Goal: Task Accomplishment & Management: Complete application form

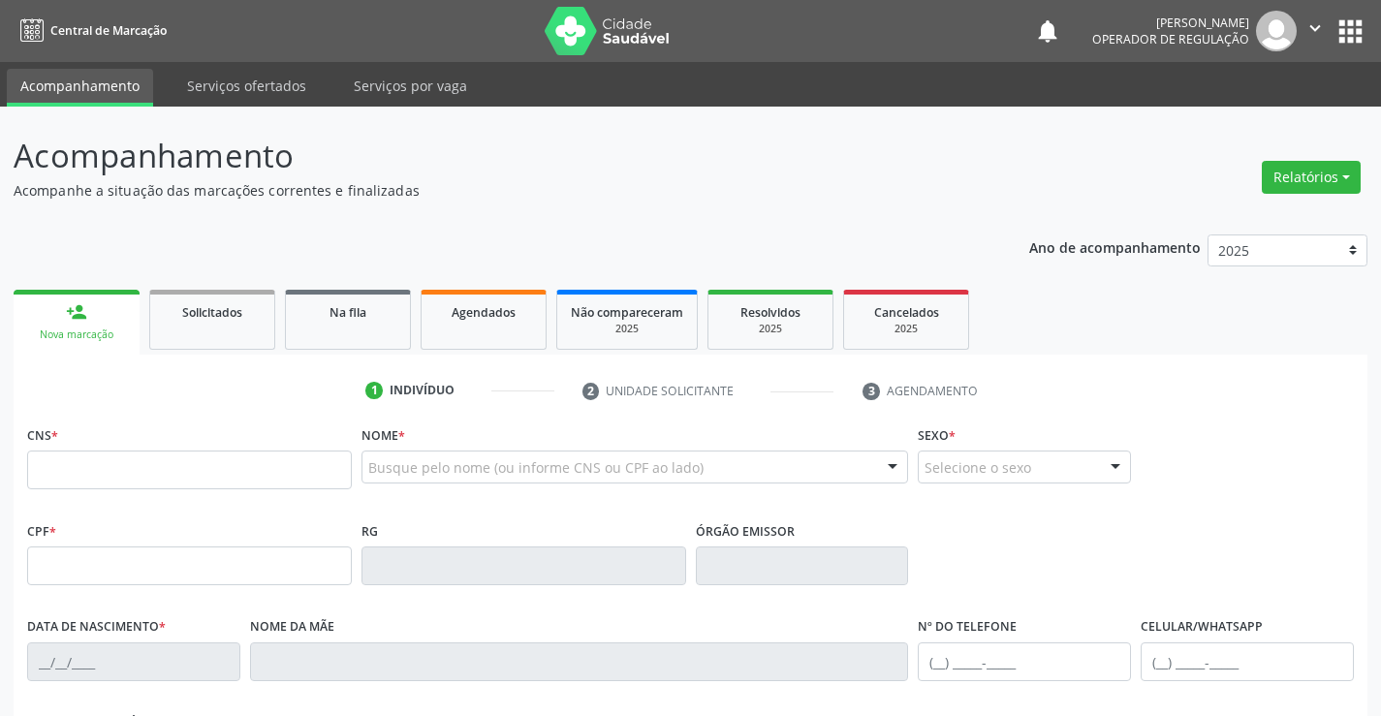
click at [114, 474] on input "text" at bounding box center [189, 470] width 325 height 39
type input "706 8022 7551 0822"
type input "2096664209"
type input "19/11/1995"
type input "(74) 8834-5567"
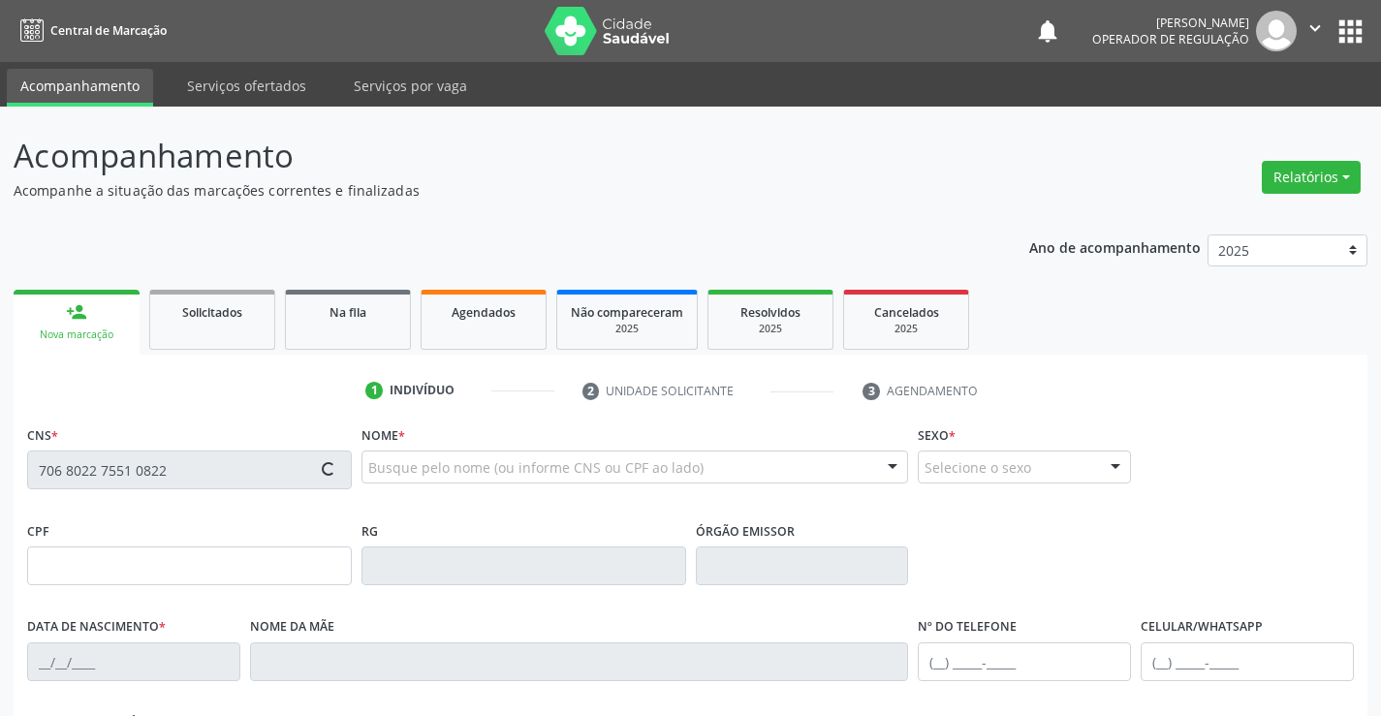
type input "(74) 8834-5567"
type input "860.901.855-58"
type input "S/N"
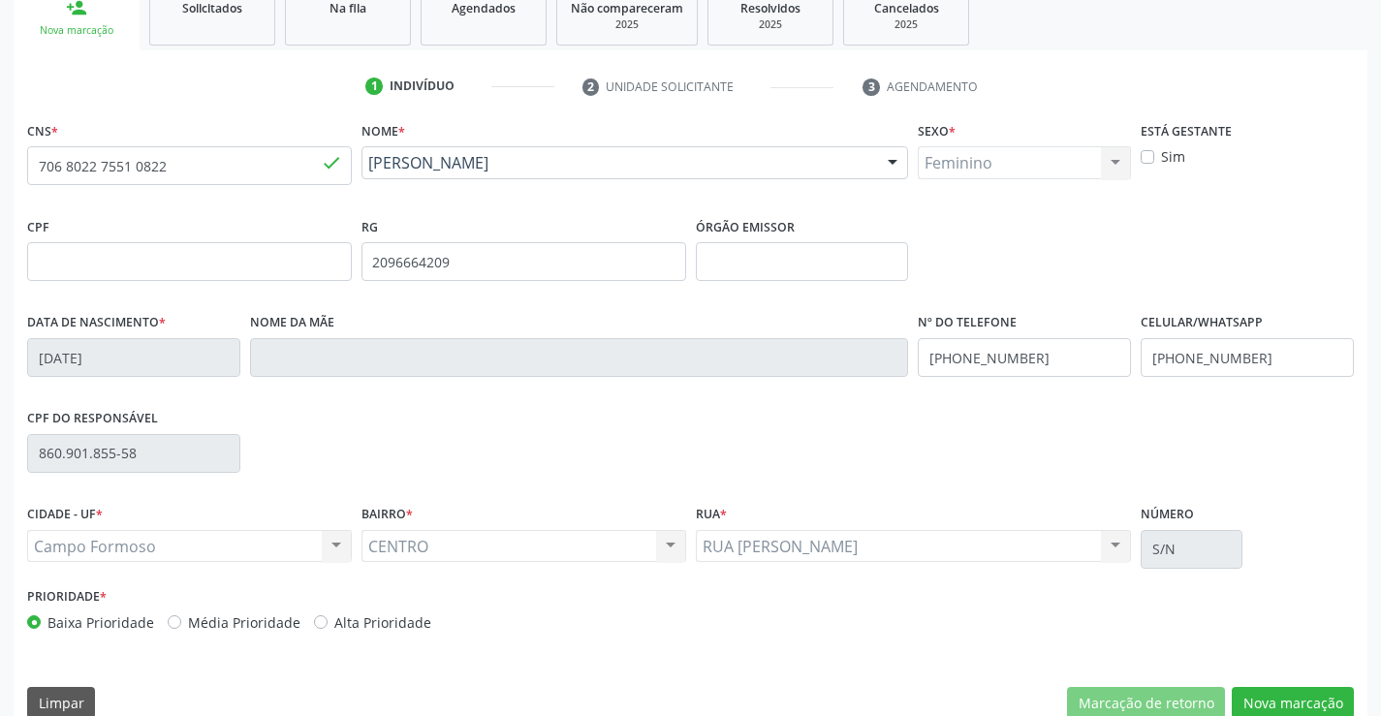
scroll to position [334, 0]
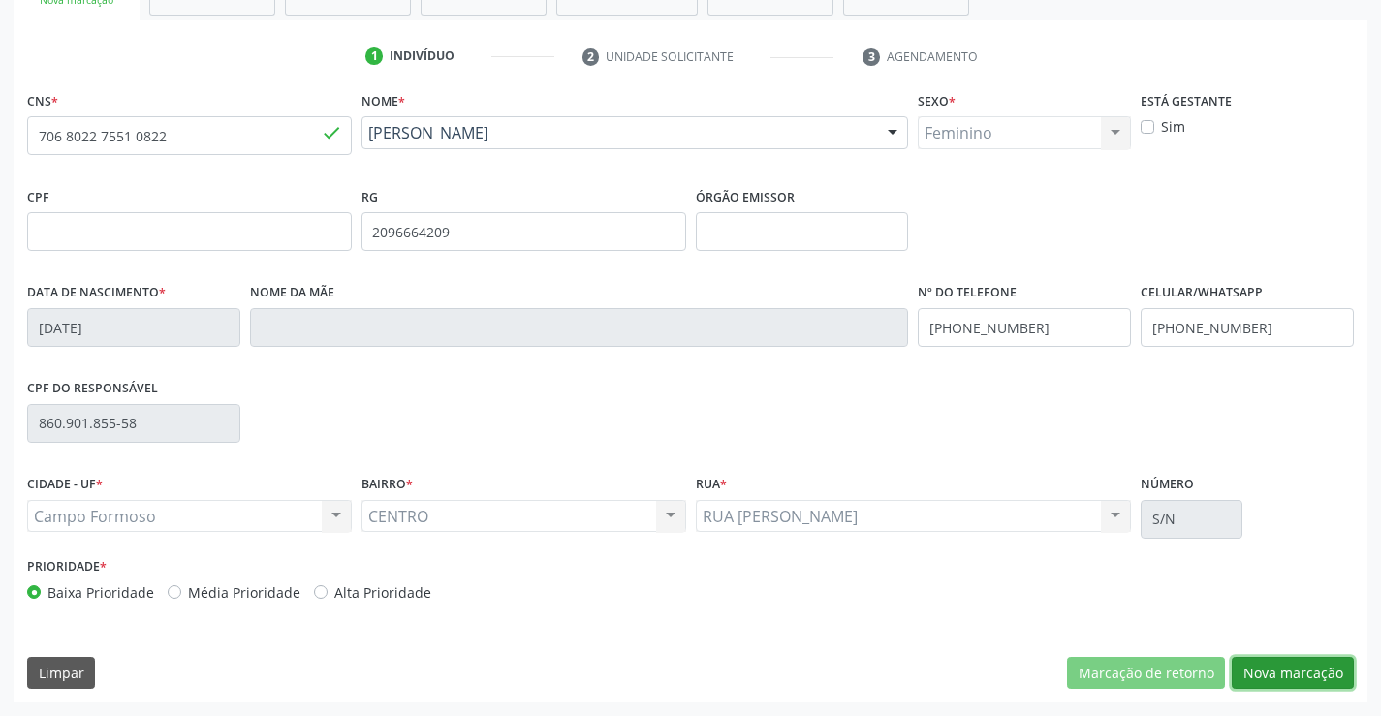
click at [1292, 669] on button "Nova marcação" at bounding box center [1293, 673] width 122 height 33
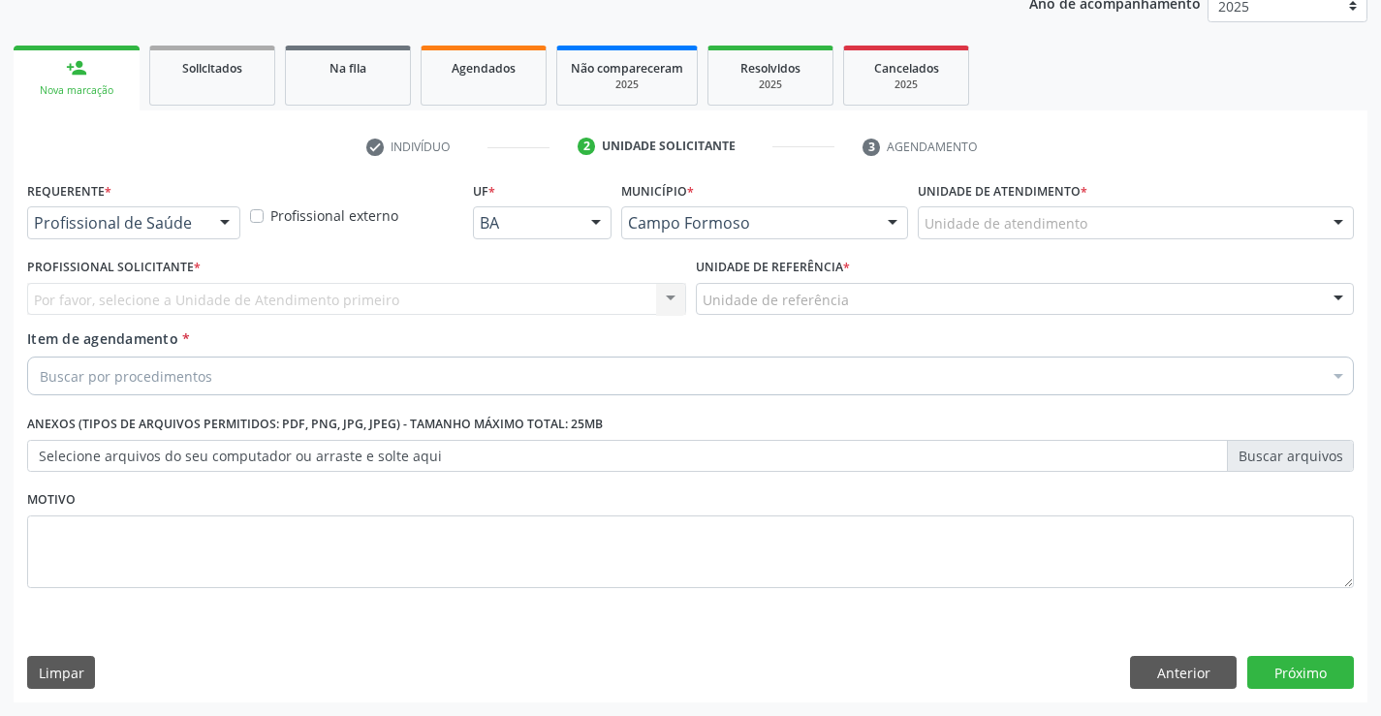
scroll to position [244, 0]
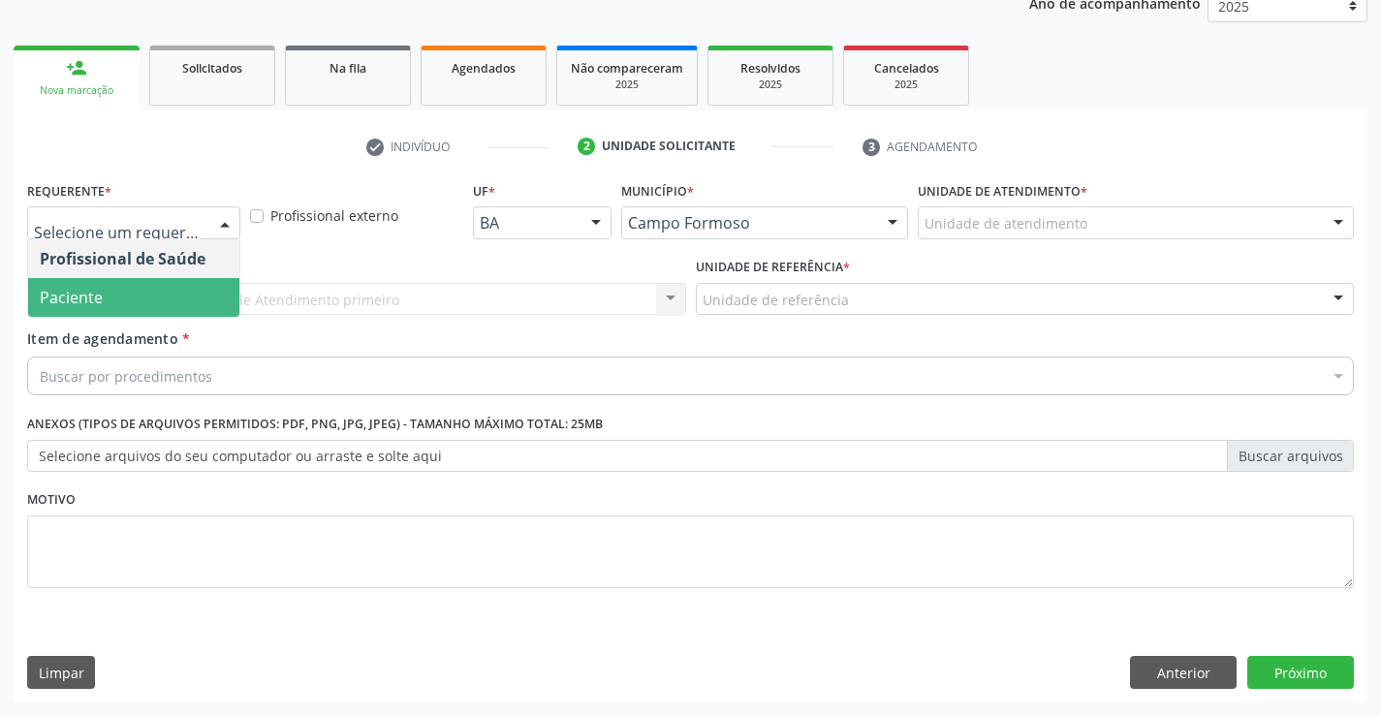
click at [99, 300] on span "Paciente" at bounding box center [71, 297] width 63 height 21
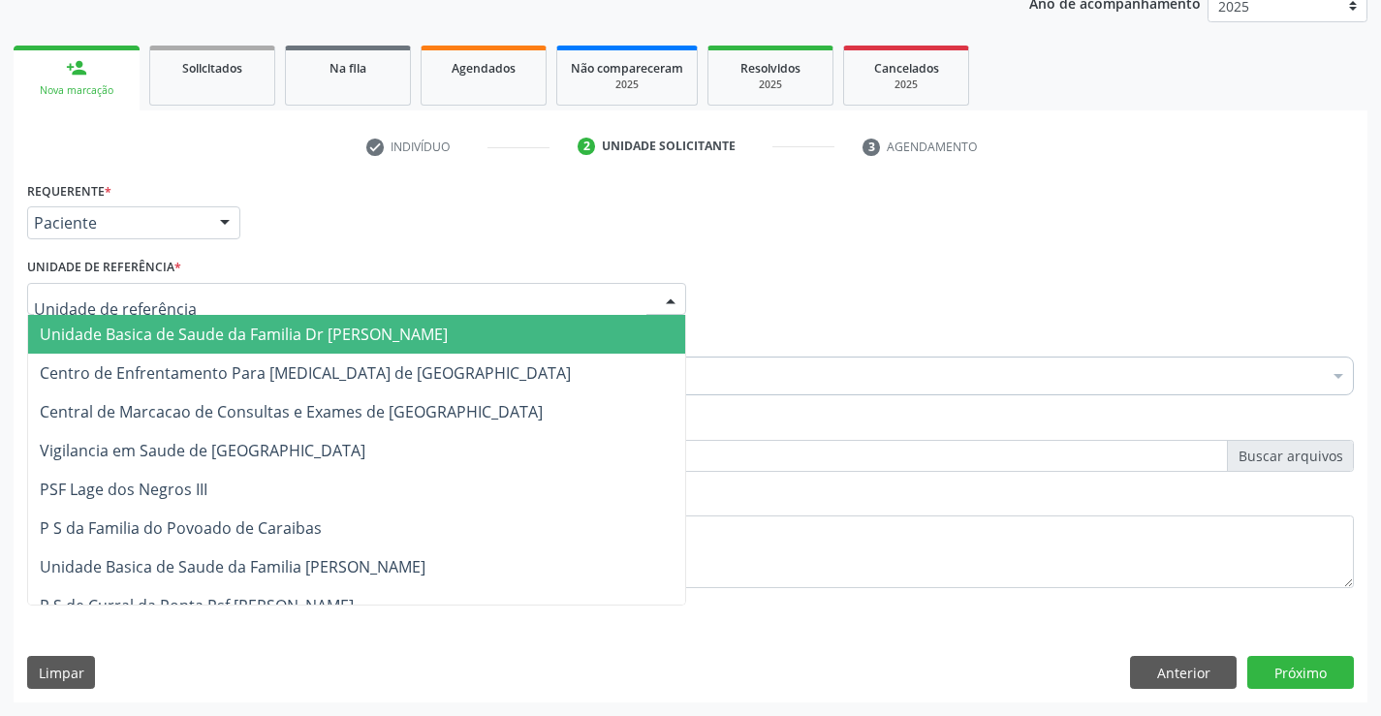
click at [175, 331] on span "Unidade Basica de Saude da Familia Dr [PERSON_NAME]" at bounding box center [244, 334] width 408 height 21
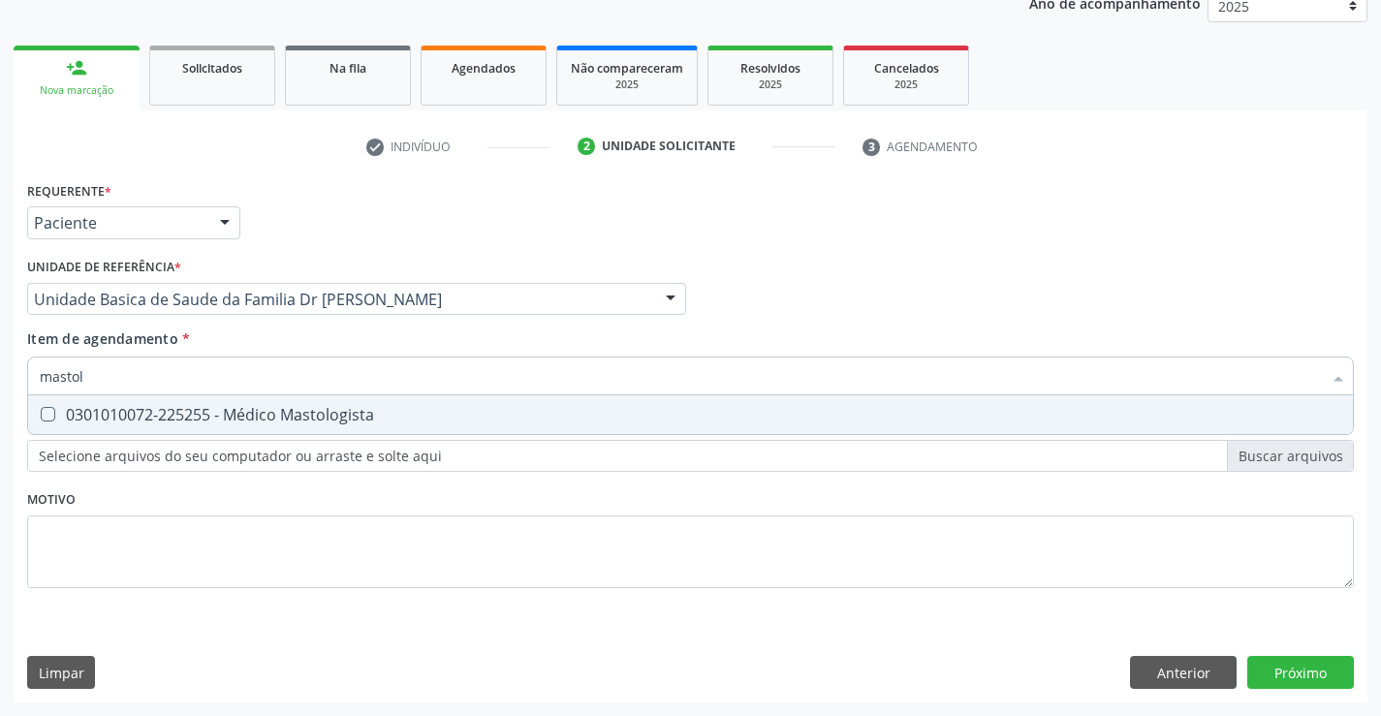
type input "mastolo"
click at [286, 413] on div "0301010072-225255 - Médico Mastologista" at bounding box center [690, 415] width 1301 height 16
checkbox Mastologista "true"
click at [149, 537] on div "Requerente * Paciente Profissional de Saúde Paciente Nenhum resultado encontrad…" at bounding box center [690, 395] width 1327 height 439
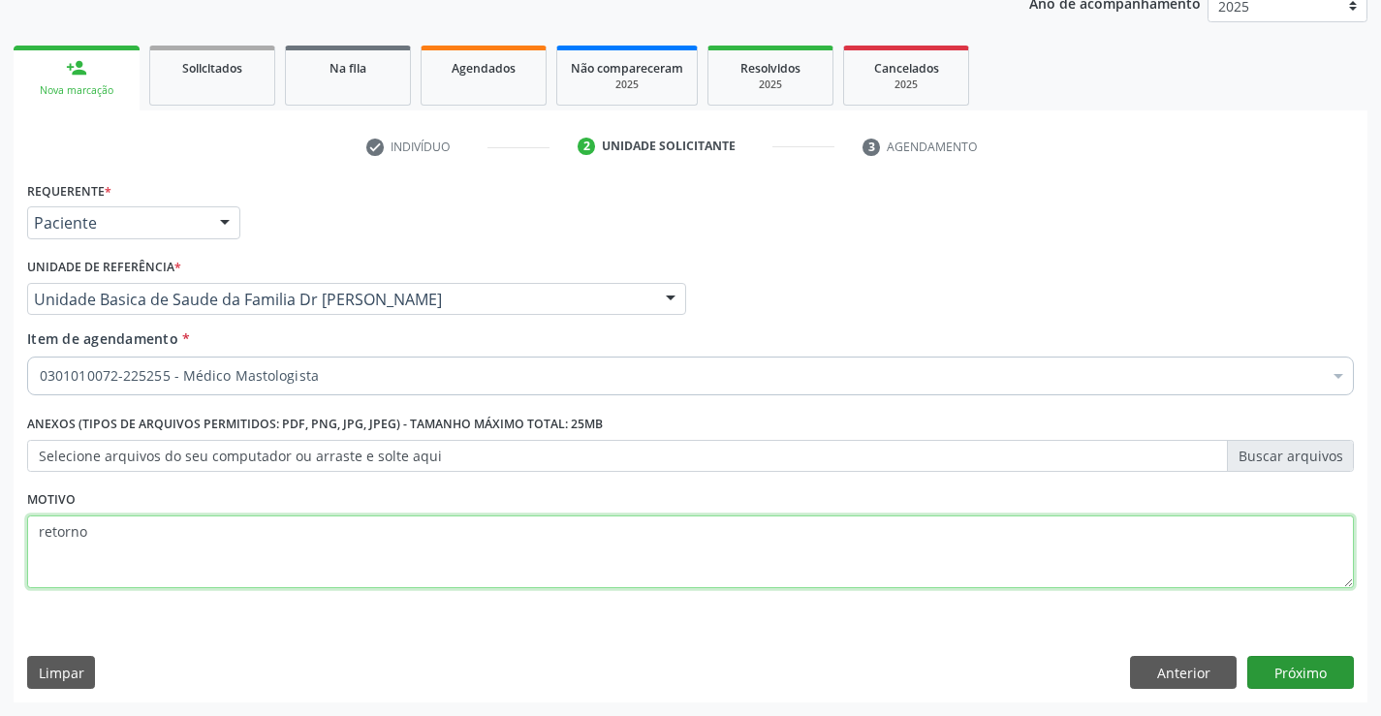
type textarea "retorno"
click at [1291, 666] on button "Próximo" at bounding box center [1300, 672] width 107 height 33
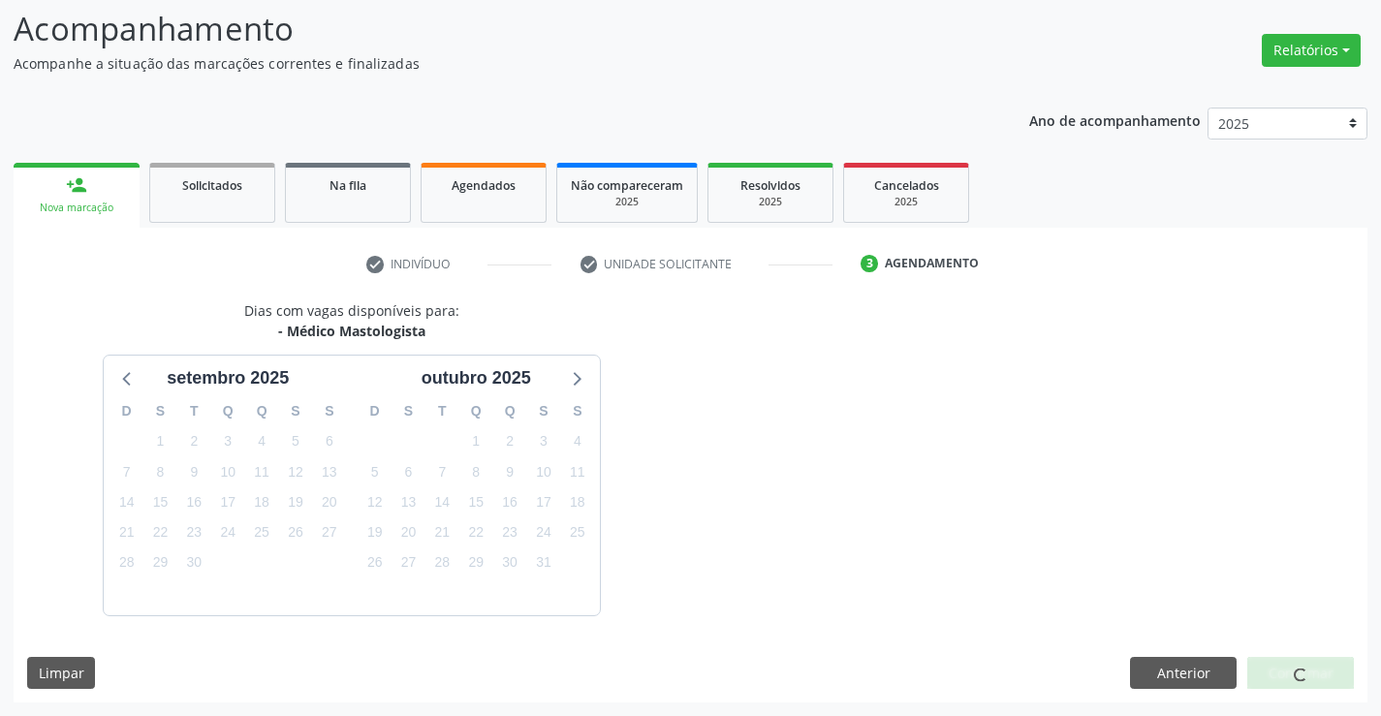
scroll to position [184, 0]
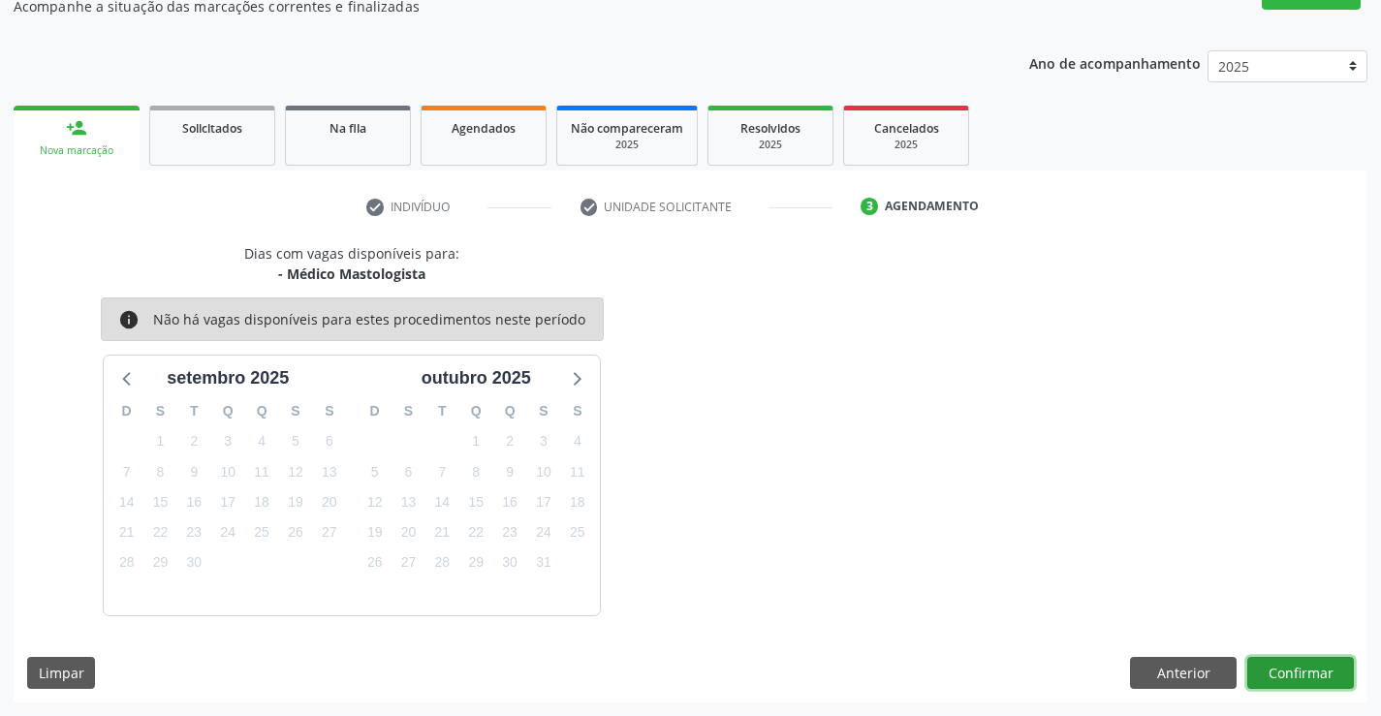
click at [1291, 665] on button "Confirmar" at bounding box center [1300, 673] width 107 height 33
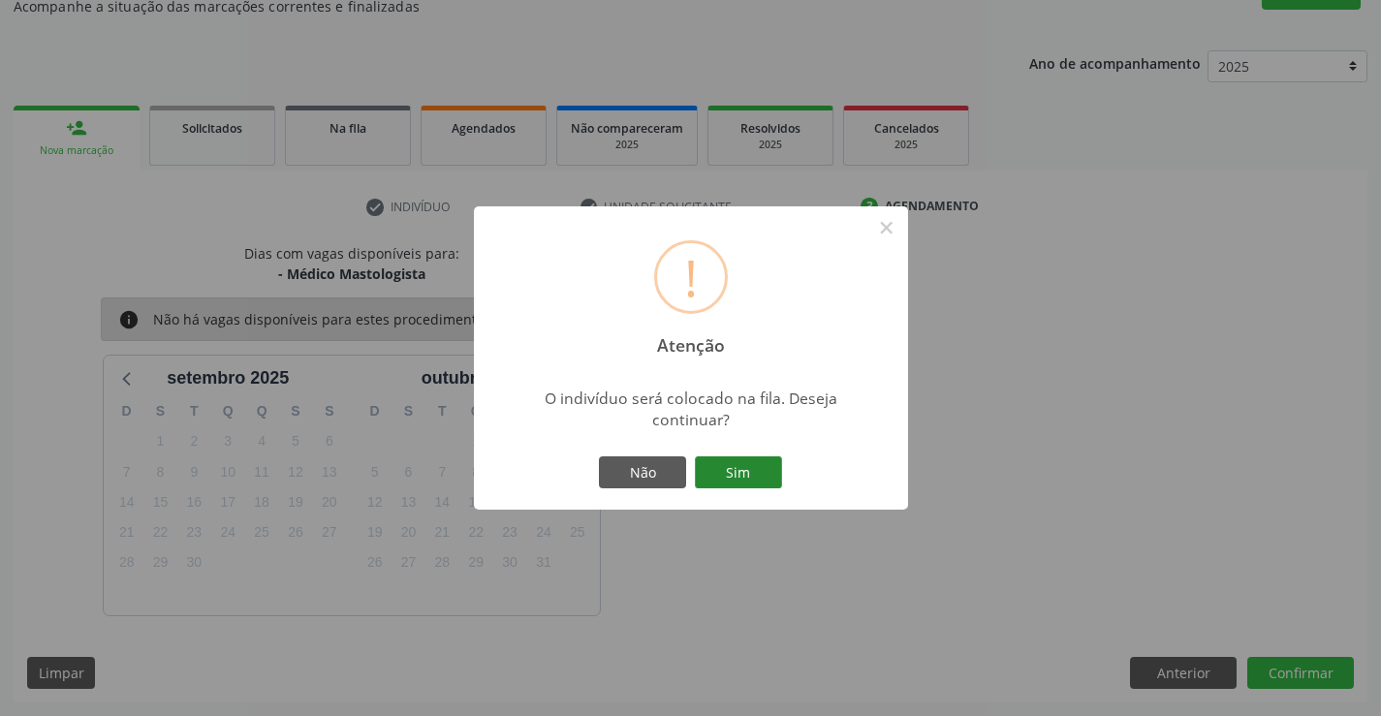
click at [743, 477] on button "Sim" at bounding box center [738, 472] width 87 height 33
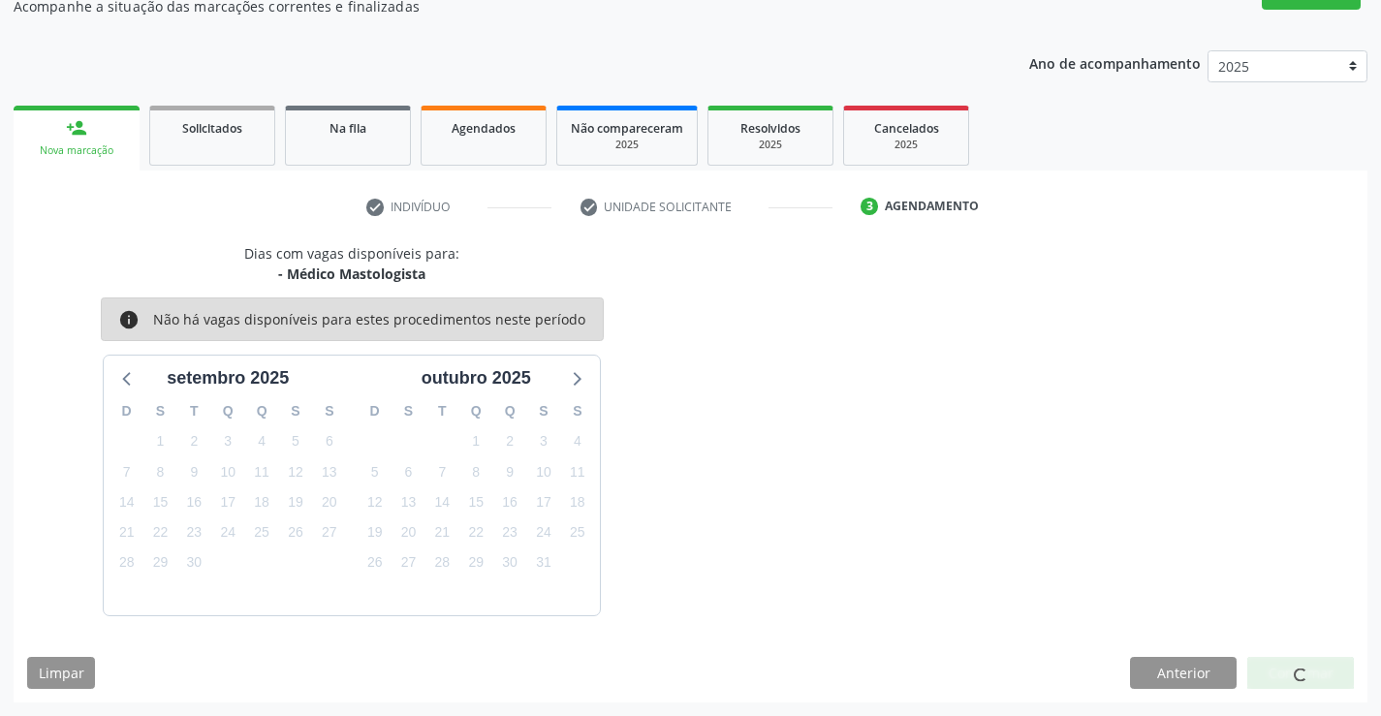
scroll to position [0, 0]
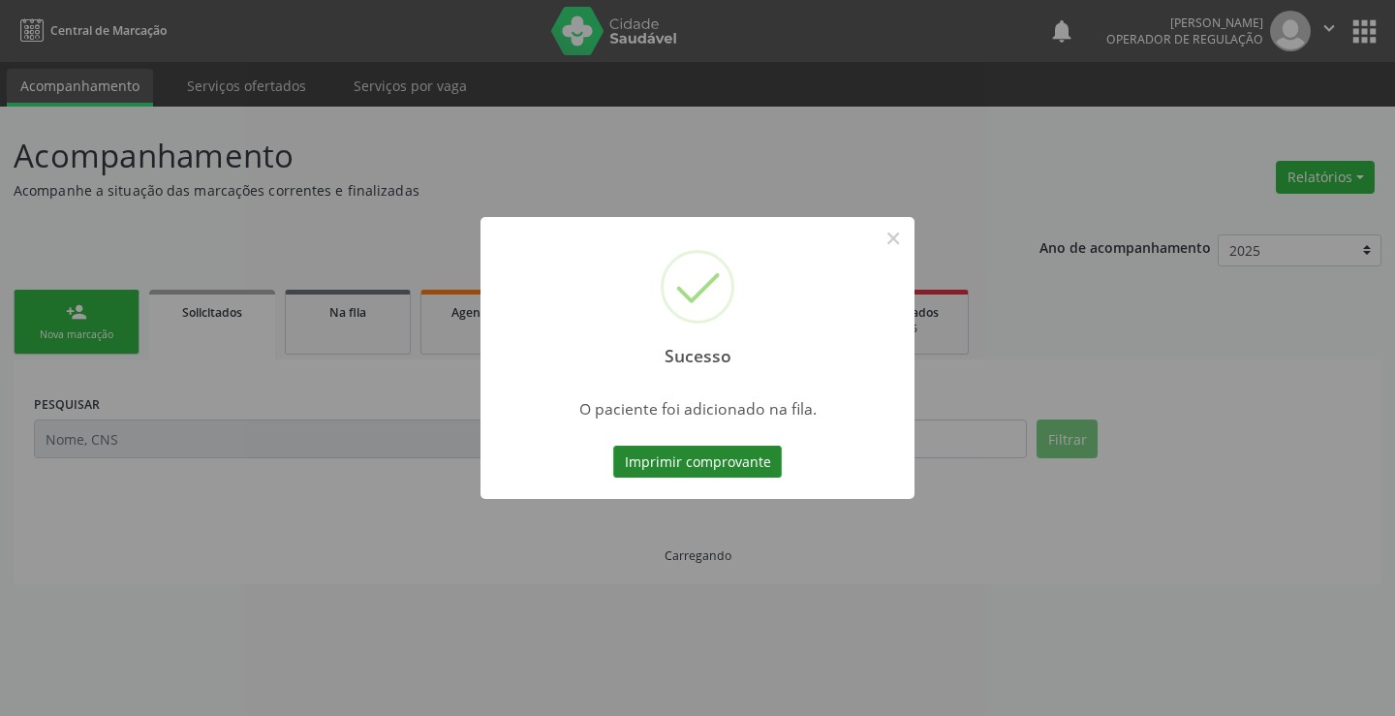
click at [708, 464] on button "Imprimir comprovante" at bounding box center [697, 462] width 169 height 33
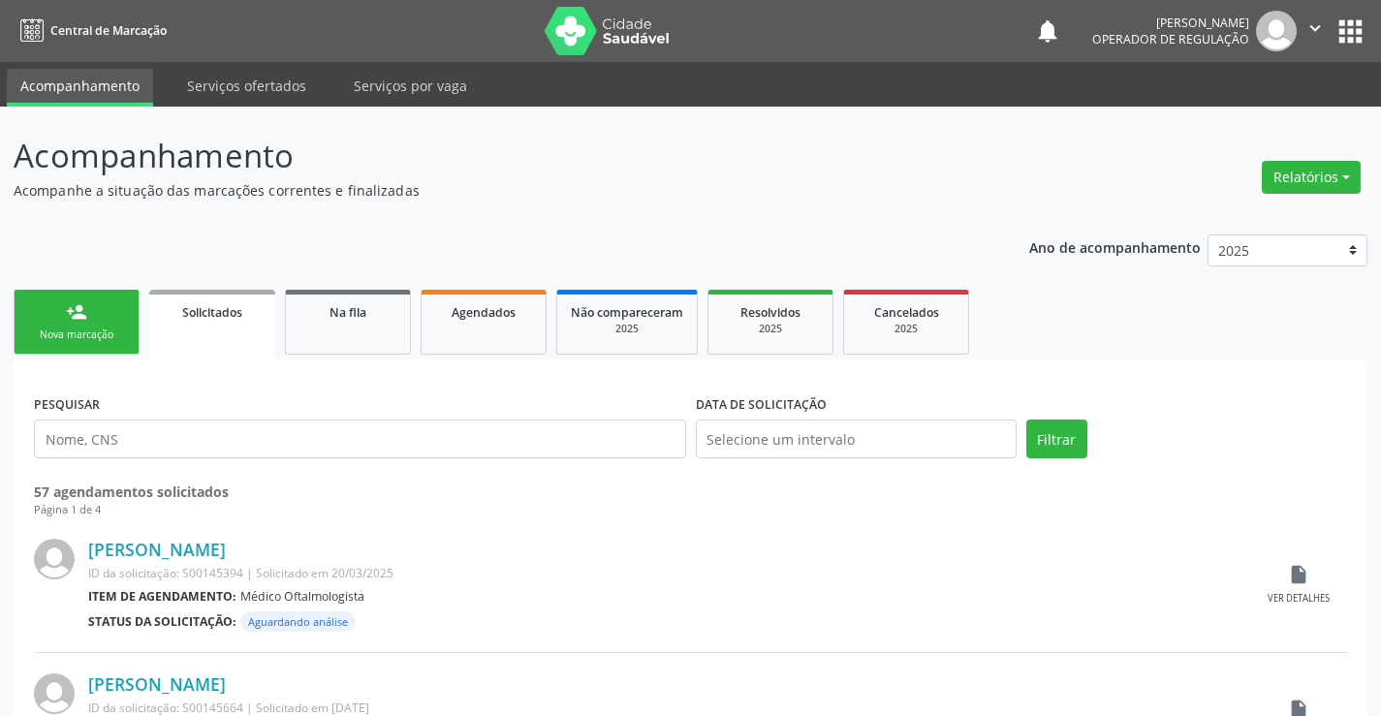
click at [50, 320] on link "person_add Nova marcação" at bounding box center [77, 322] width 126 height 65
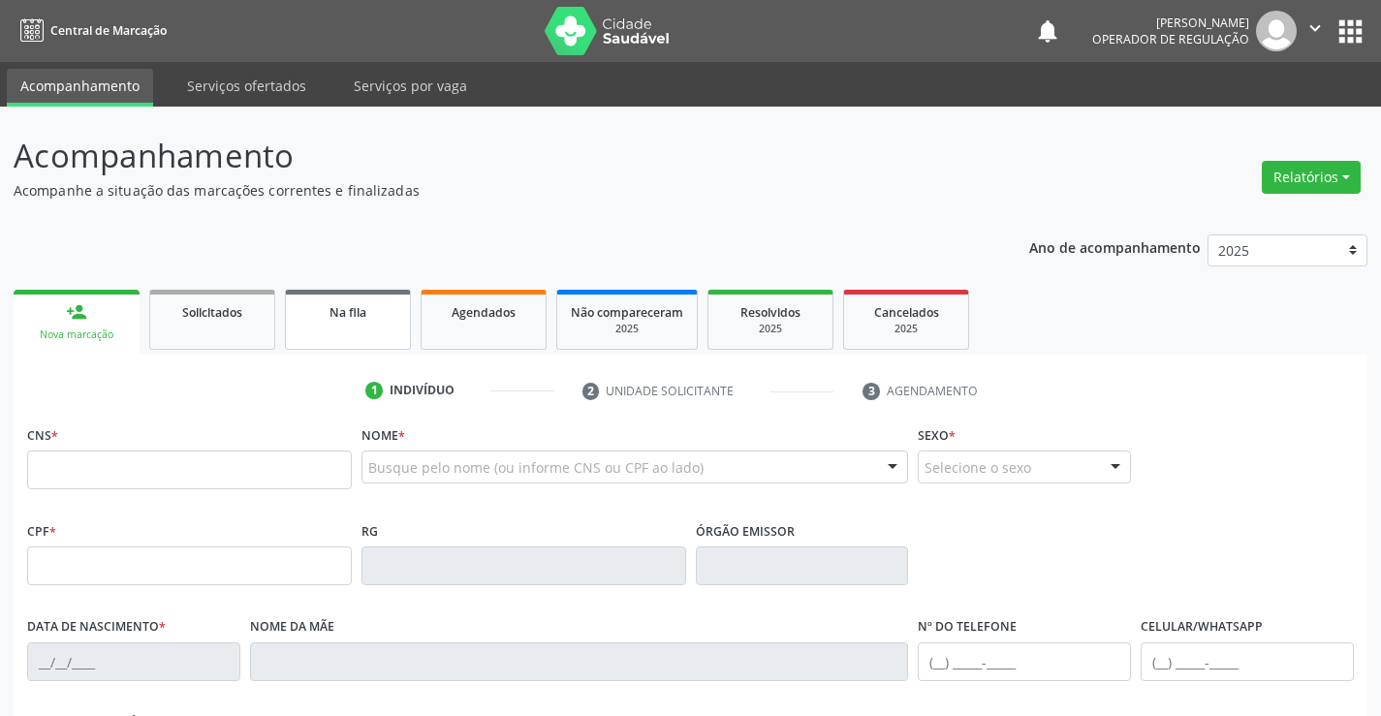
click at [354, 319] on span "Na fila" at bounding box center [347, 312] width 37 height 16
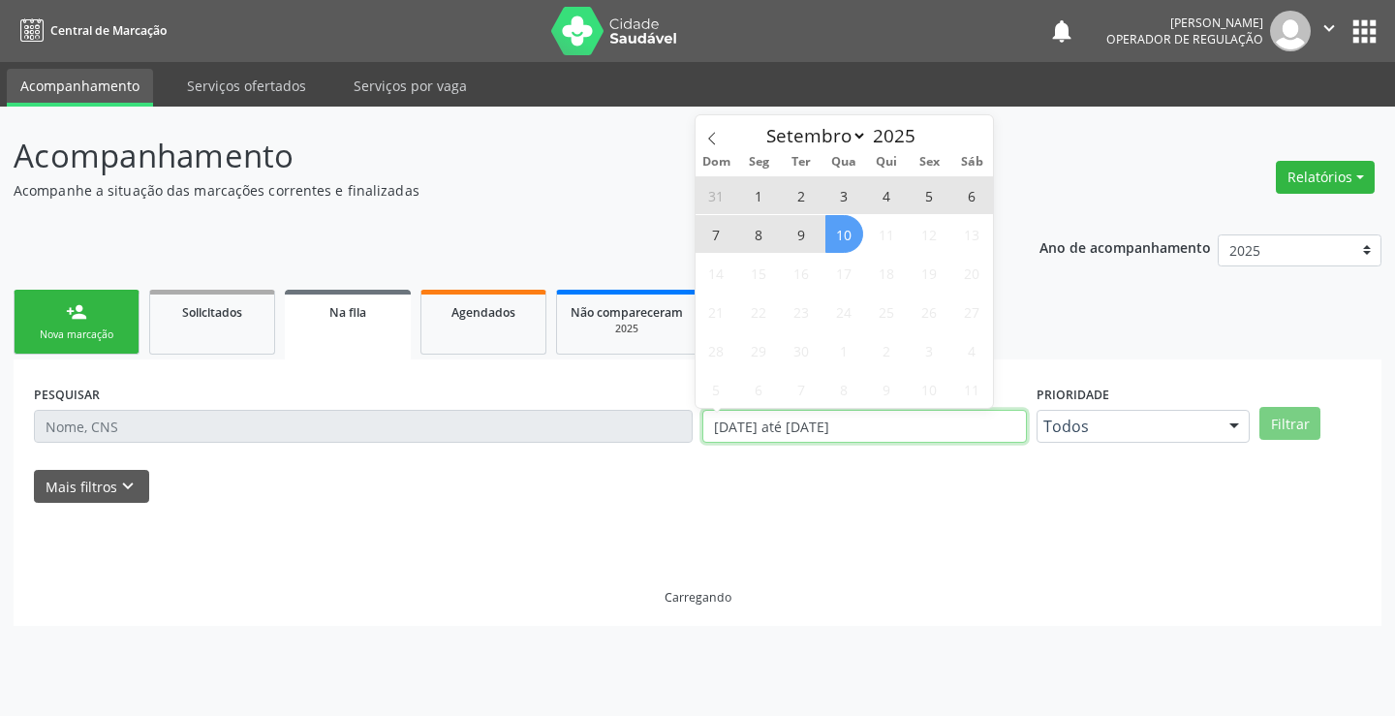
click at [624, 430] on div "PESQUISAR DATA DE SOLICITAÇÃO 01/01/2023 até 10/09/2025 Prioridade Todos Todos …" at bounding box center [697, 418] width 1337 height 76
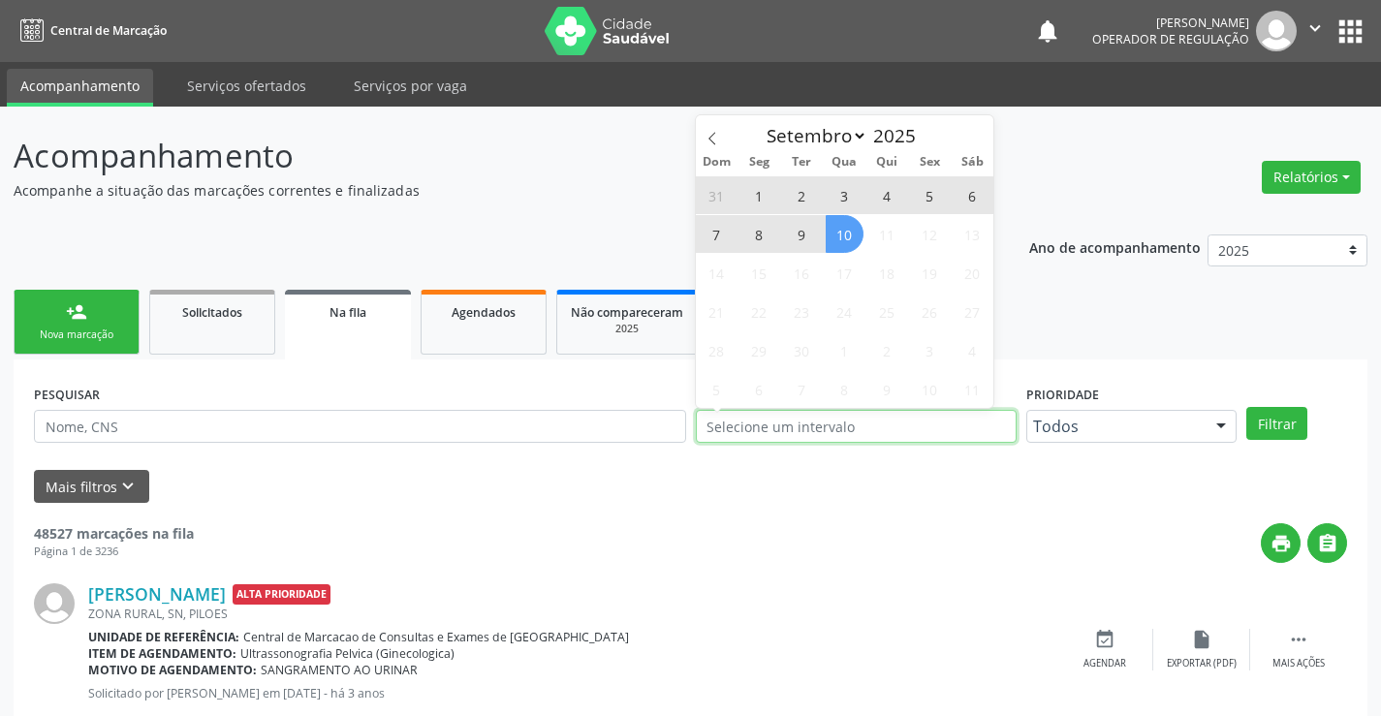
type input "2023"
select select "0"
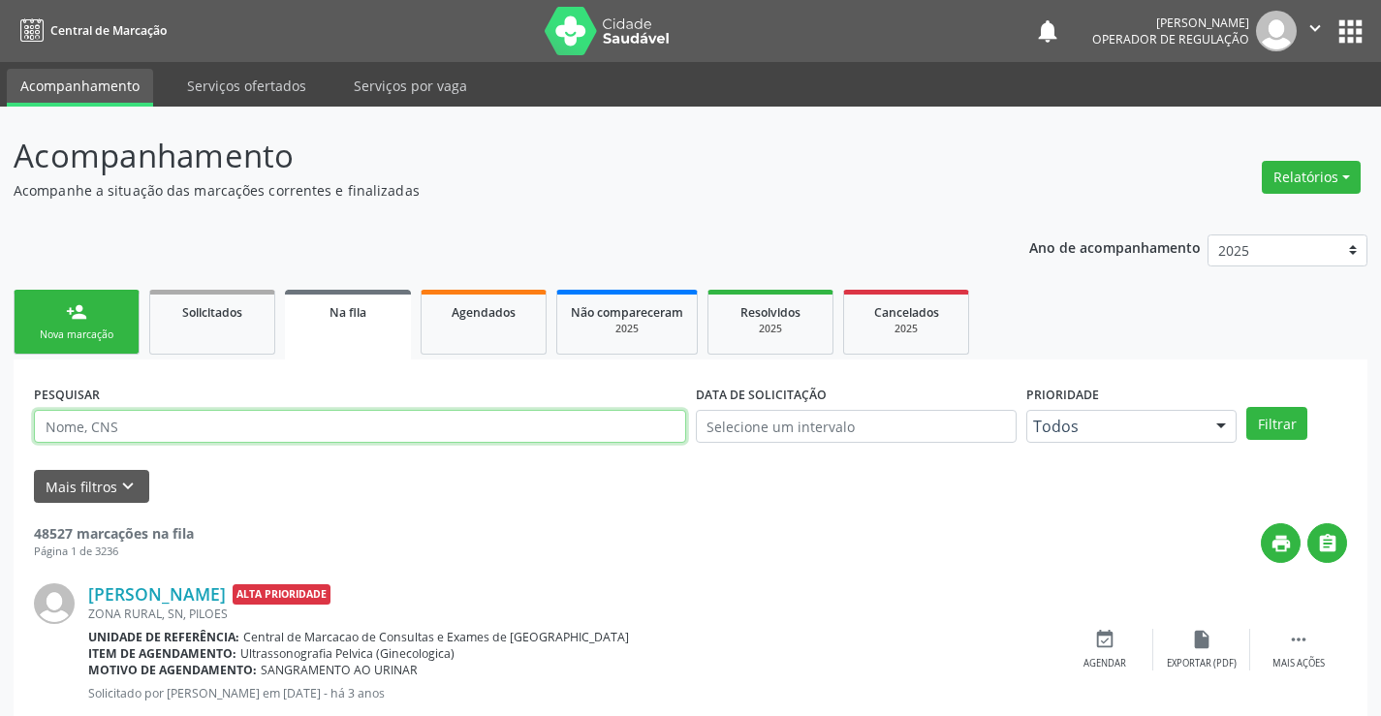
click at [220, 422] on input "text" at bounding box center [360, 426] width 652 height 33
type input "70680227510822"
click at [1273, 418] on button "Filtrar" at bounding box center [1276, 423] width 61 height 33
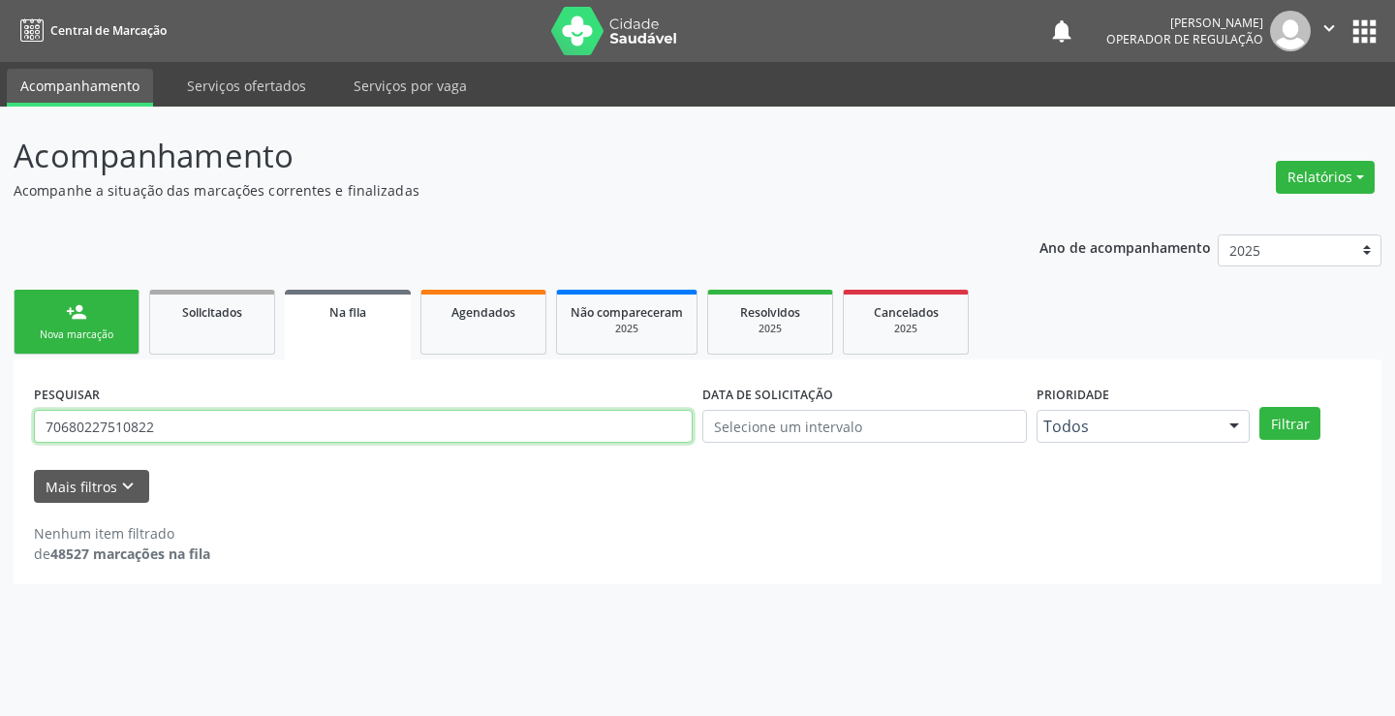
drag, startPoint x: 174, startPoint y: 421, endPoint x: 0, endPoint y: 454, distance: 177.7
click at [0, 454] on div "Acompanhamento Acompanhe a situação das marcações correntes e finalizadas Relat…" at bounding box center [697, 412] width 1395 height 610
type input "706802275510822"
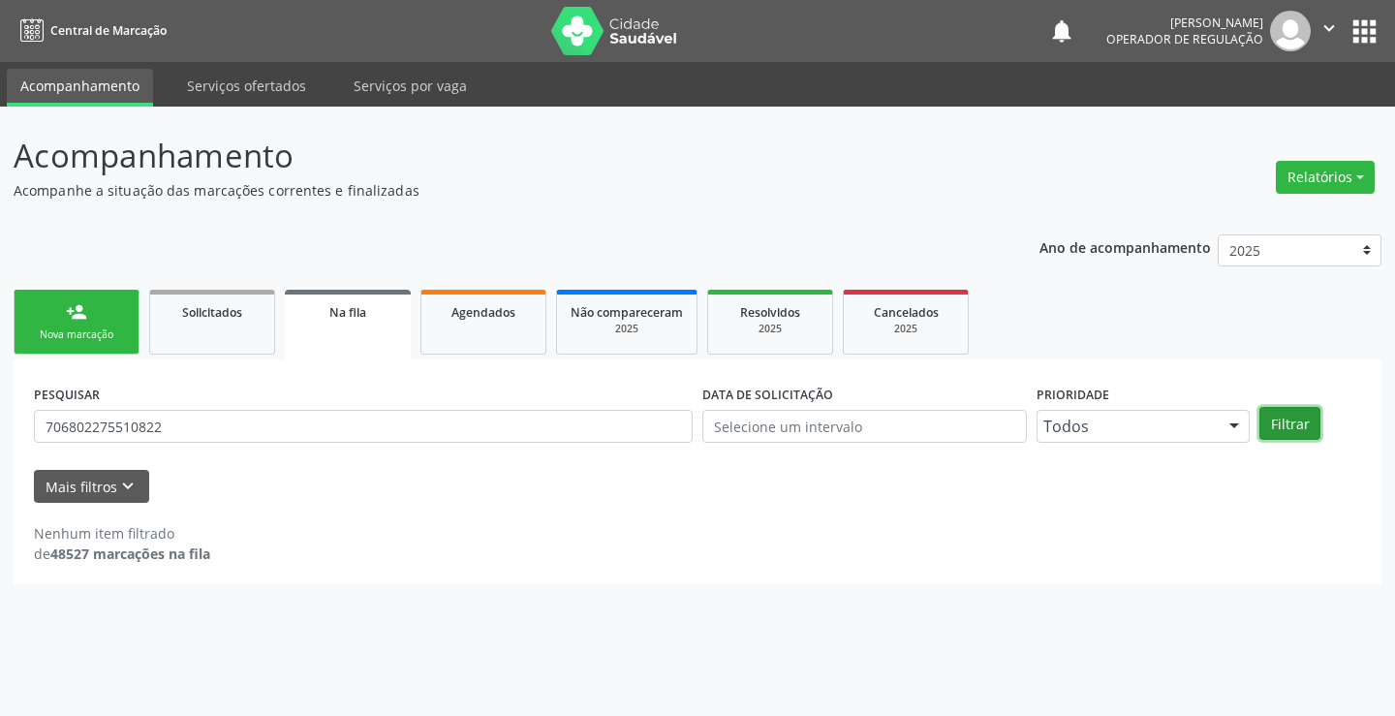
click at [1286, 420] on button "Filtrar" at bounding box center [1290, 423] width 61 height 33
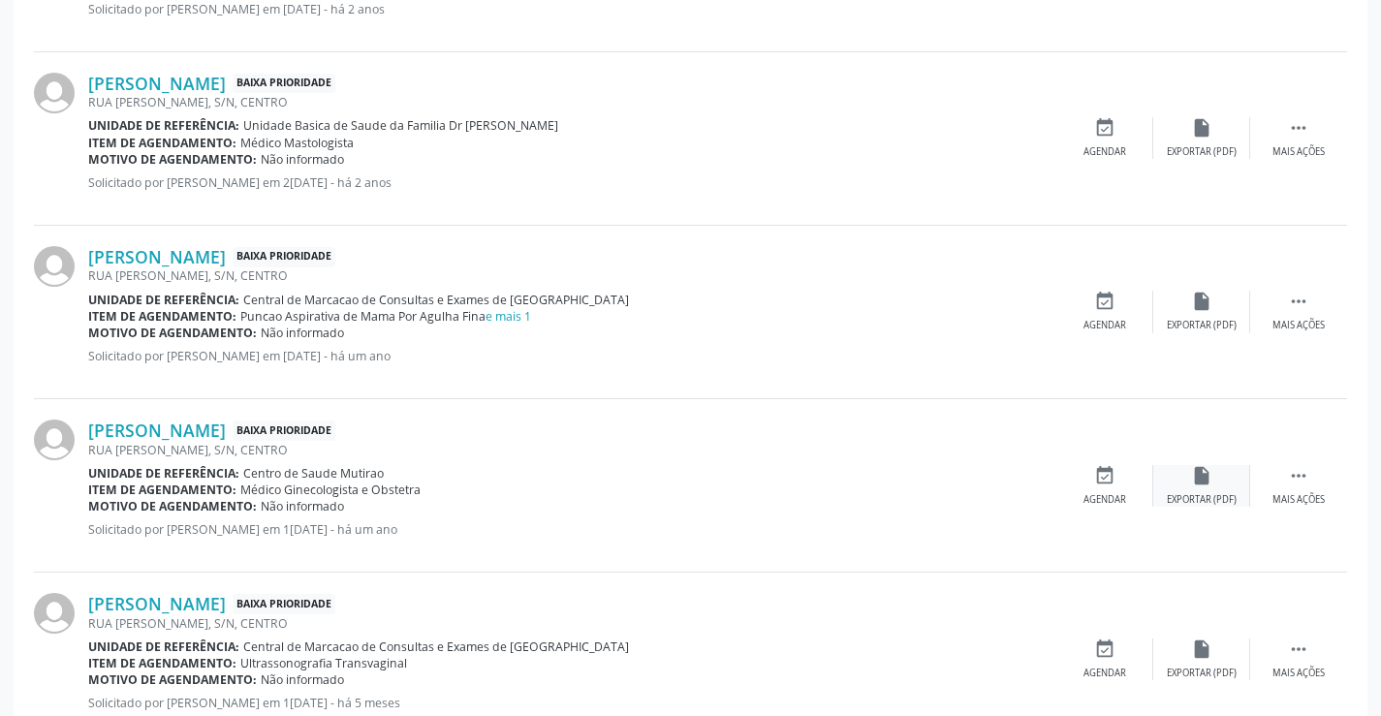
scroll to position [1477, 0]
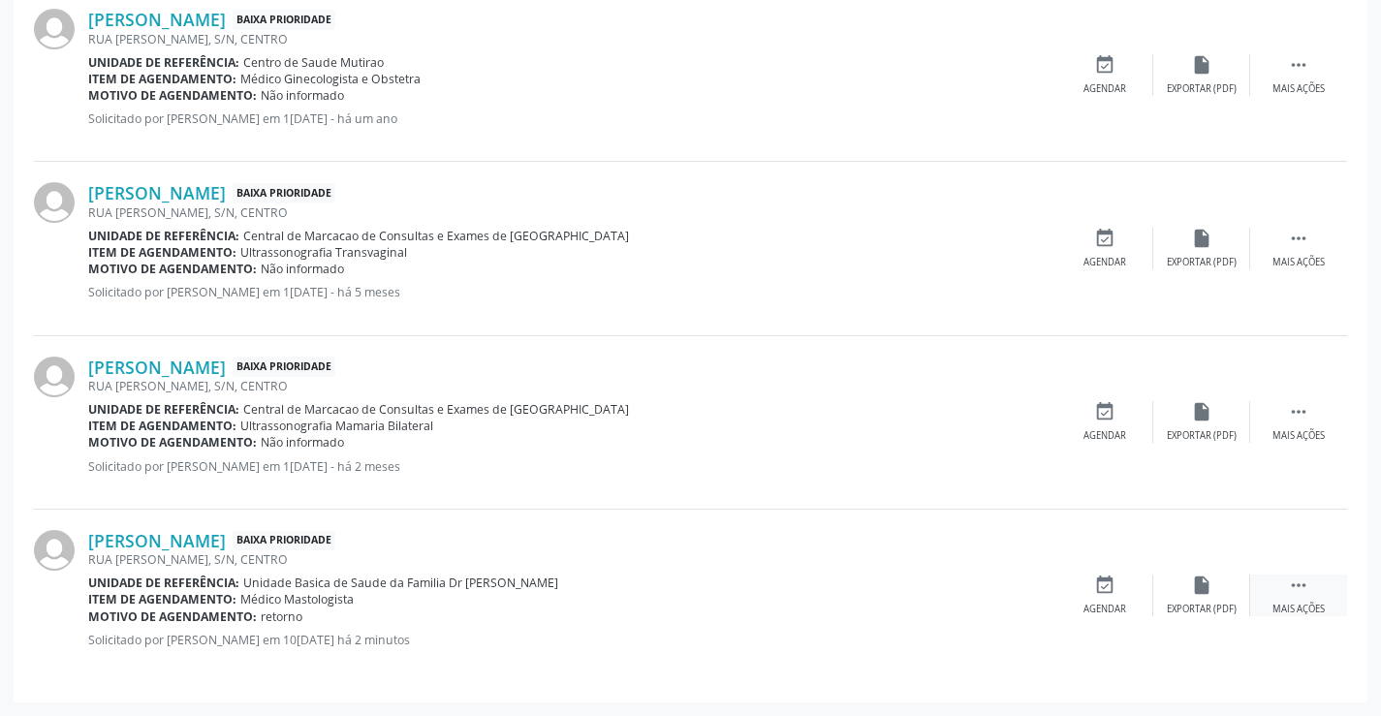
click at [1298, 581] on icon "" at bounding box center [1298, 585] width 21 height 21
click at [1200, 596] on icon "edit" at bounding box center [1201, 585] width 21 height 21
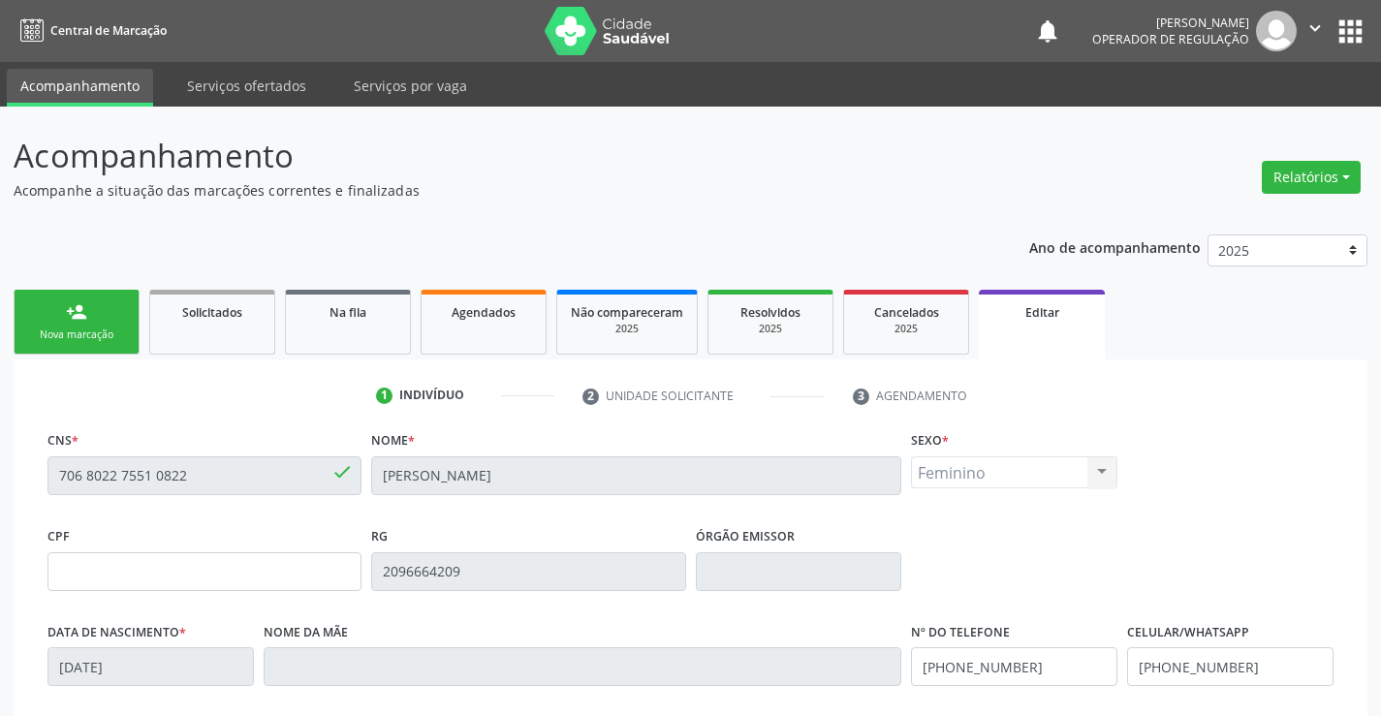
scroll to position [97, 0]
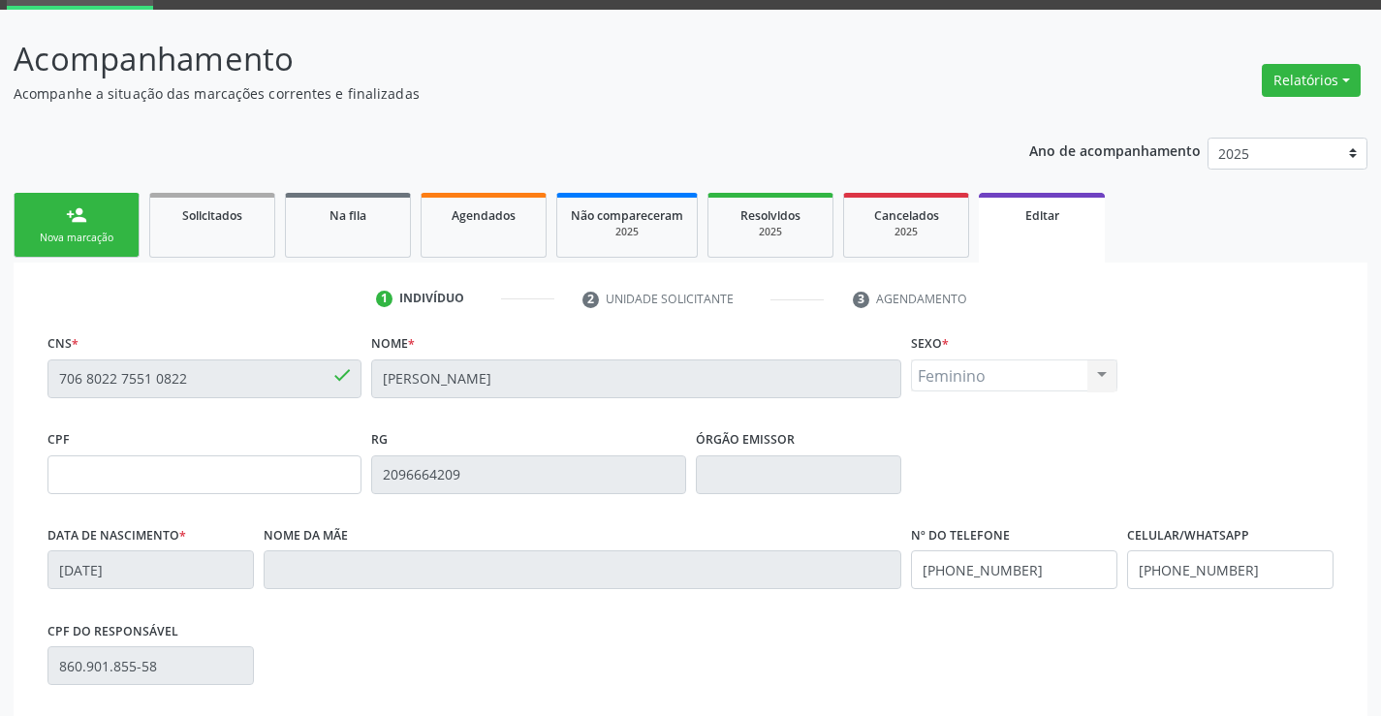
click at [65, 232] on div "Nova marcação" at bounding box center [76, 238] width 97 height 15
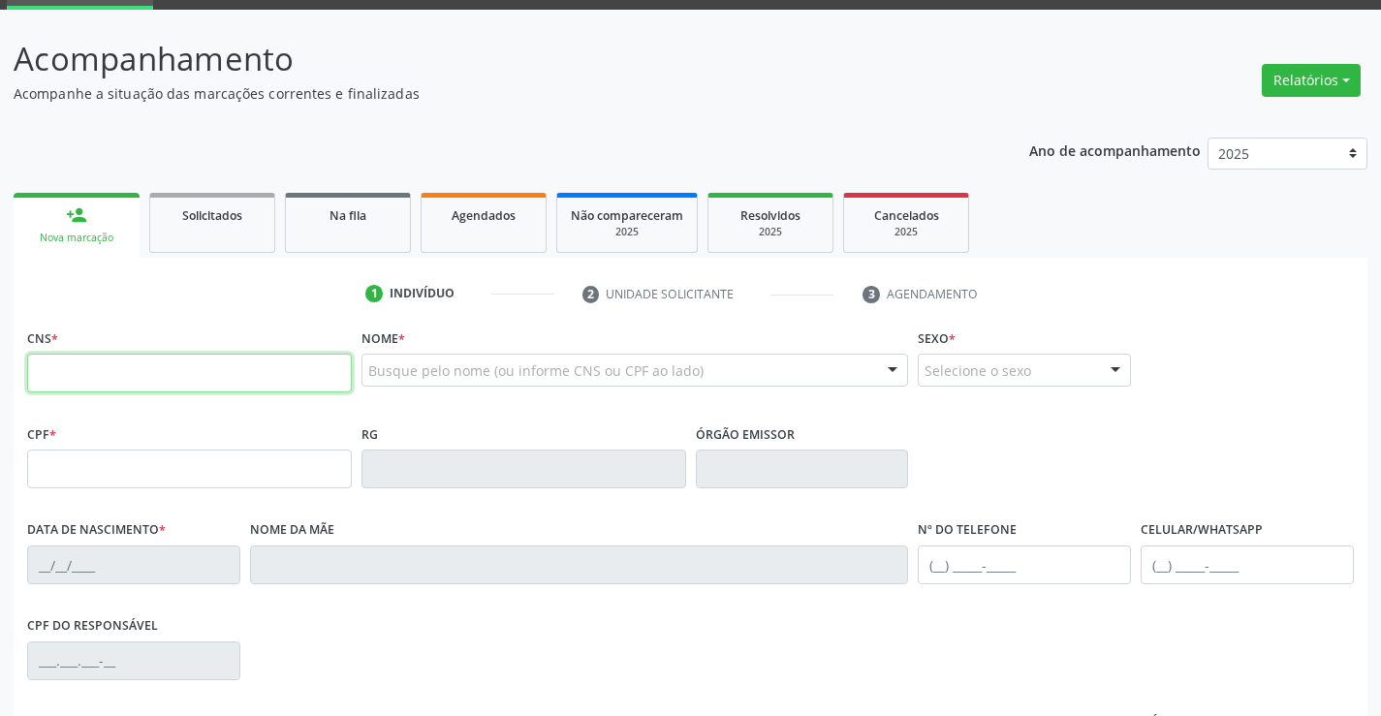
click at [120, 378] on input "text" at bounding box center [189, 373] width 325 height 39
type input "705 1068 1915 3540"
type input "0340438290"
type input "24/05/1964"
type input "(74) 99132-1672"
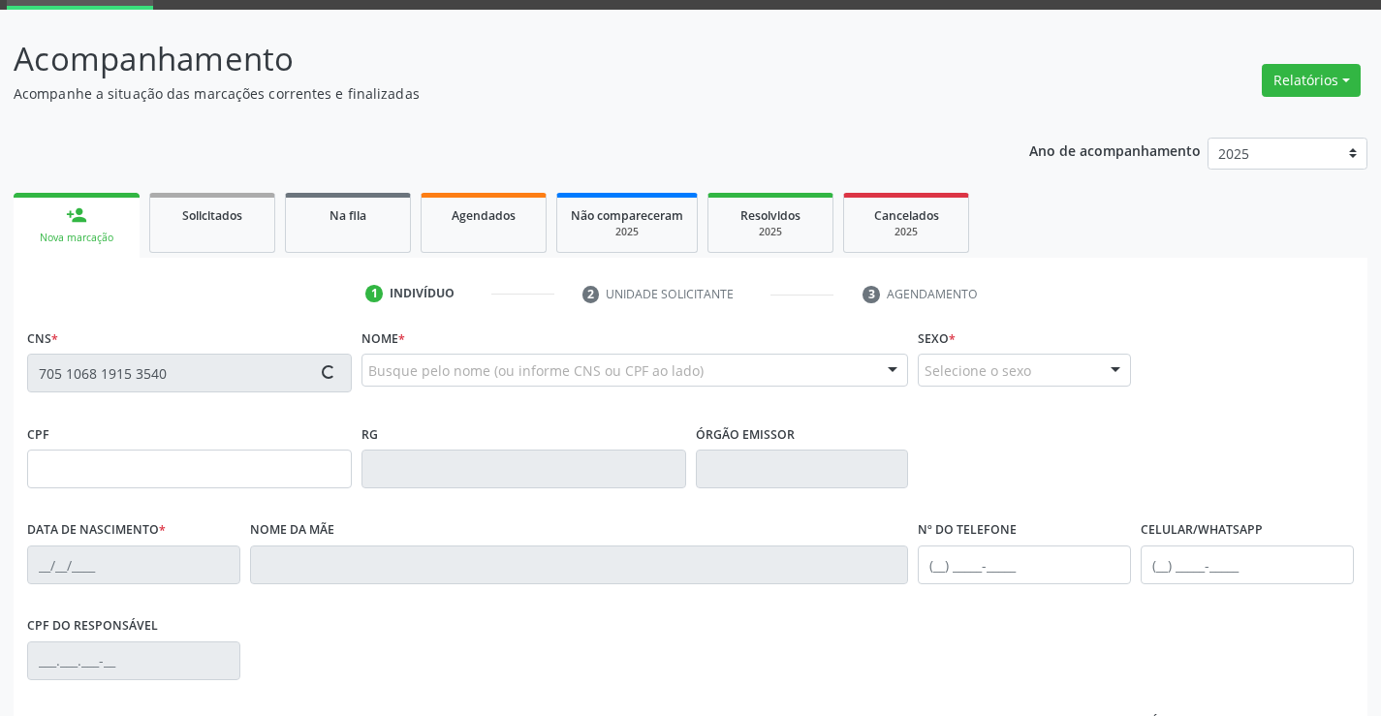
type input "(74) 99132-1672"
type input "507.868.221-04"
type input "s/n"
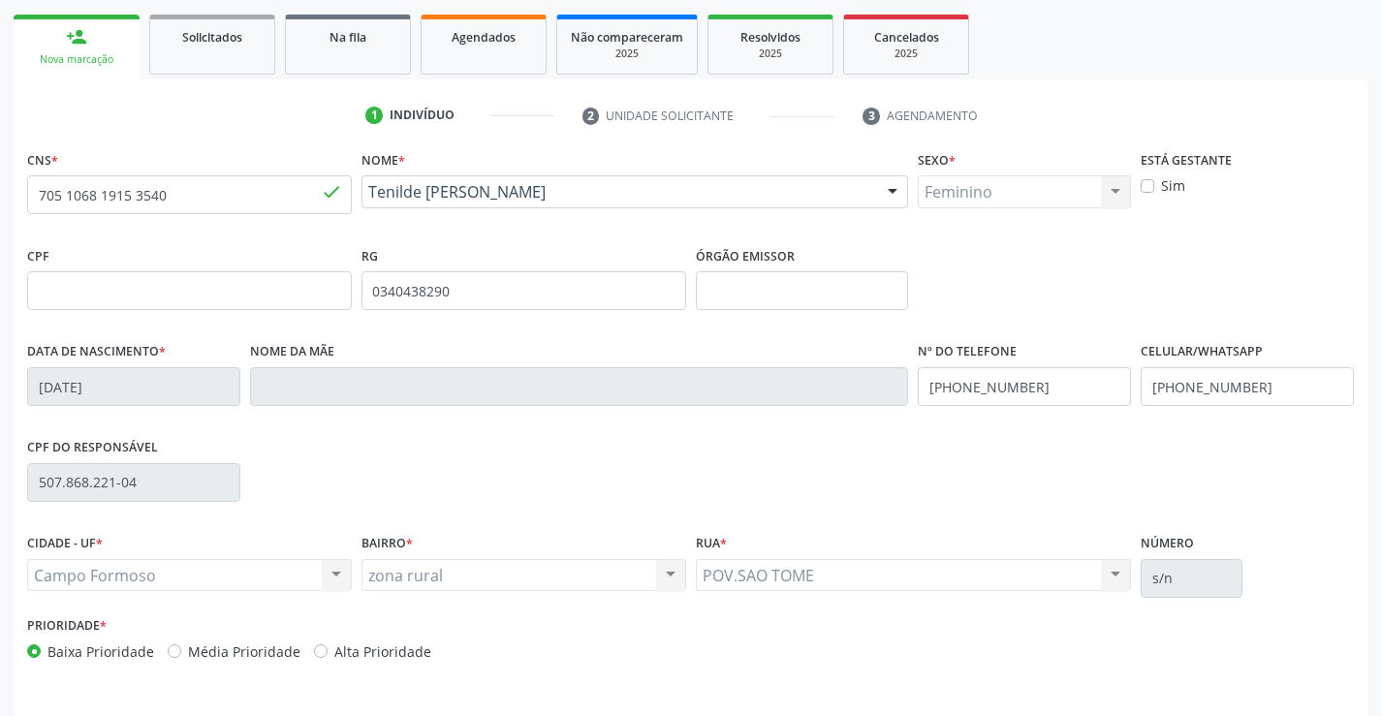
scroll to position [334, 0]
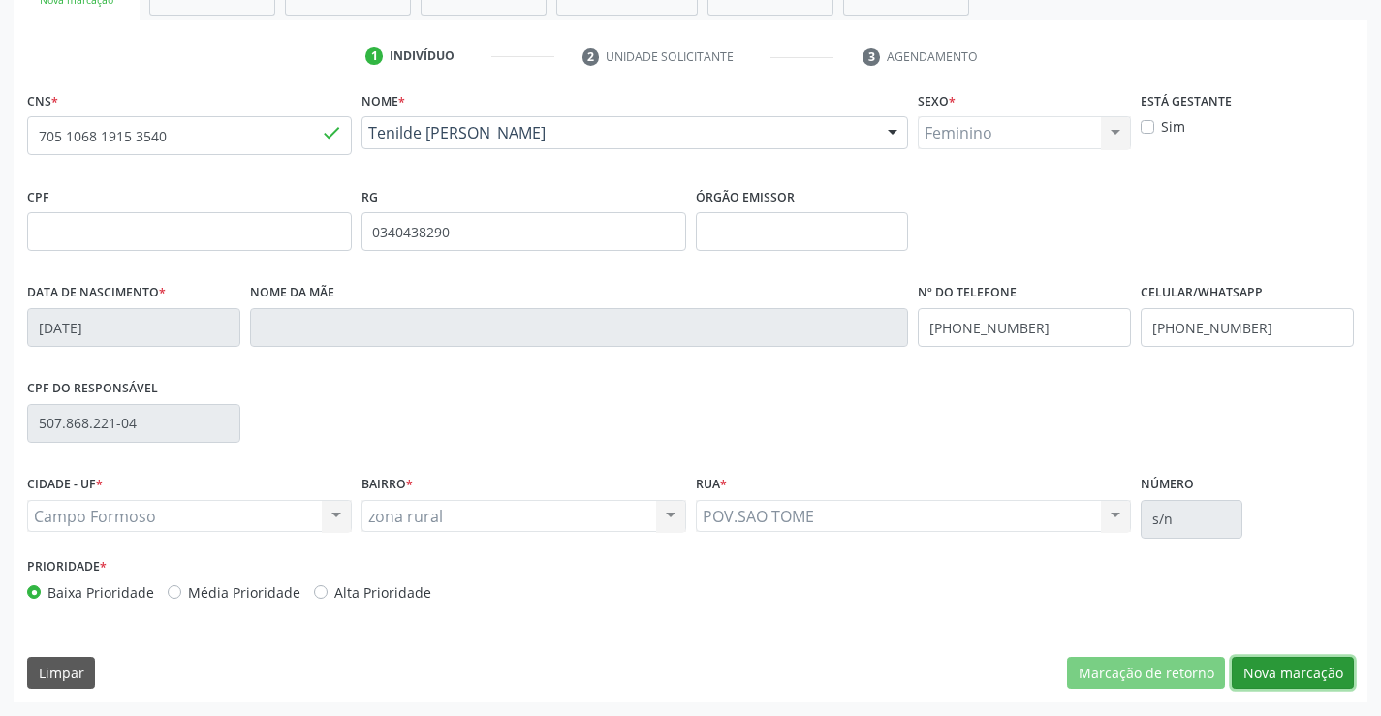
click at [1287, 672] on button "Nova marcação" at bounding box center [1293, 673] width 122 height 33
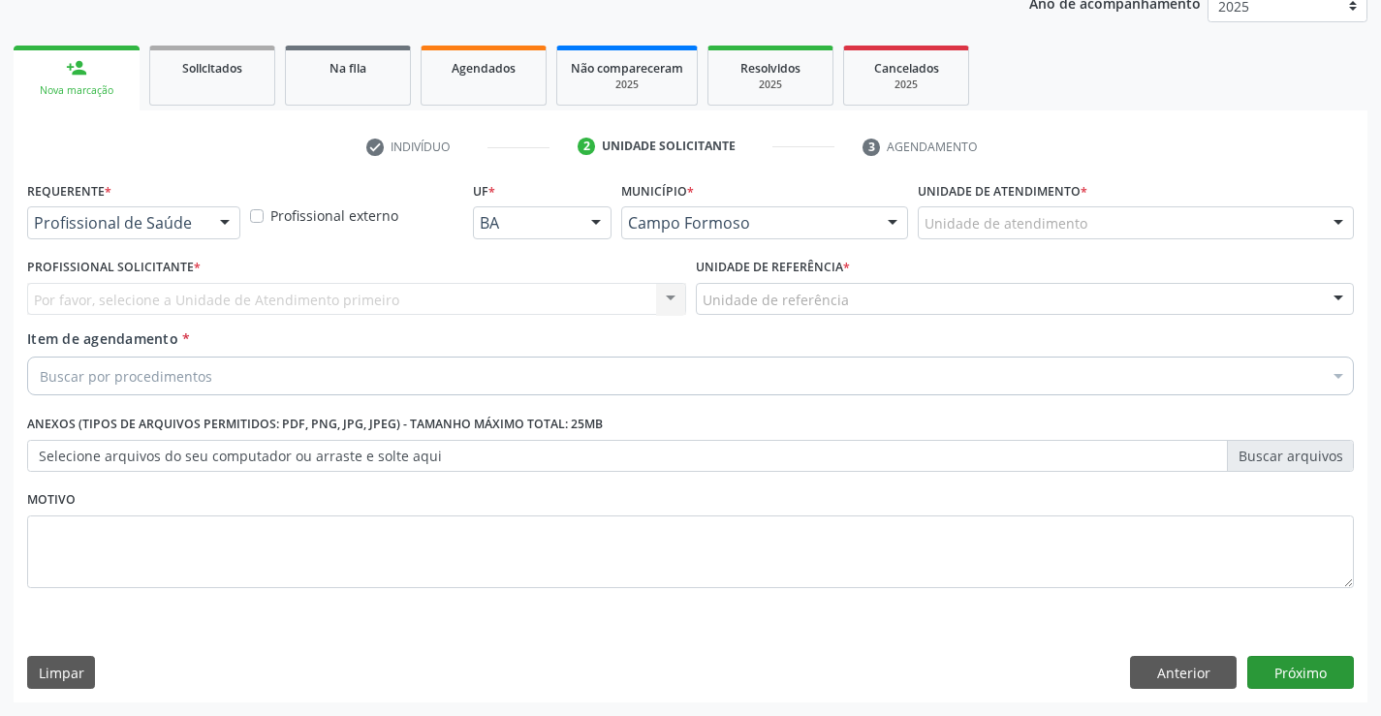
scroll to position [244, 0]
click at [102, 211] on div "Profissional de Saúde" at bounding box center [133, 222] width 213 height 33
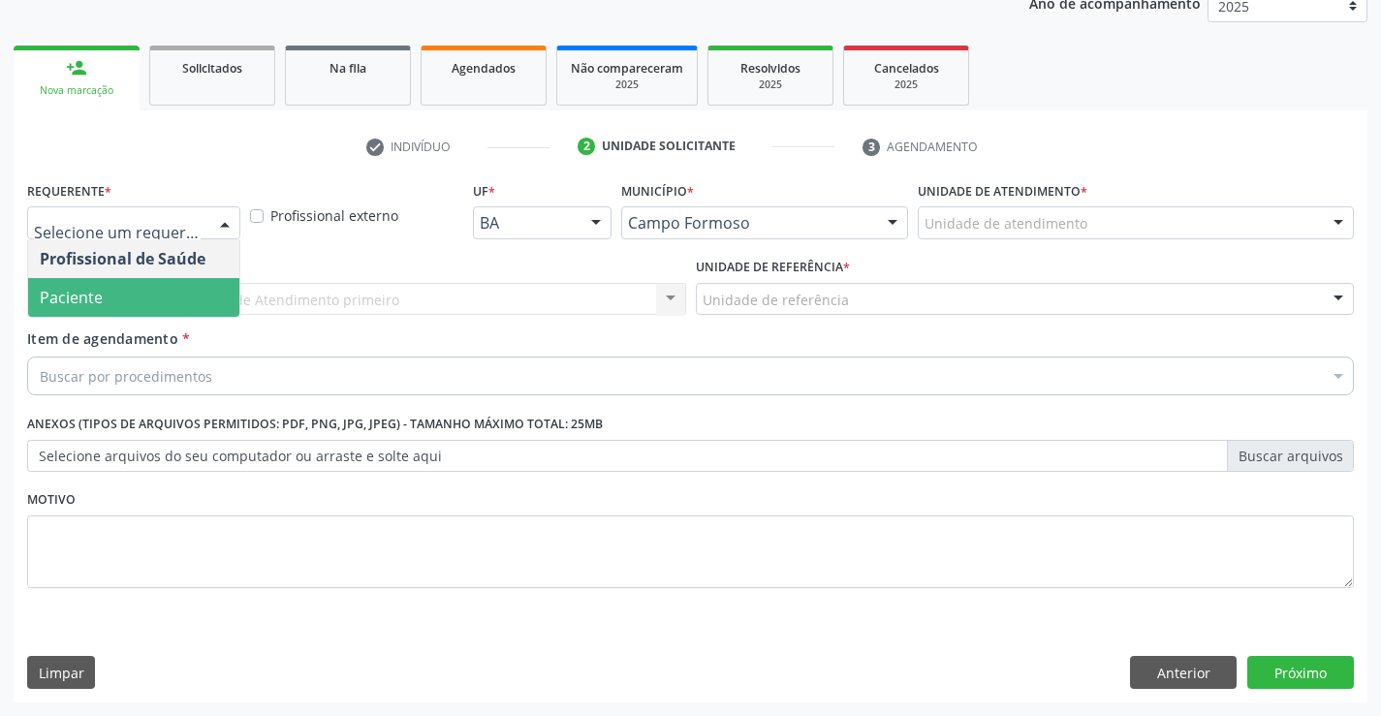
click at [113, 297] on span "Paciente" at bounding box center [133, 297] width 211 height 39
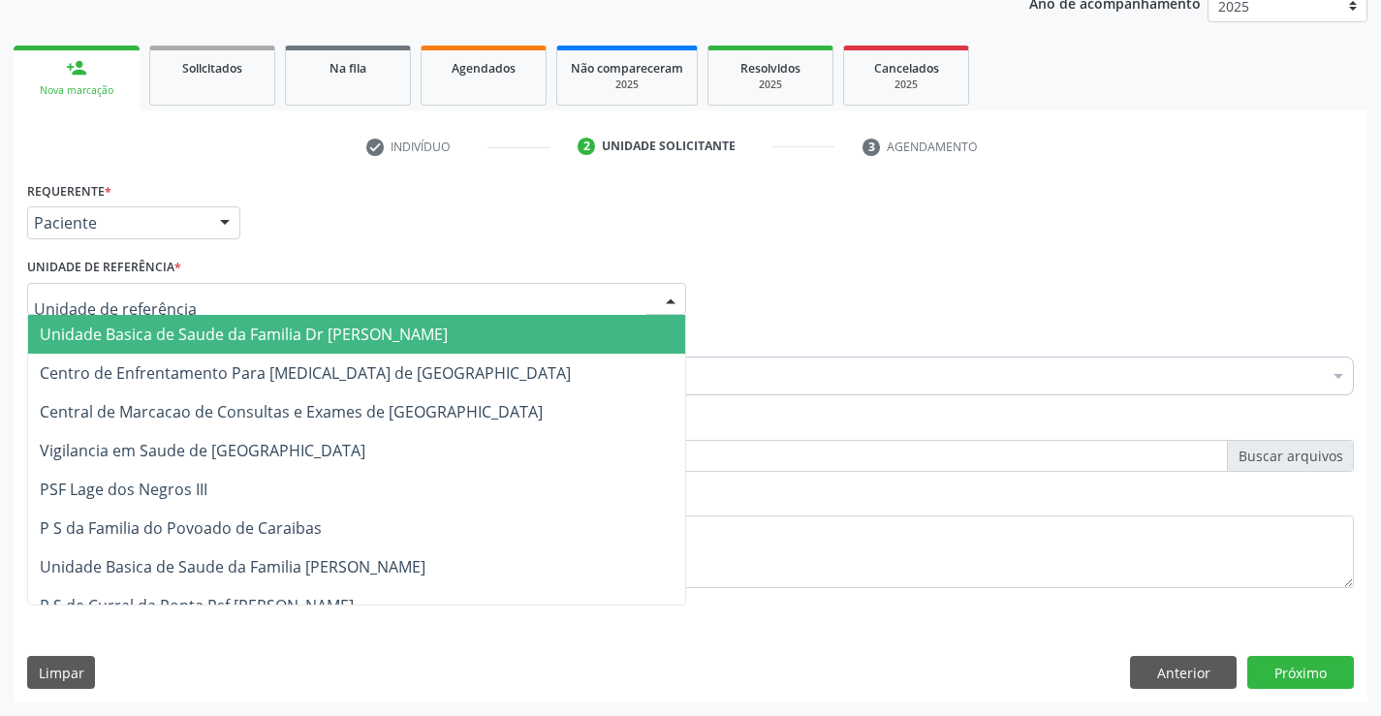
click at [137, 283] on div at bounding box center [356, 299] width 659 height 33
click at [193, 338] on span "Unidade Basica de Saude da Familia Dr [PERSON_NAME]" at bounding box center [244, 334] width 408 height 21
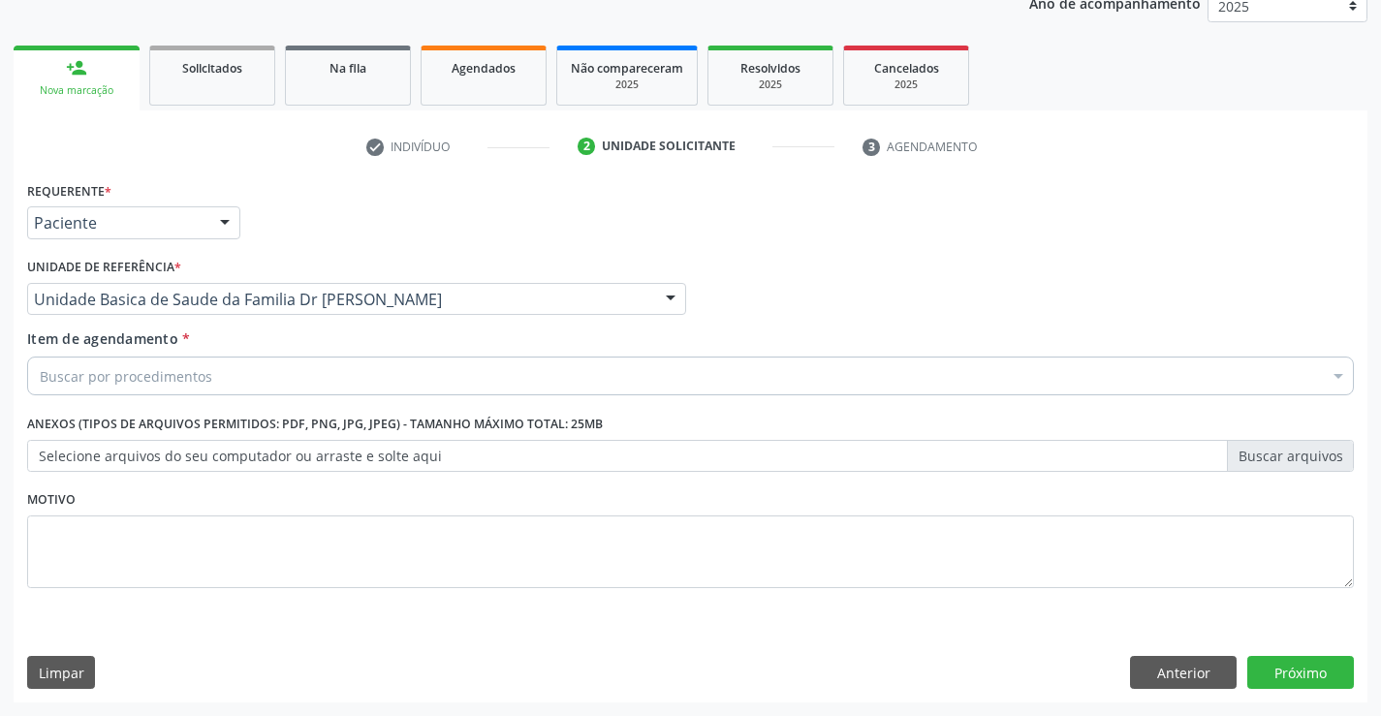
click at [195, 391] on div "Buscar por procedimentos" at bounding box center [690, 376] width 1327 height 39
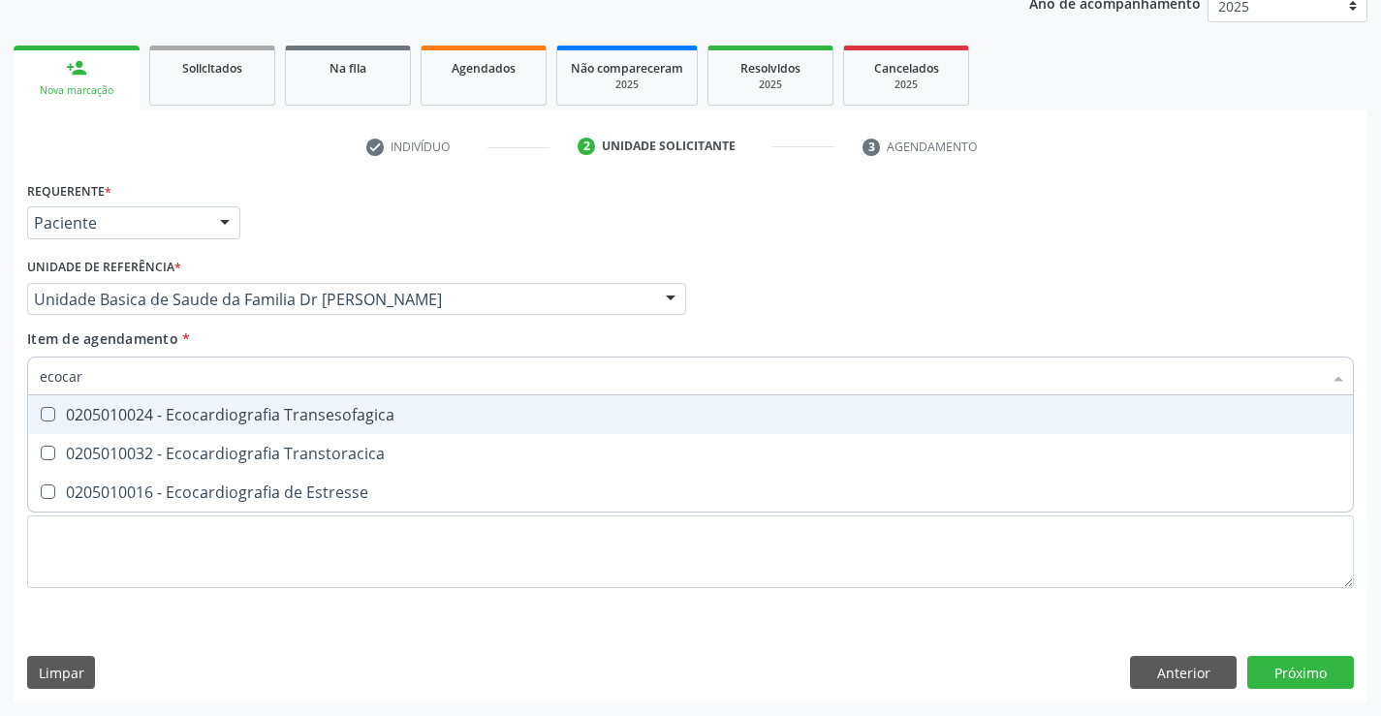
type input "ecocard"
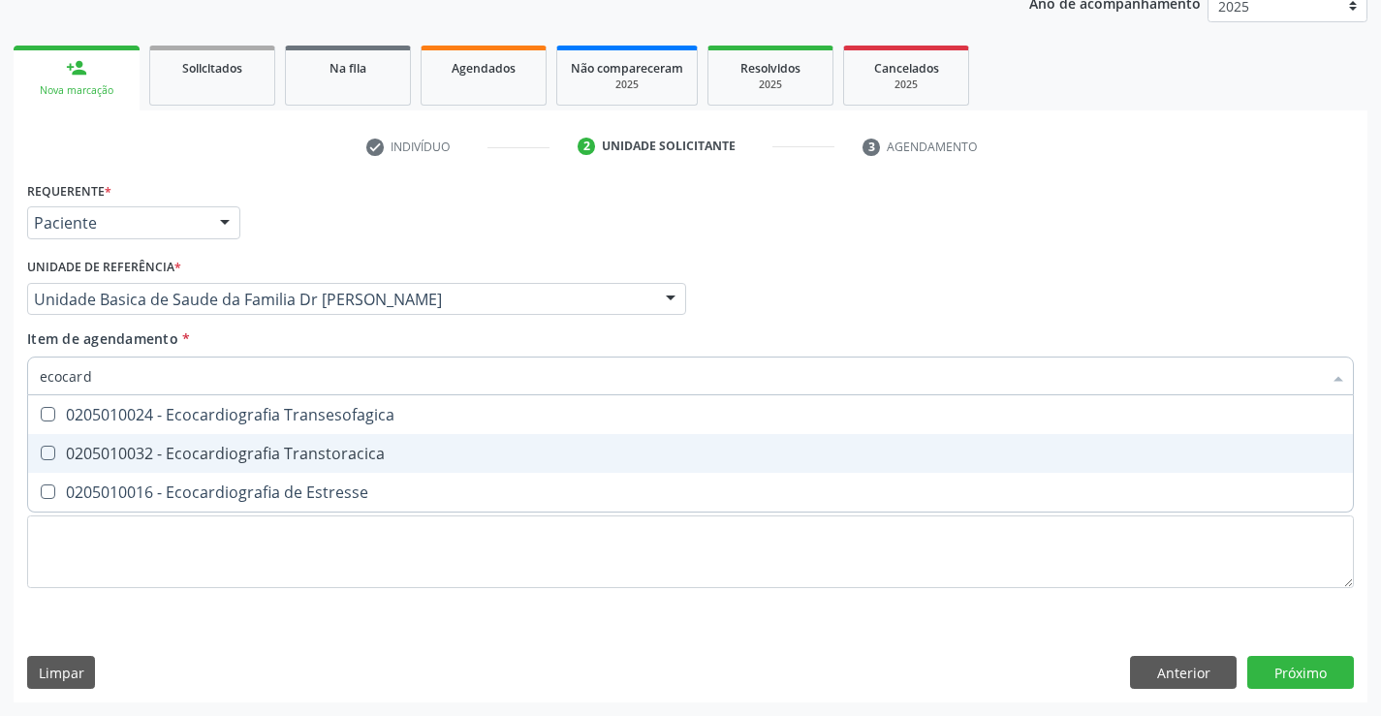
click at [239, 453] on div "0205010032 - Ecocardiografia Transtoracica" at bounding box center [690, 454] width 1301 height 16
checkbox Transtoracica "true"
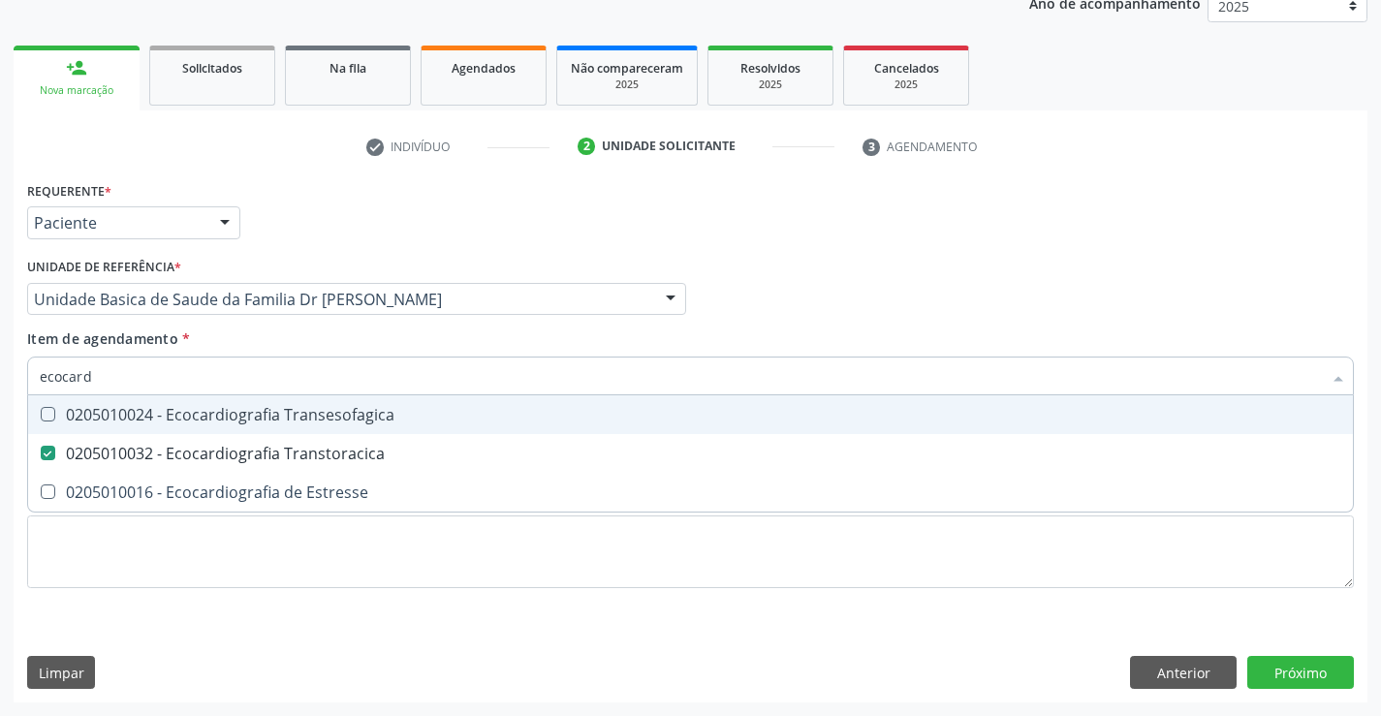
type input "ecocard"
click at [271, 342] on div "Item de agendamento * ecocard Desfazer seleção 0205010024 - Ecocardiografia Tra…" at bounding box center [690, 358] width 1327 height 61
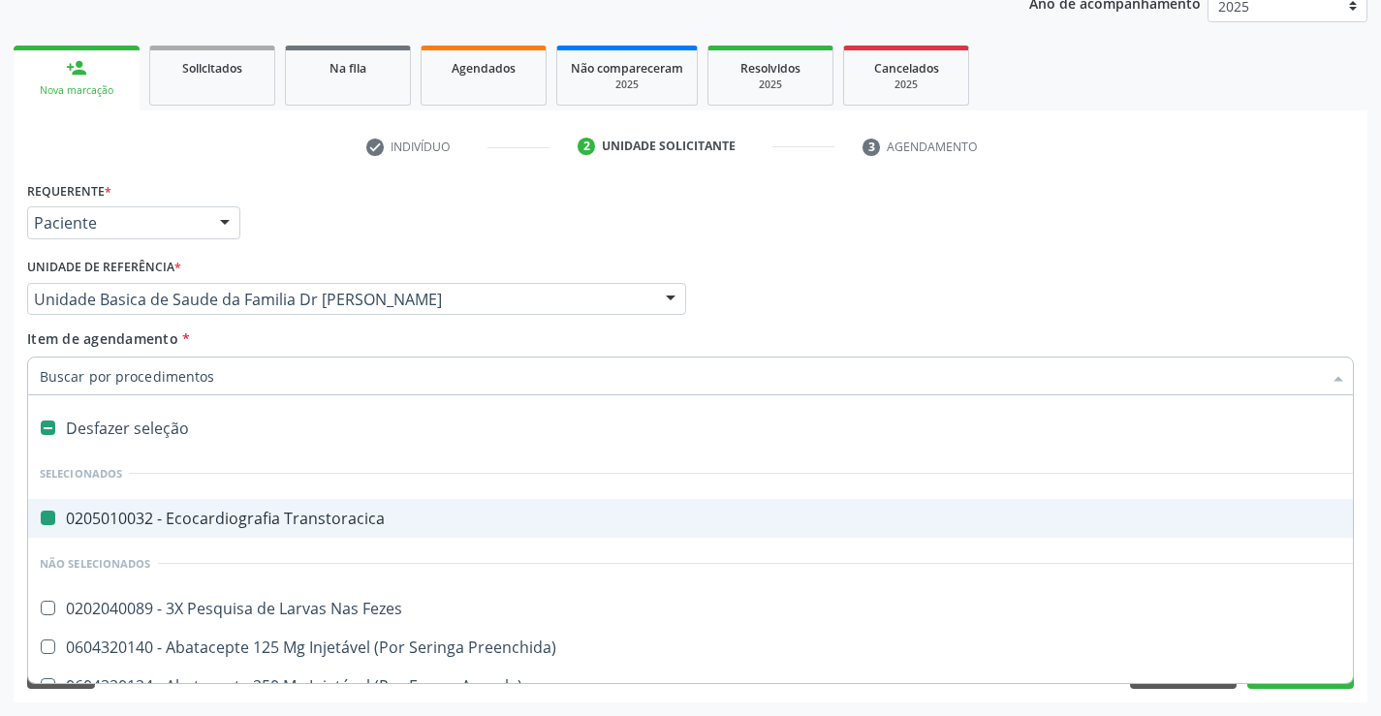
type input "m"
checkbox Transtoracica "false"
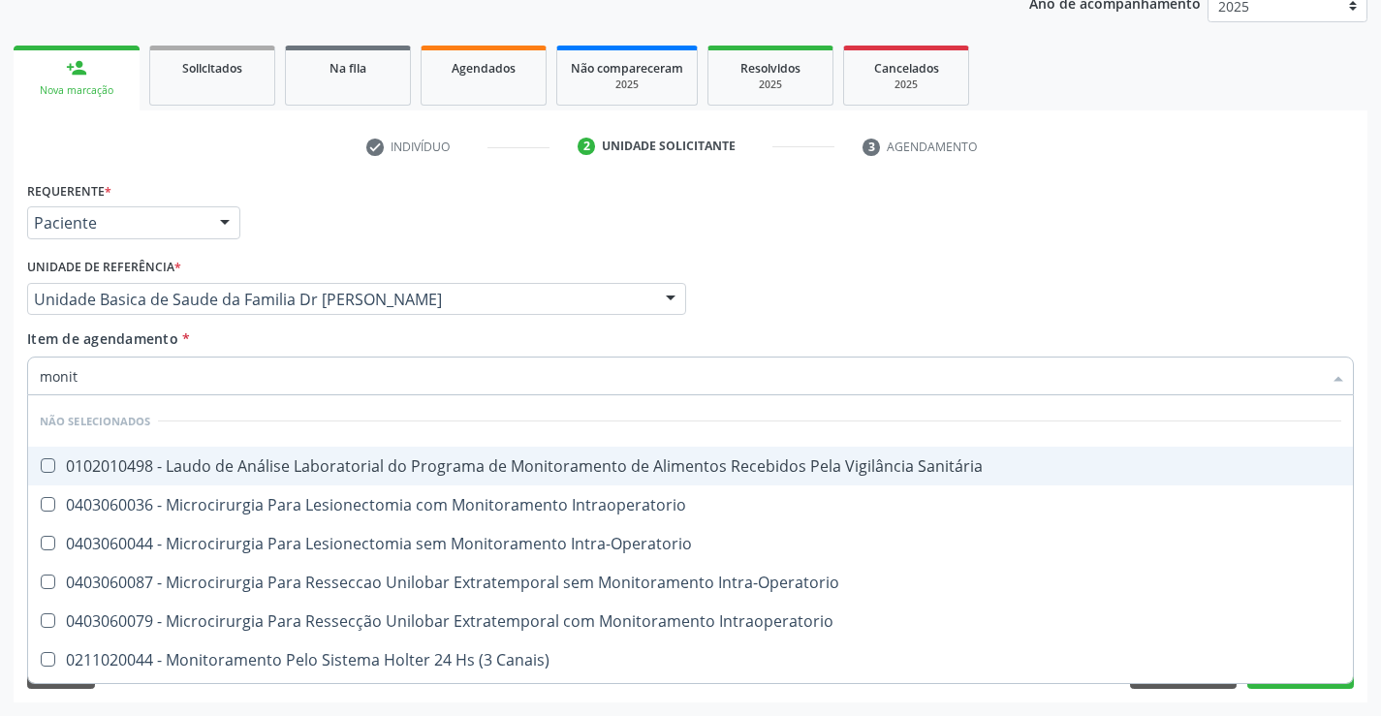
type input "monito"
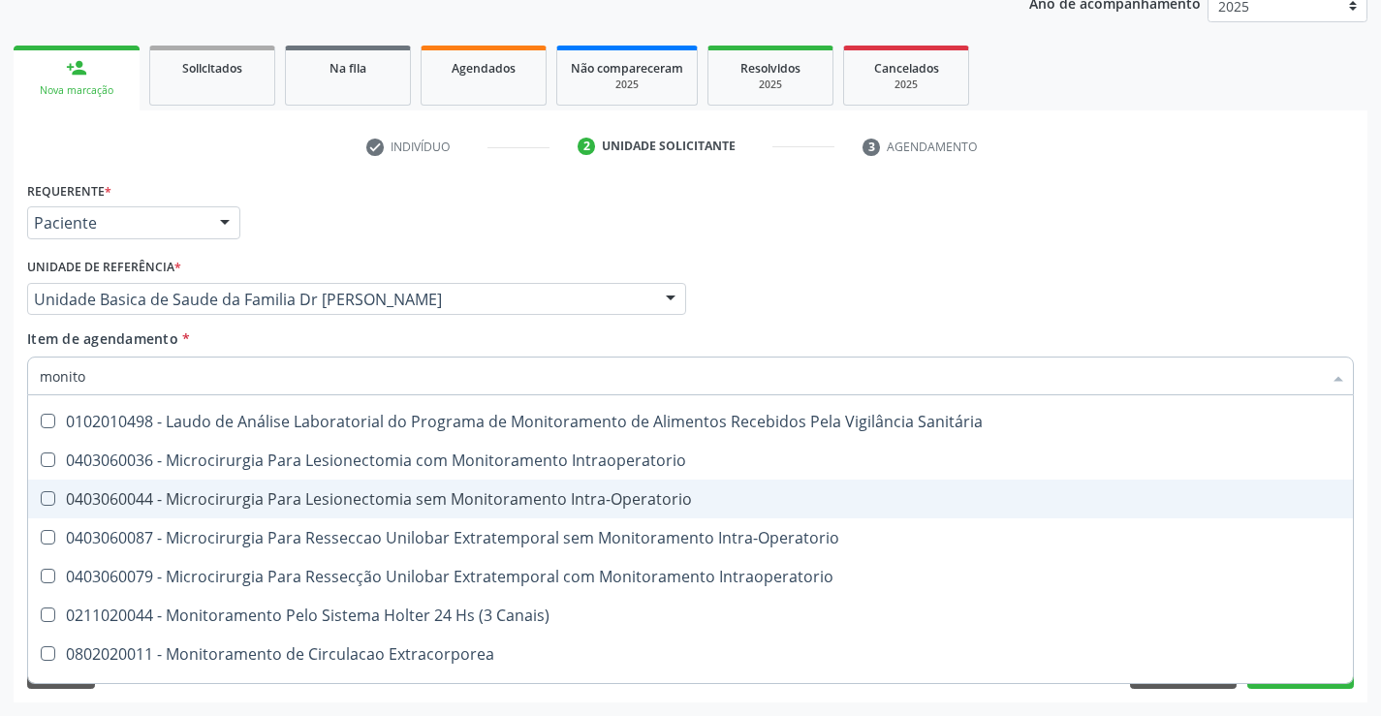
scroll to position [112, 0]
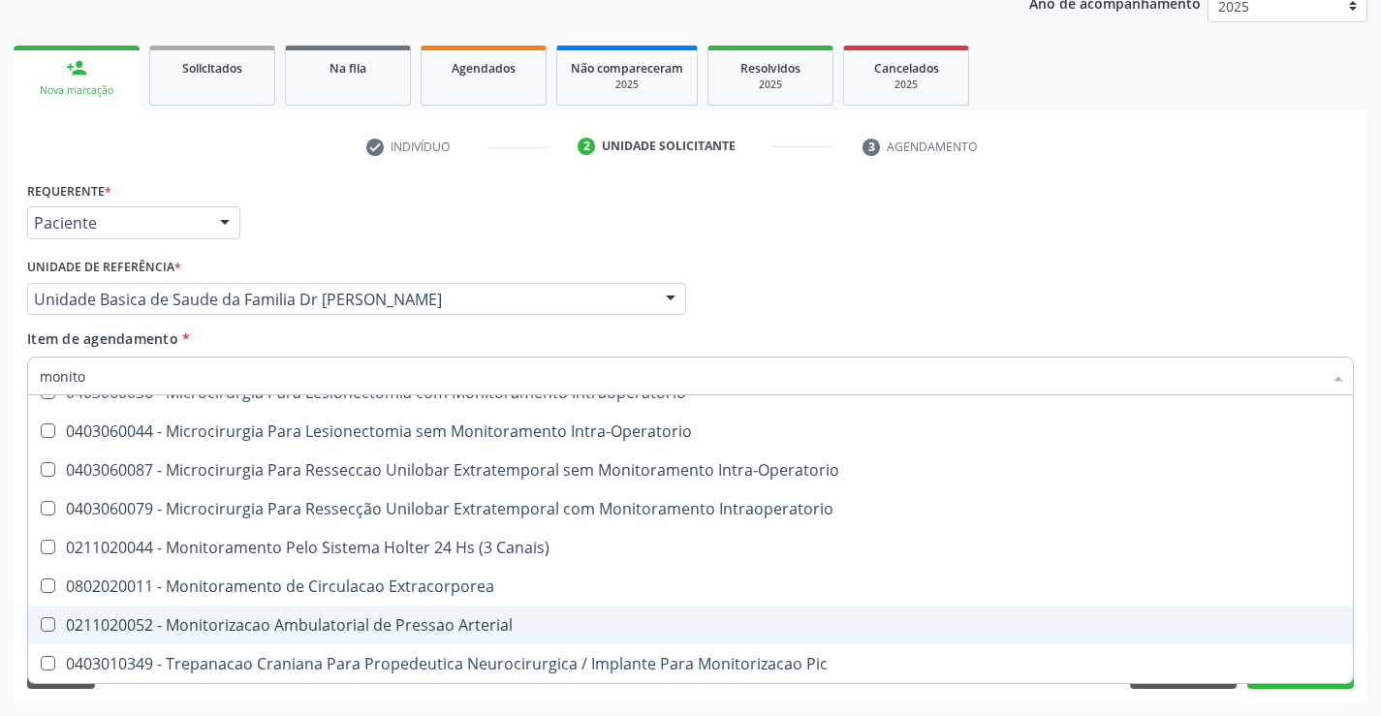
click at [511, 620] on div "0211020052 - Monitorizacao Ambulatorial de Pressao Arterial" at bounding box center [690, 625] width 1301 height 16
checkbox Arterial "true"
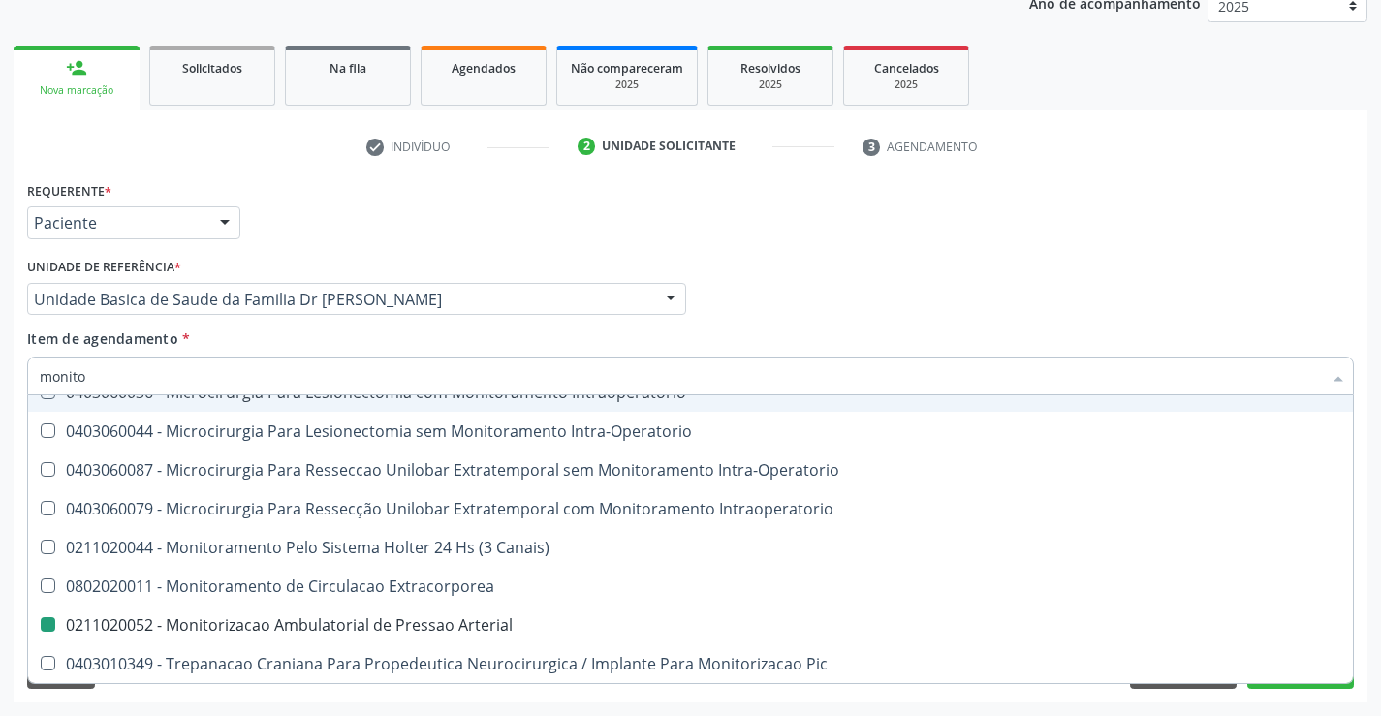
click at [302, 334] on div "Item de agendamento * monito Desfazer seleção Não selecionados 0102010498 - Lau…" at bounding box center [690, 358] width 1327 height 61
checkbox Sanitária "true"
checkbox Arterial "false"
checkbox Intraoperatorio "true"
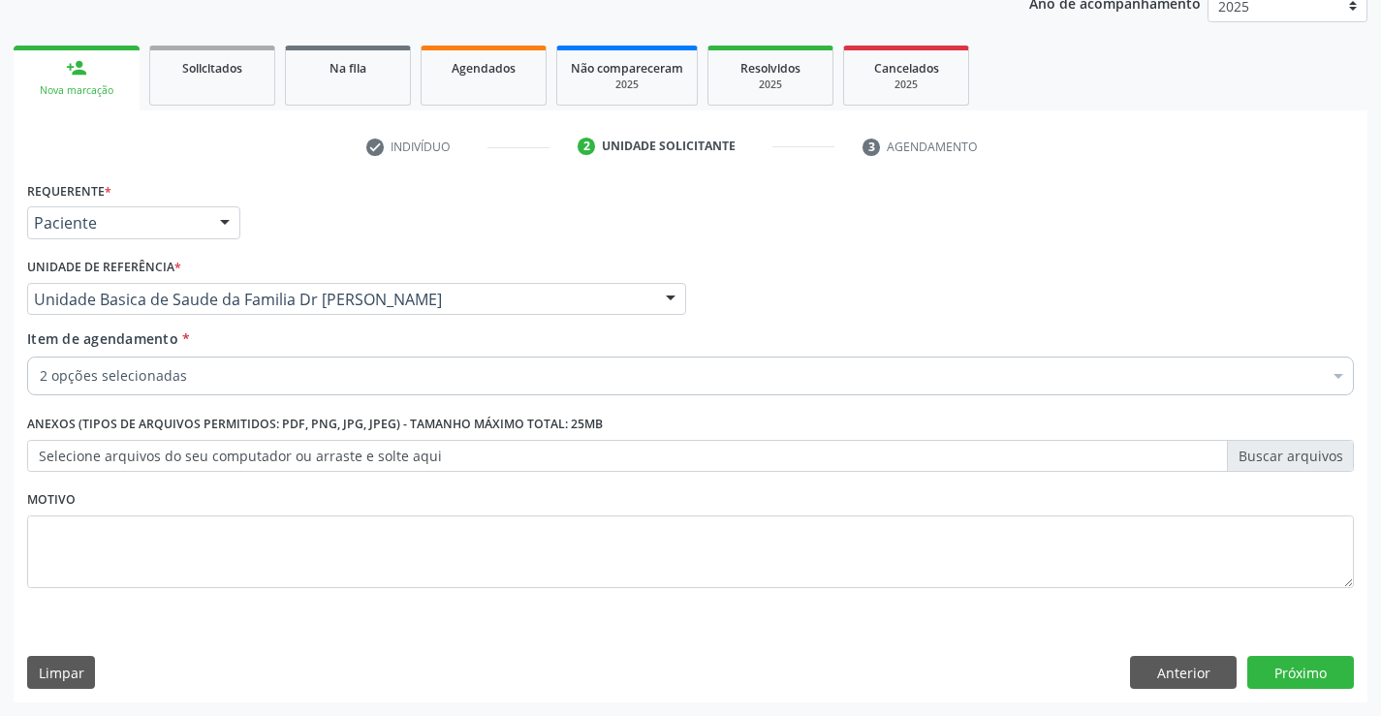
scroll to position [0, 0]
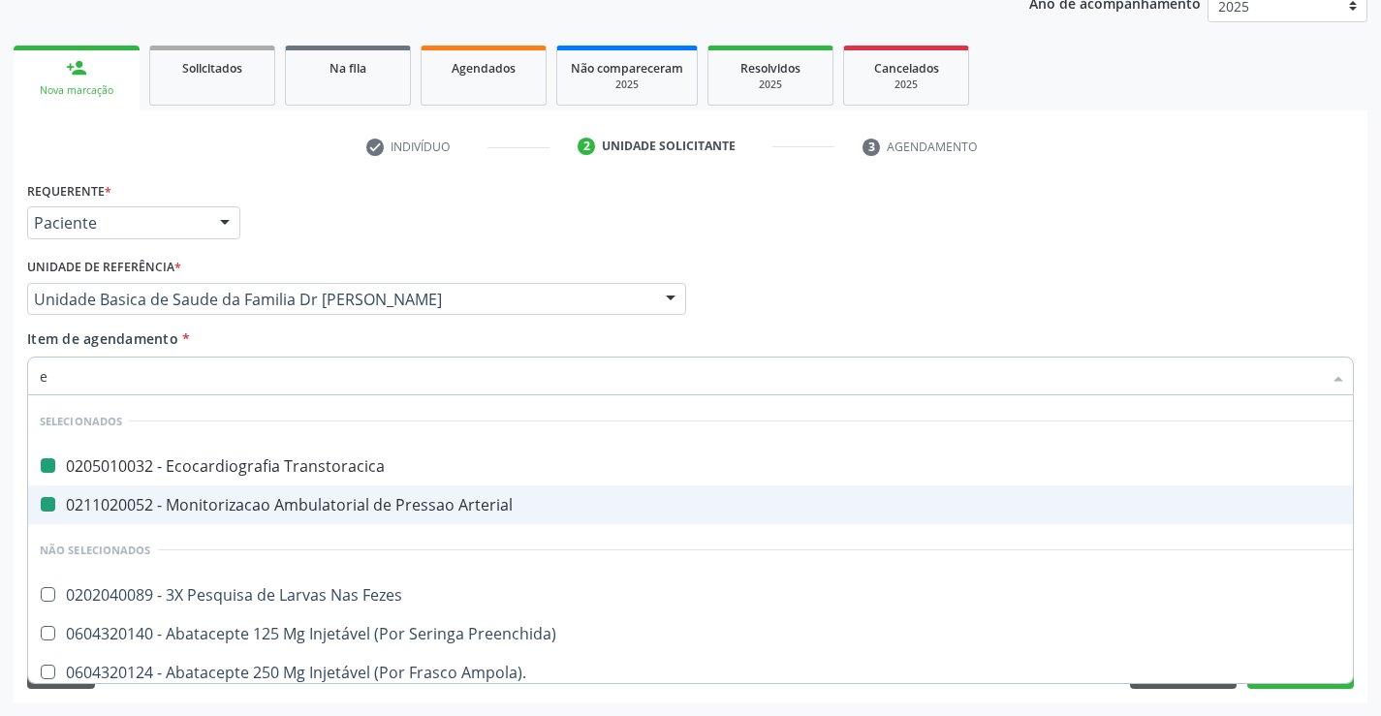
type input "el"
checkbox Transtoracica "false"
checkbox Arterial "false"
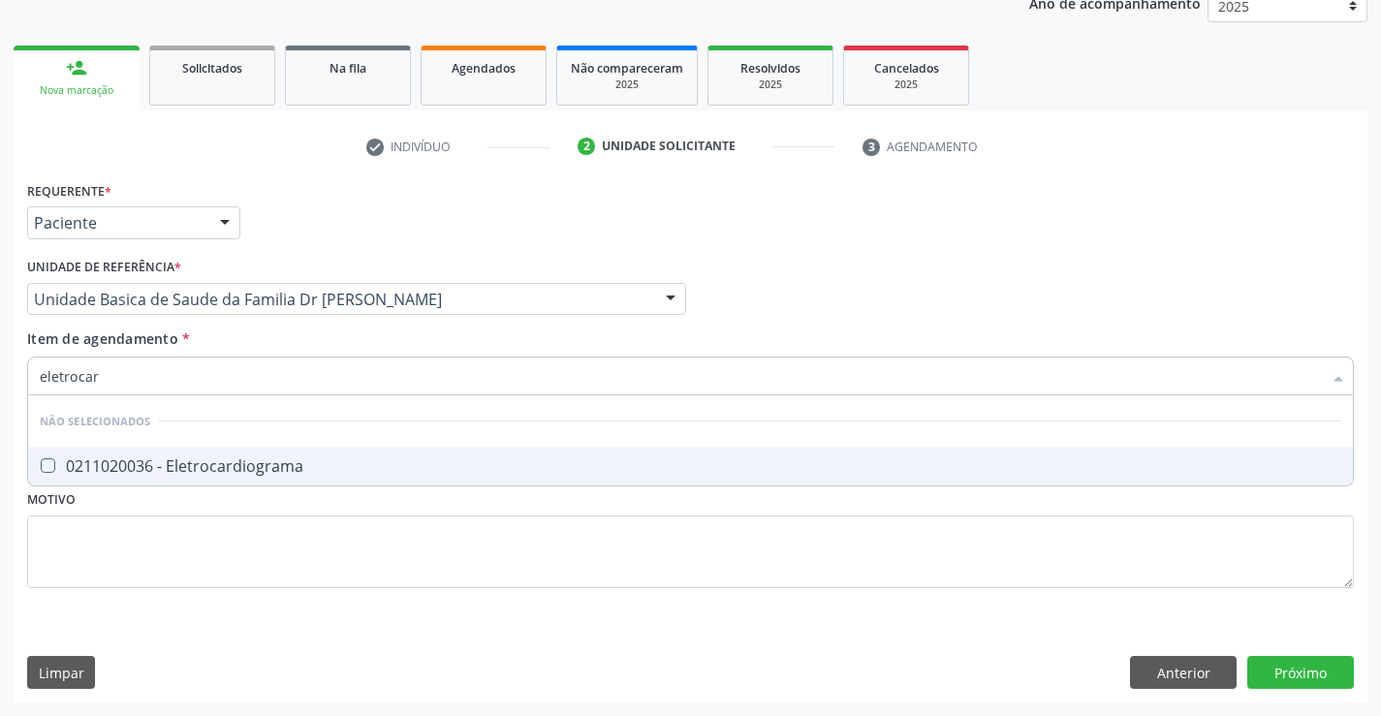
type input "eletrocard"
click at [274, 467] on div "0211020036 - Eletrocardiograma" at bounding box center [690, 466] width 1301 height 16
checkbox Eletrocardiograma "true"
click at [274, 338] on div "Item de agendamento * eletrocard Desfazer seleção Não selecionados 0211020036 -…" at bounding box center [690, 358] width 1327 height 61
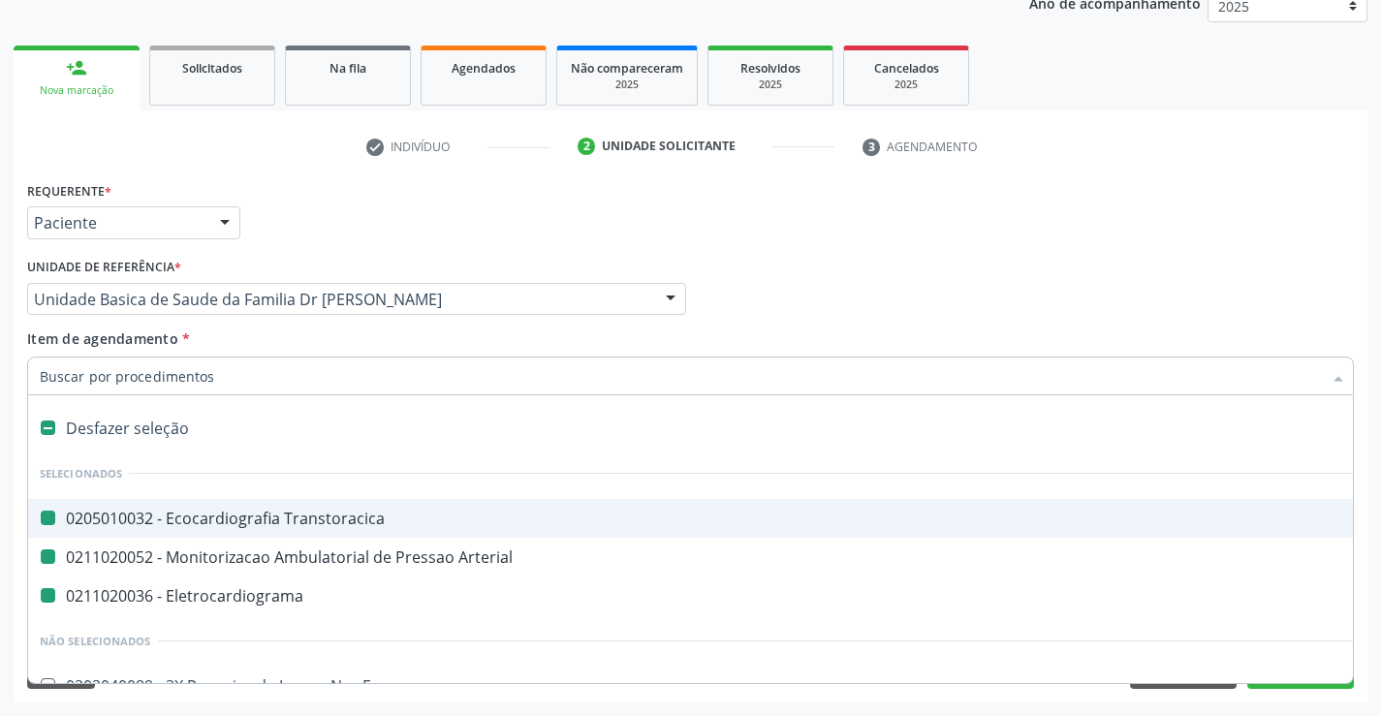
type input "h"
checkbox Transtoracica "false"
checkbox Arterial "false"
checkbox Eletrocardiograma "false"
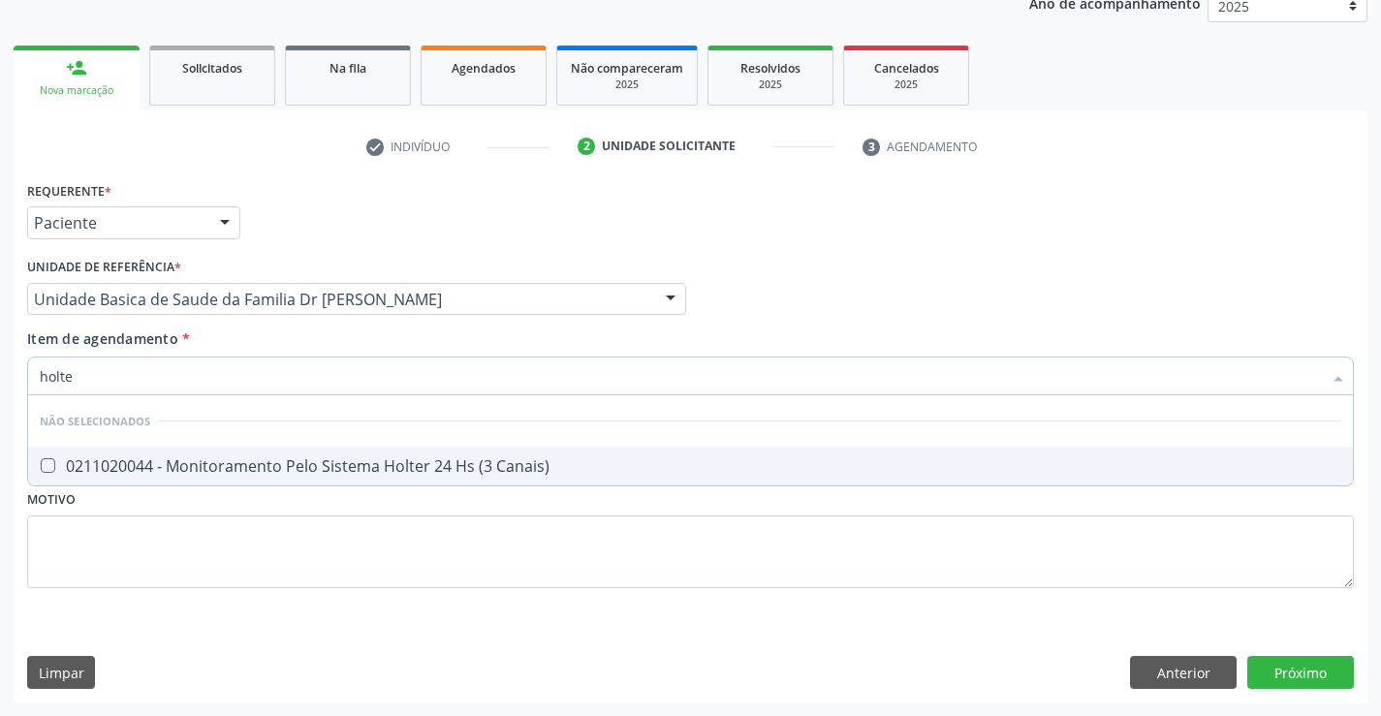
type input "holter"
click at [345, 465] on div "0211020044 - Monitoramento Pelo Sistema Holter 24 Hs (3 Canais)" at bounding box center [690, 466] width 1301 height 16
checkbox Canais\) "true"
click at [1282, 668] on div "Requerente * Paciente Profissional de Saúde Paciente Nenhum resultado encontrad…" at bounding box center [691, 439] width 1354 height 526
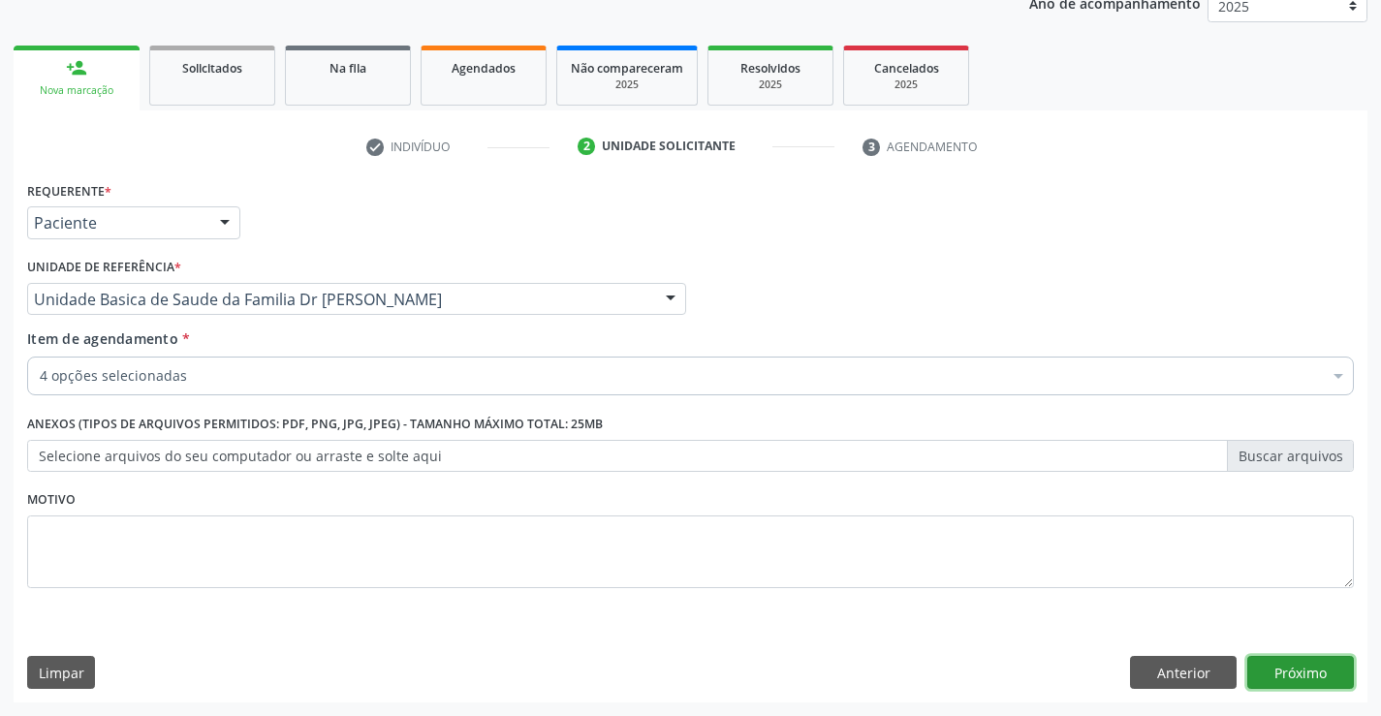
click at [1308, 672] on button "Próximo" at bounding box center [1300, 672] width 107 height 33
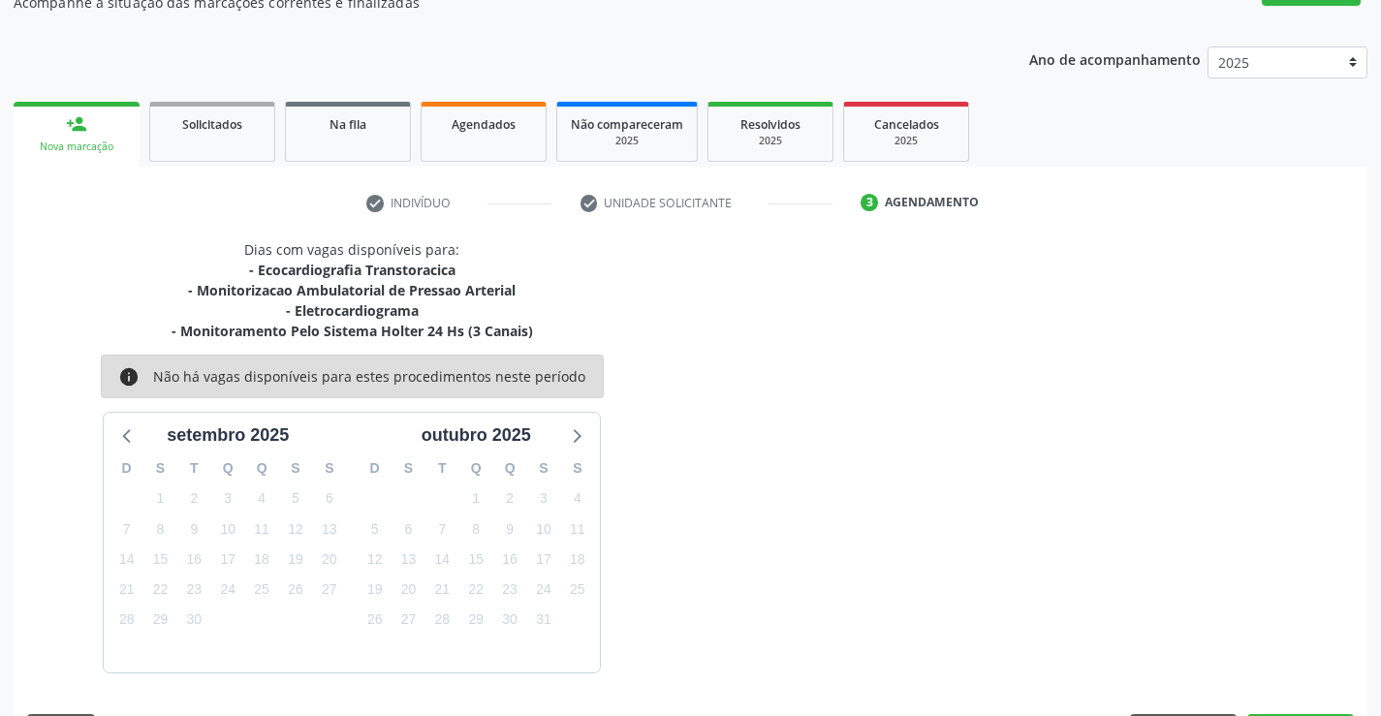
scroll to position [244, 0]
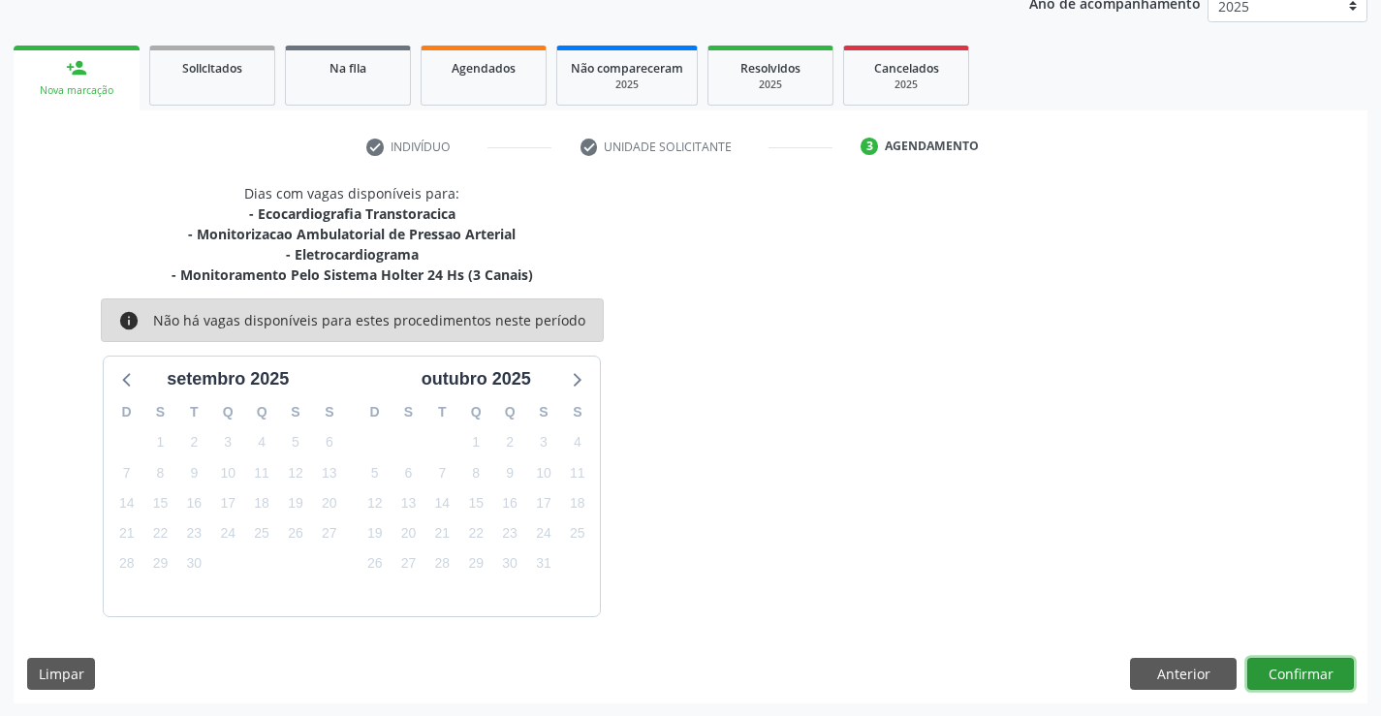
click at [1294, 670] on button "Confirmar" at bounding box center [1300, 674] width 107 height 33
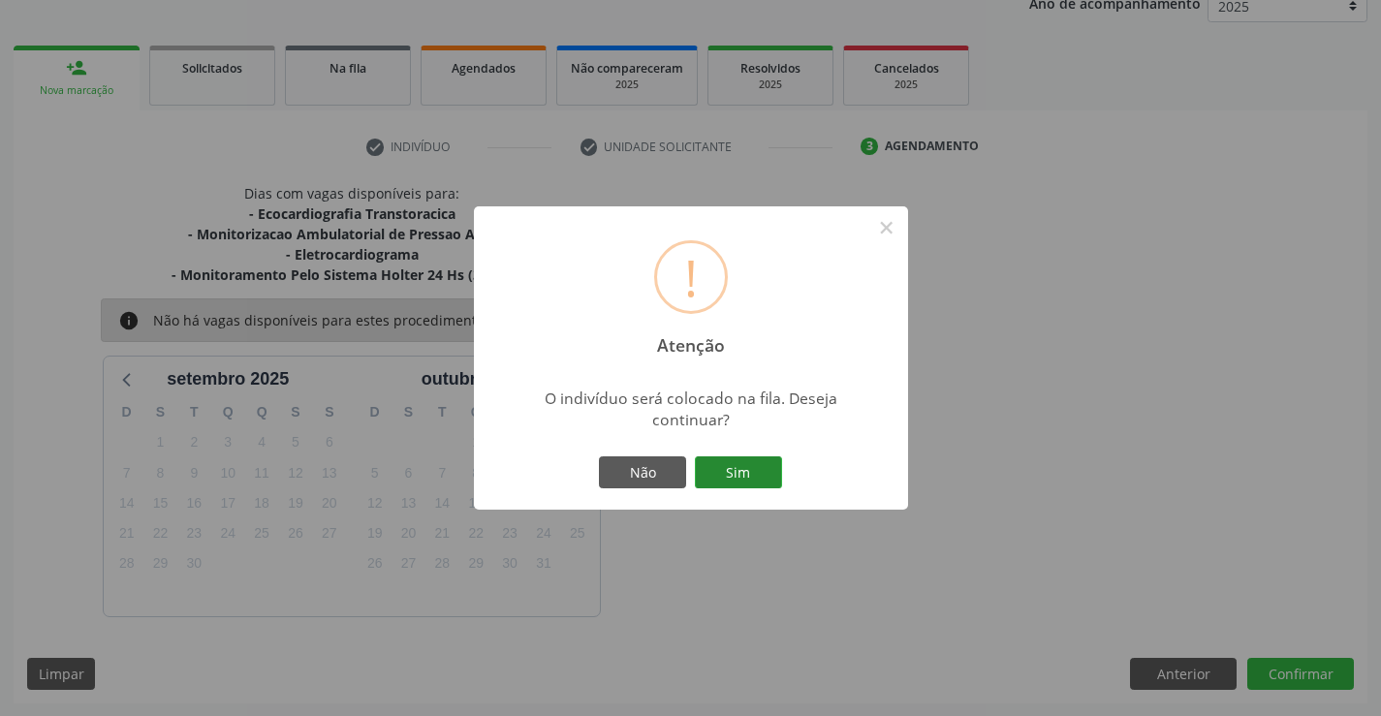
click at [727, 465] on button "Sim" at bounding box center [738, 472] width 87 height 33
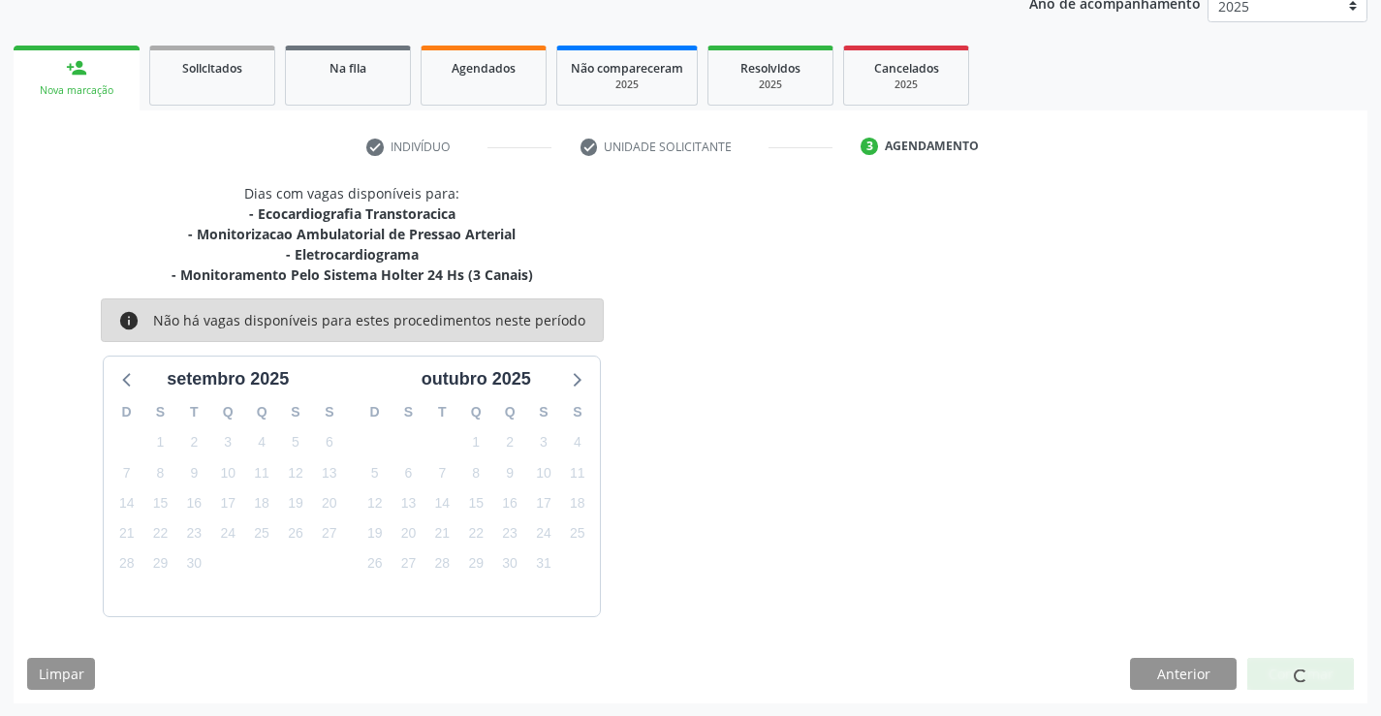
scroll to position [0, 0]
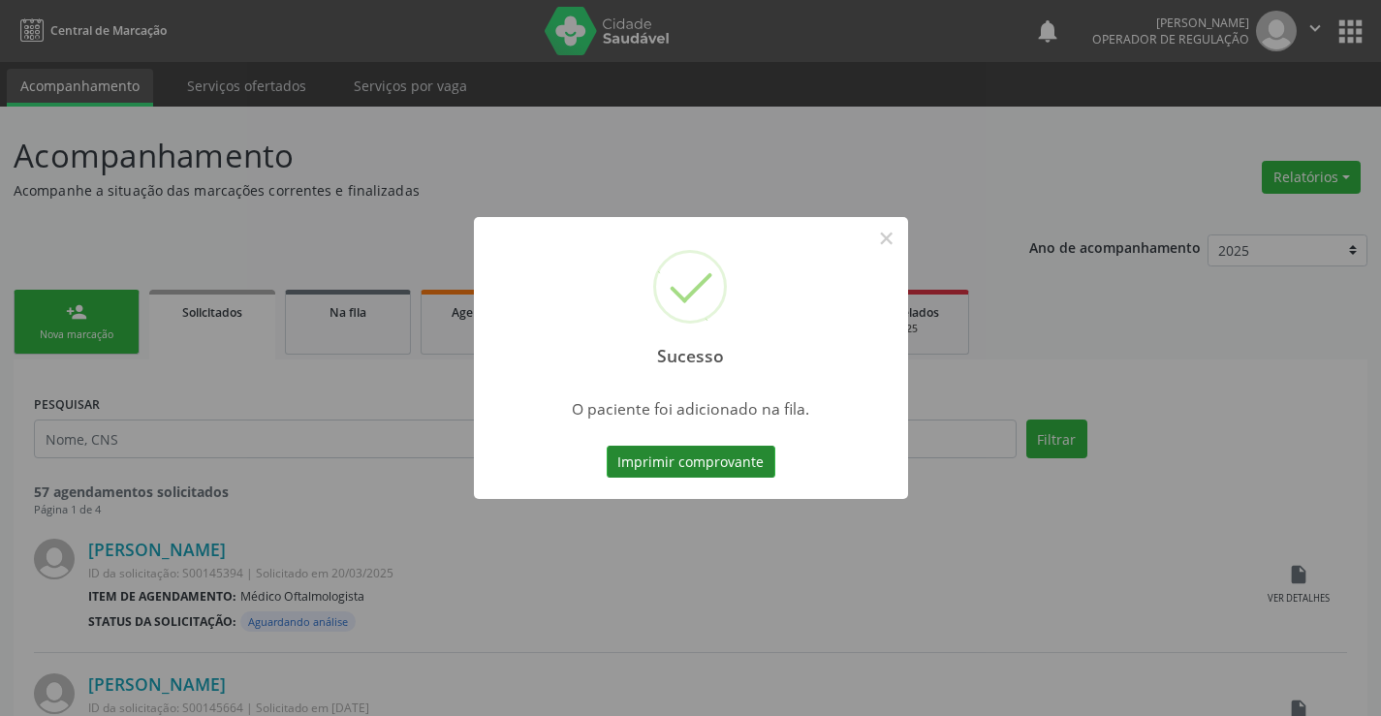
click at [723, 459] on button "Imprimir comprovante" at bounding box center [691, 462] width 169 height 33
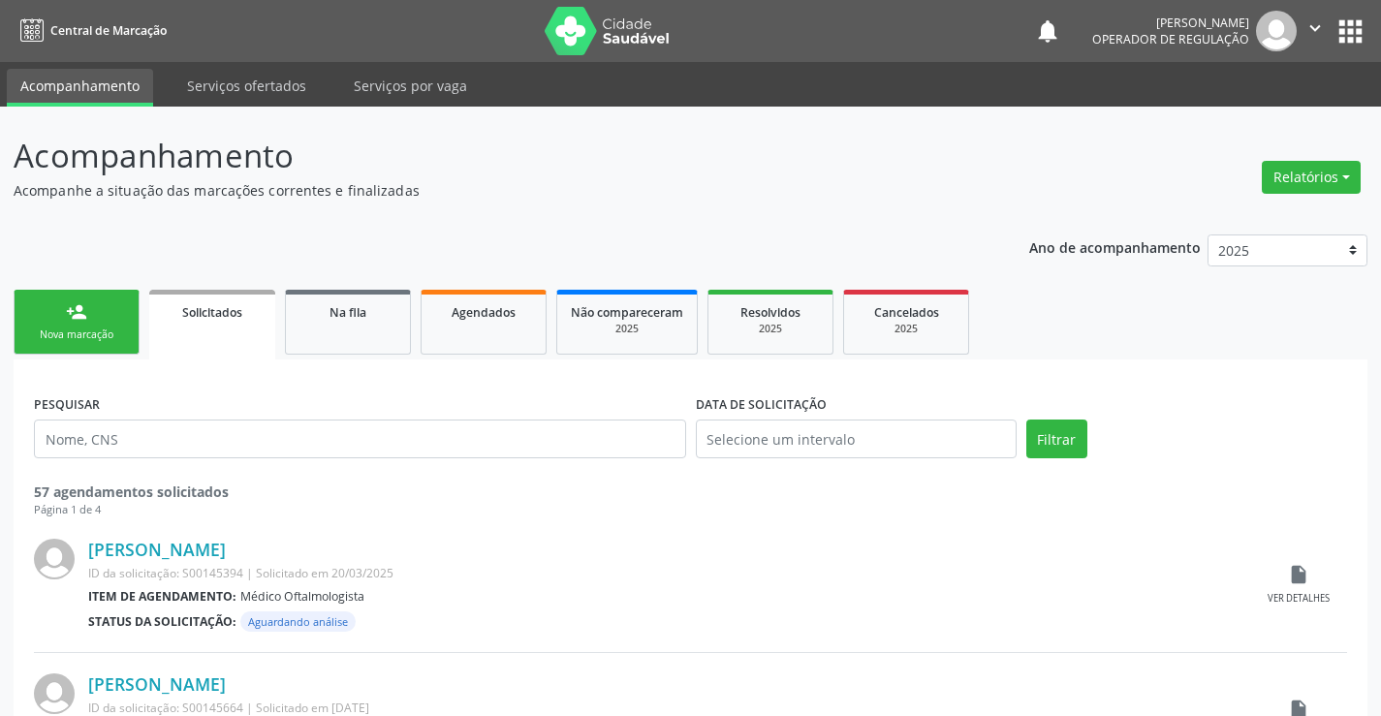
click at [78, 321] on div "person_add" at bounding box center [76, 311] width 21 height 21
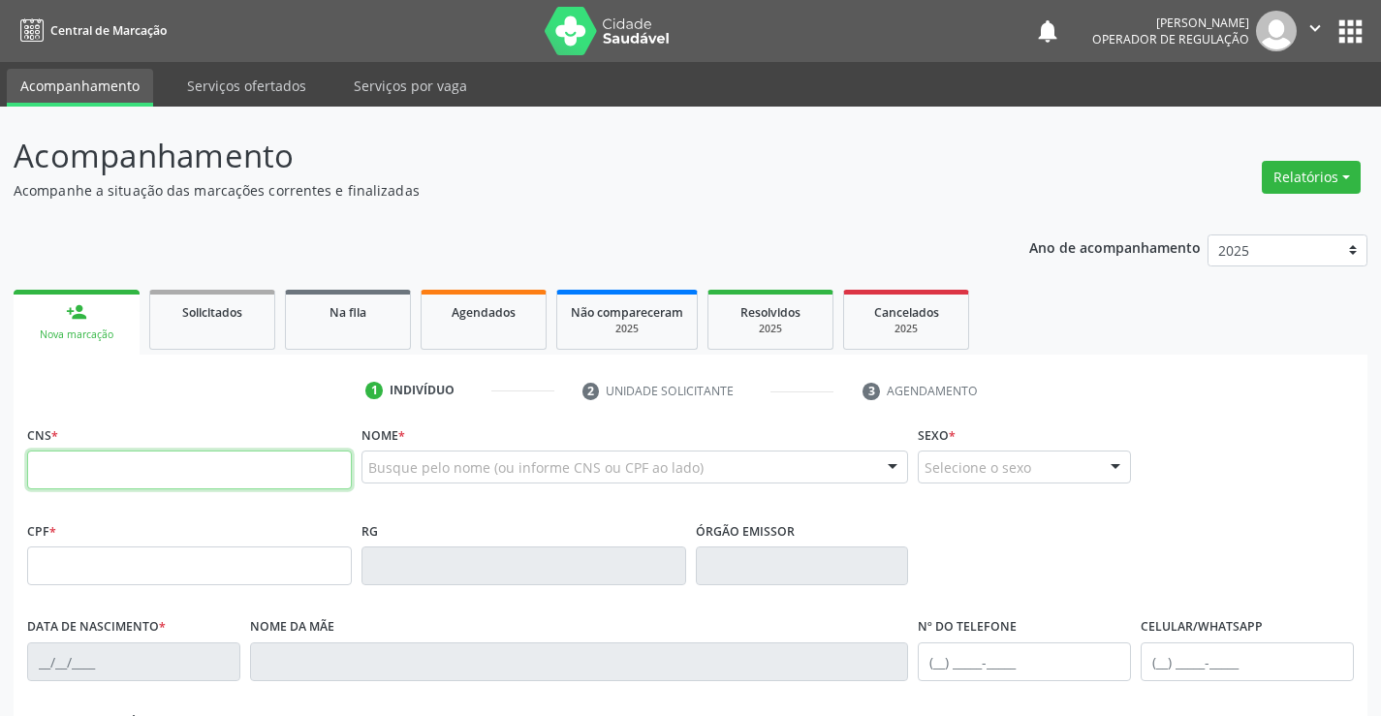
click at [119, 476] on input "text" at bounding box center [189, 470] width 325 height 39
click at [108, 472] on input "text" at bounding box center [189, 470] width 325 height 39
type input "705 3004 4747 2790"
type input "08/04/1973"
type input "Joselita Alves de Almeida"
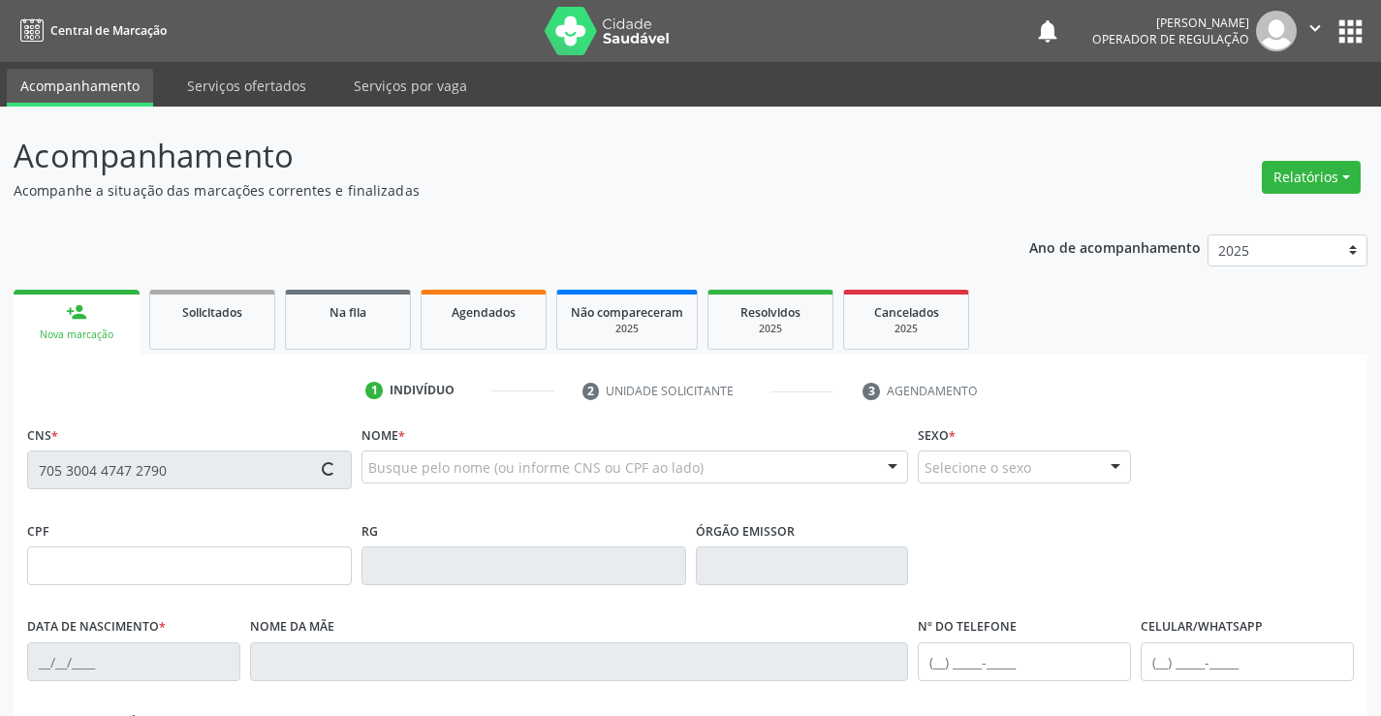
type input "(74) 99141-2863"
type input "20"
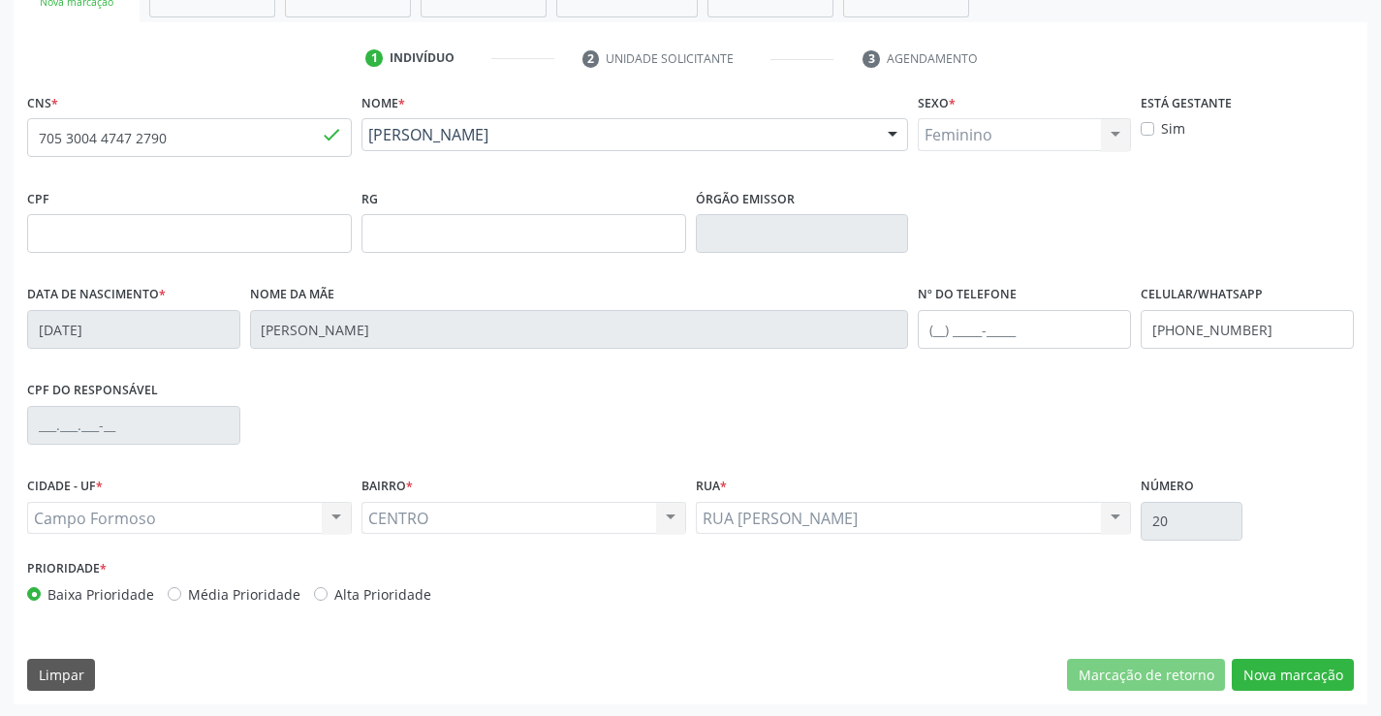
scroll to position [334, 0]
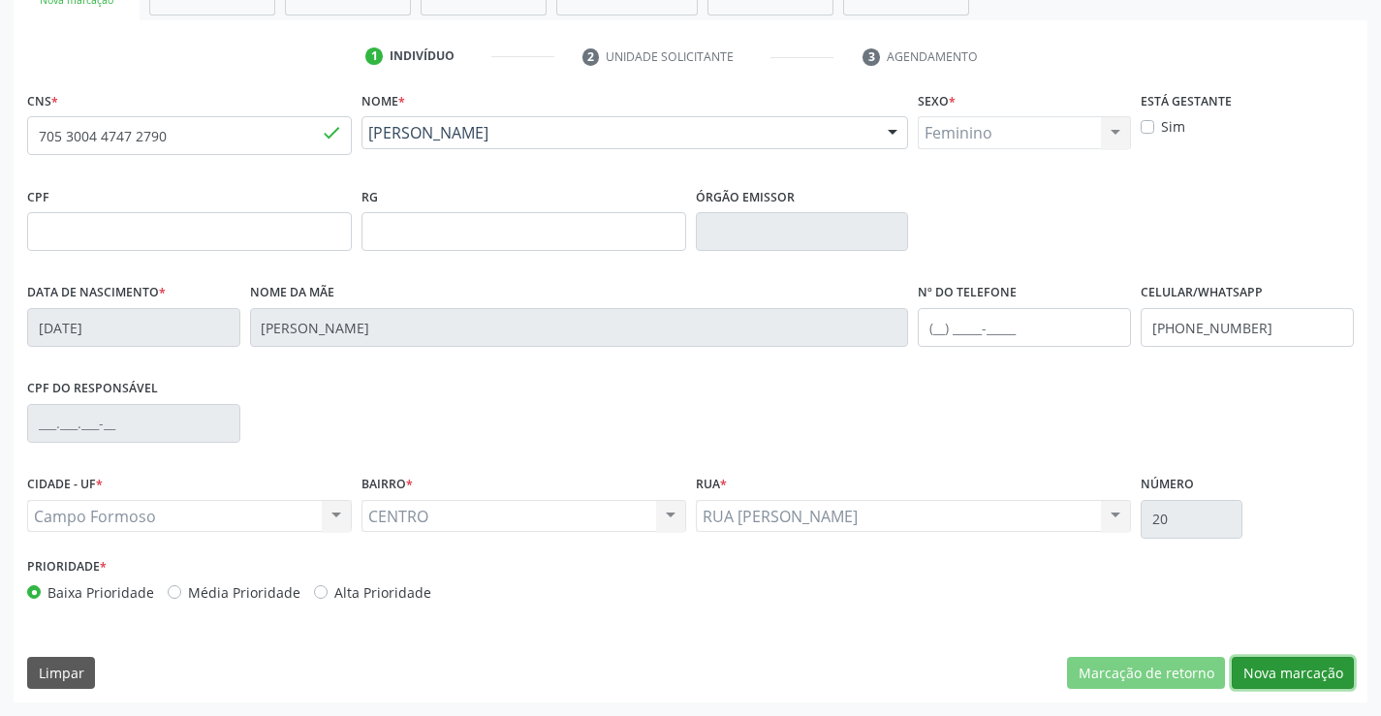
click at [1288, 664] on button "Nova marcação" at bounding box center [1293, 673] width 122 height 33
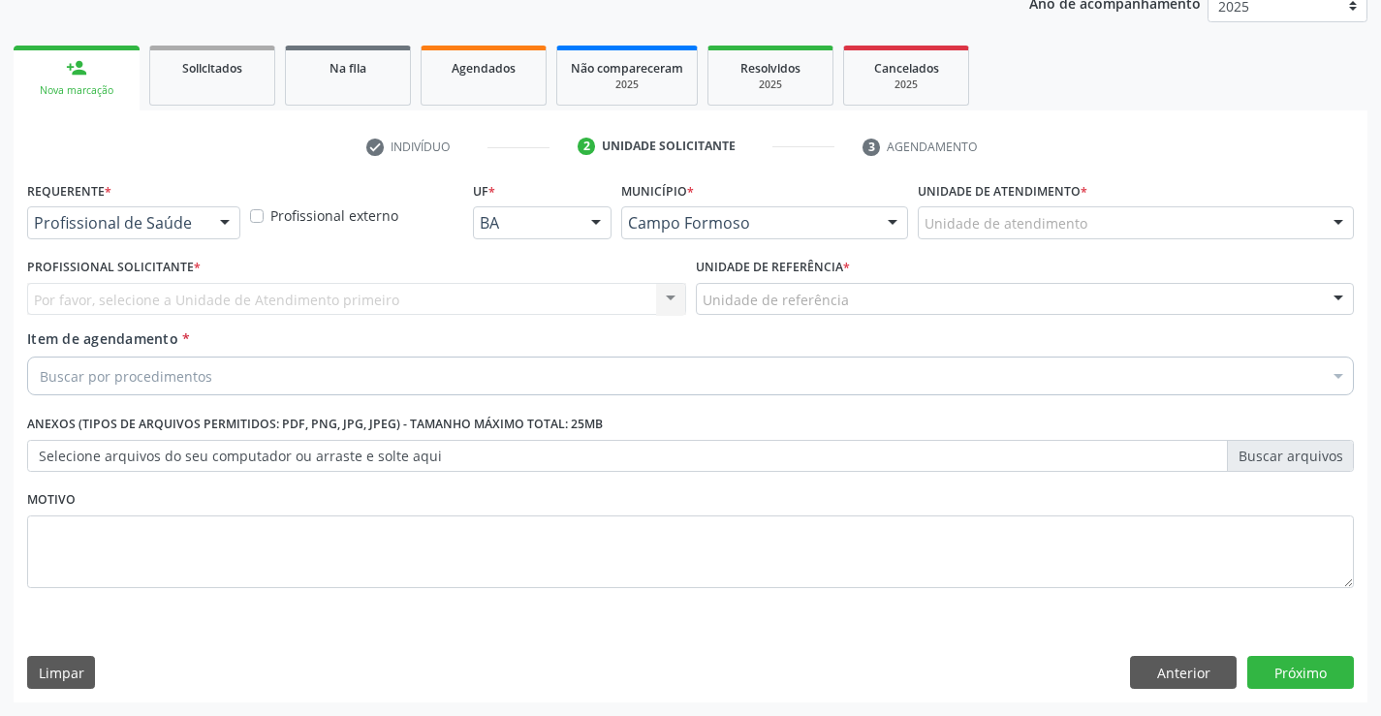
scroll to position [244, 0]
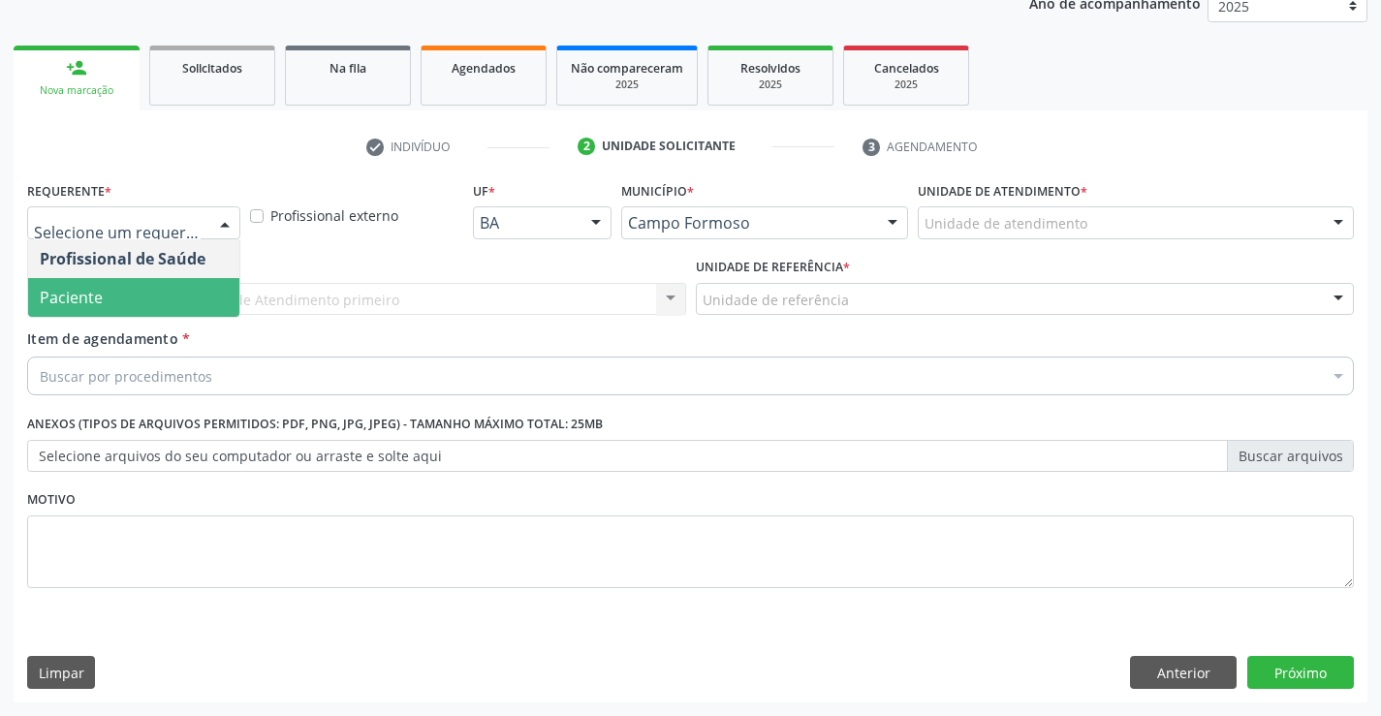
click at [83, 294] on span "Paciente" at bounding box center [71, 297] width 63 height 21
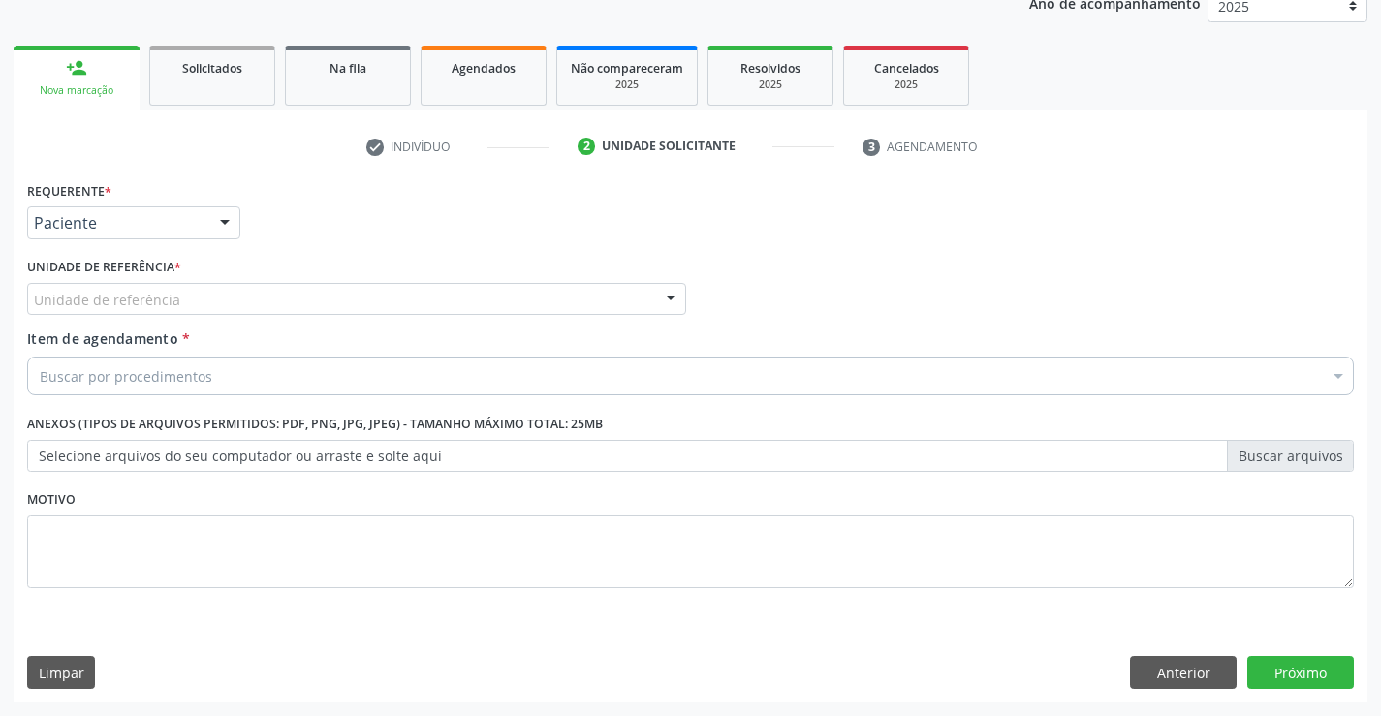
click at [115, 283] on div "Unidade de referência" at bounding box center [356, 299] width 659 height 33
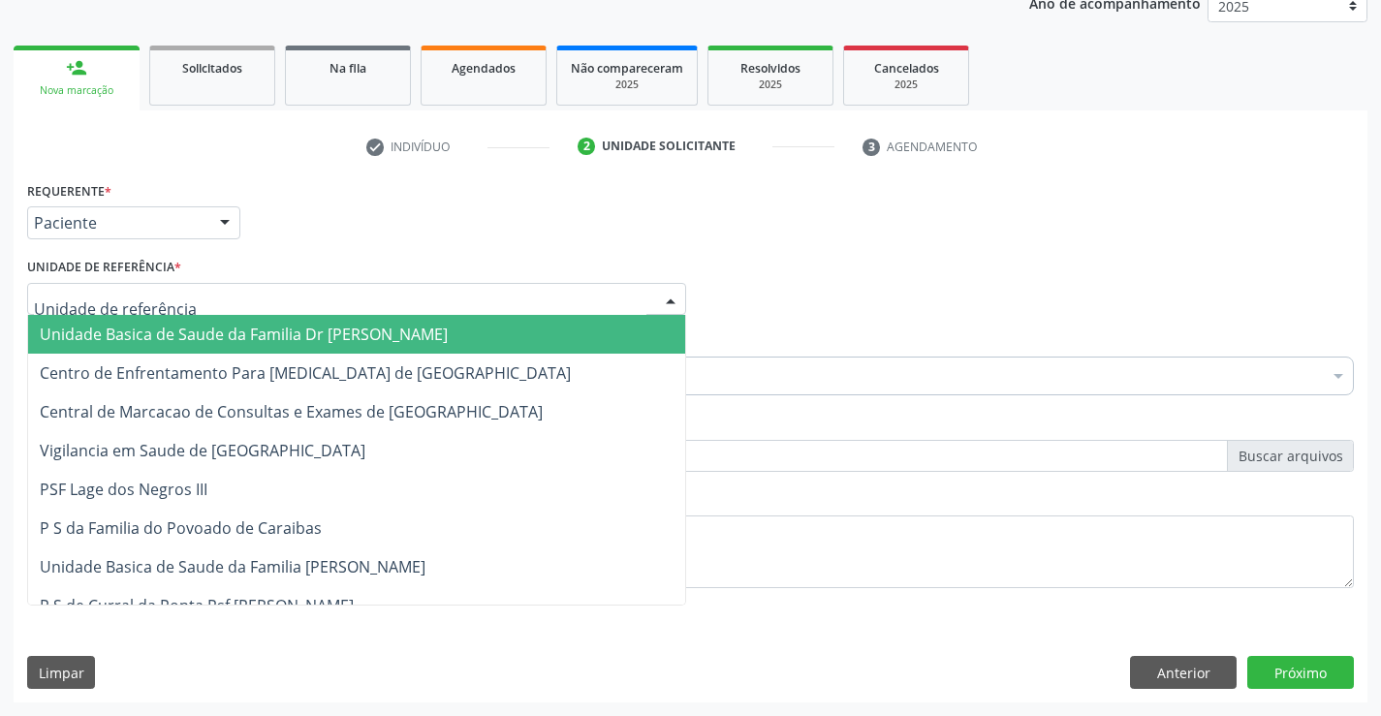
click at [152, 328] on span "Unidade Basica de Saude da Familia Dr [PERSON_NAME]" at bounding box center [244, 334] width 408 height 21
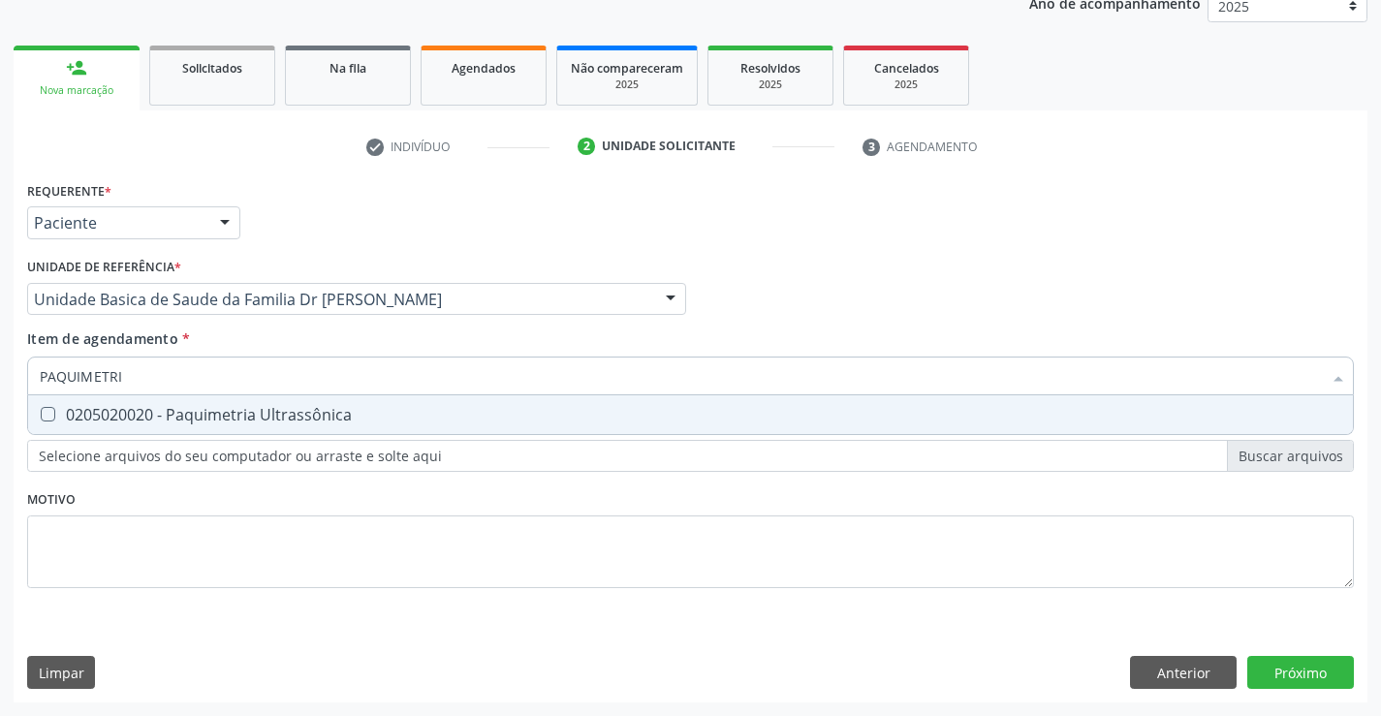
type input "PAQUIMETRIA"
click at [248, 413] on div "0205020020 - Paquimetria Ultrassônica" at bounding box center [690, 415] width 1301 height 16
checkbox Ultrassônica "true"
type input "PAQUIMETRIA"
click at [244, 331] on div "Item de agendamento * PAQUIMETRIA Desfazer seleção 0205020020 - Paquimetria Ult…" at bounding box center [690, 358] width 1327 height 61
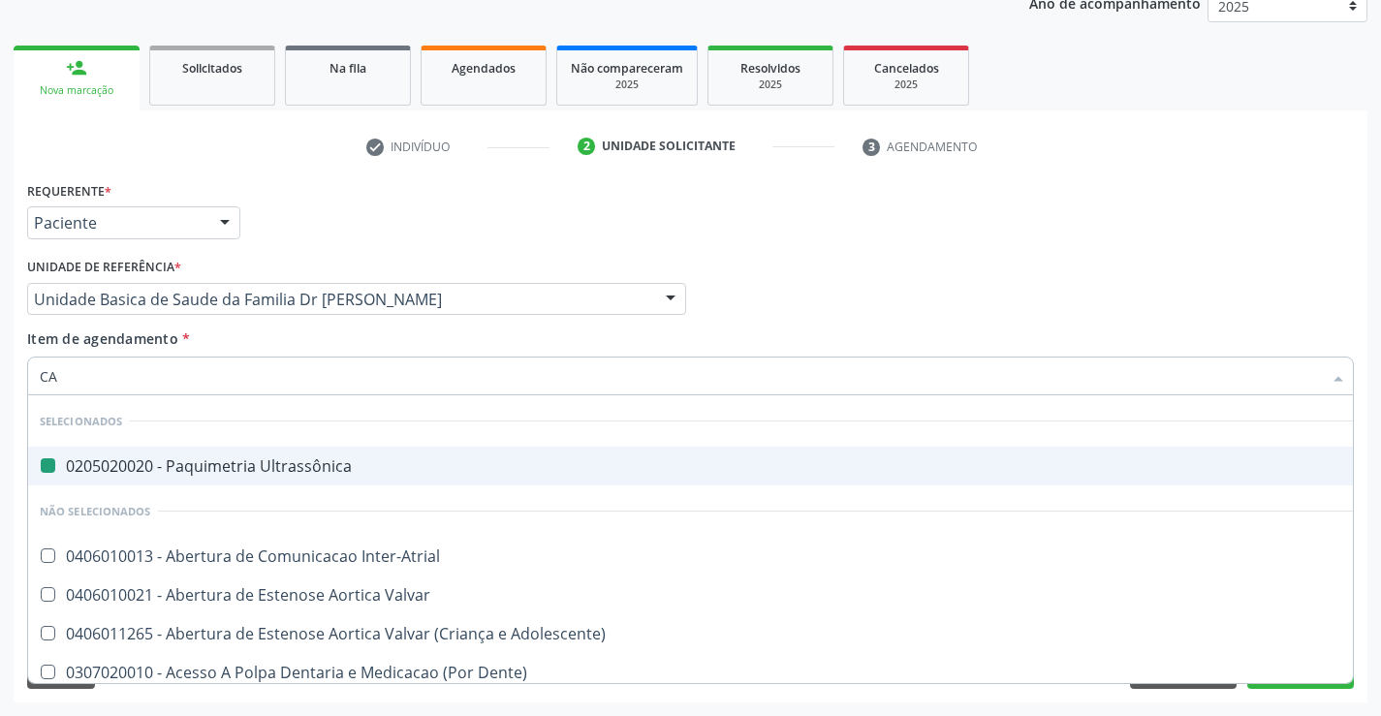
type input "CAM"
checkbox Ultrassônica "false"
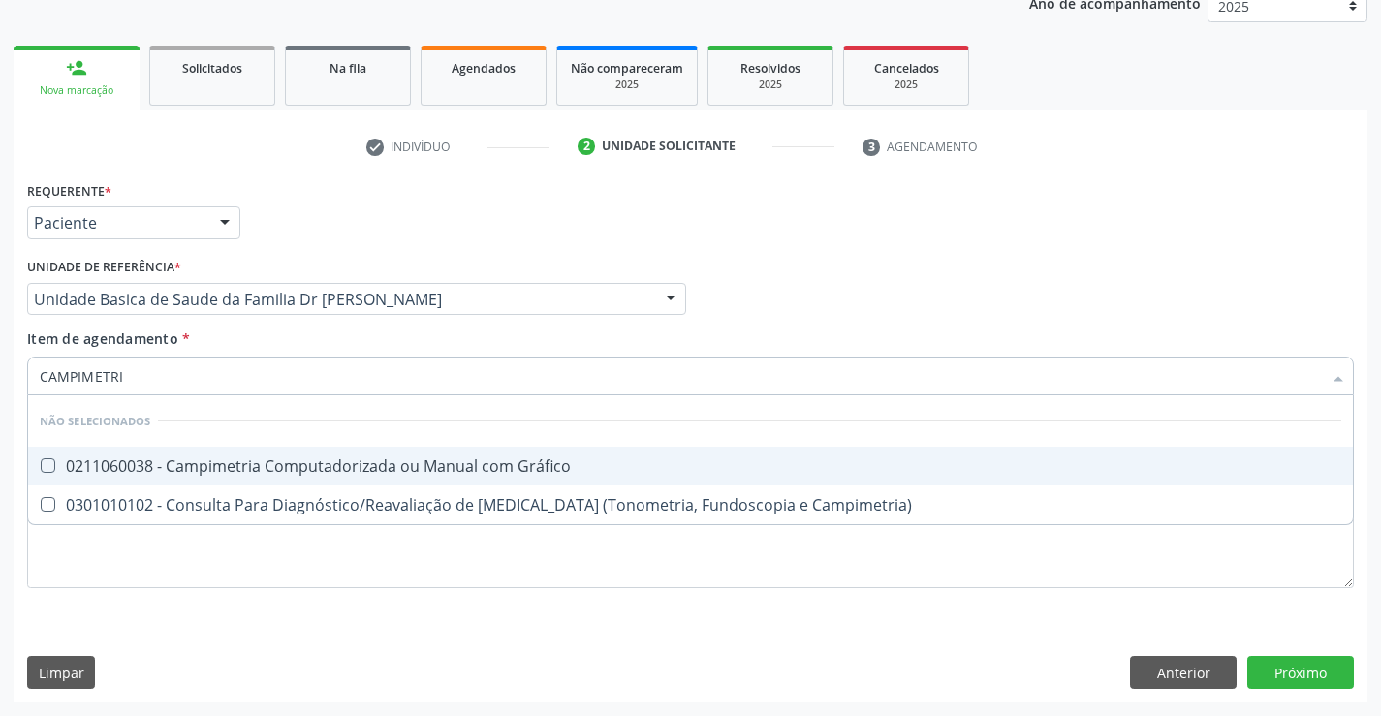
type input "CAMPIMETRIA"
click at [308, 465] on div "0211060038 - Campimetria Computadorizada ou Manual com Gráfico" at bounding box center [690, 466] width 1301 height 16
checkbox Gráfico "true"
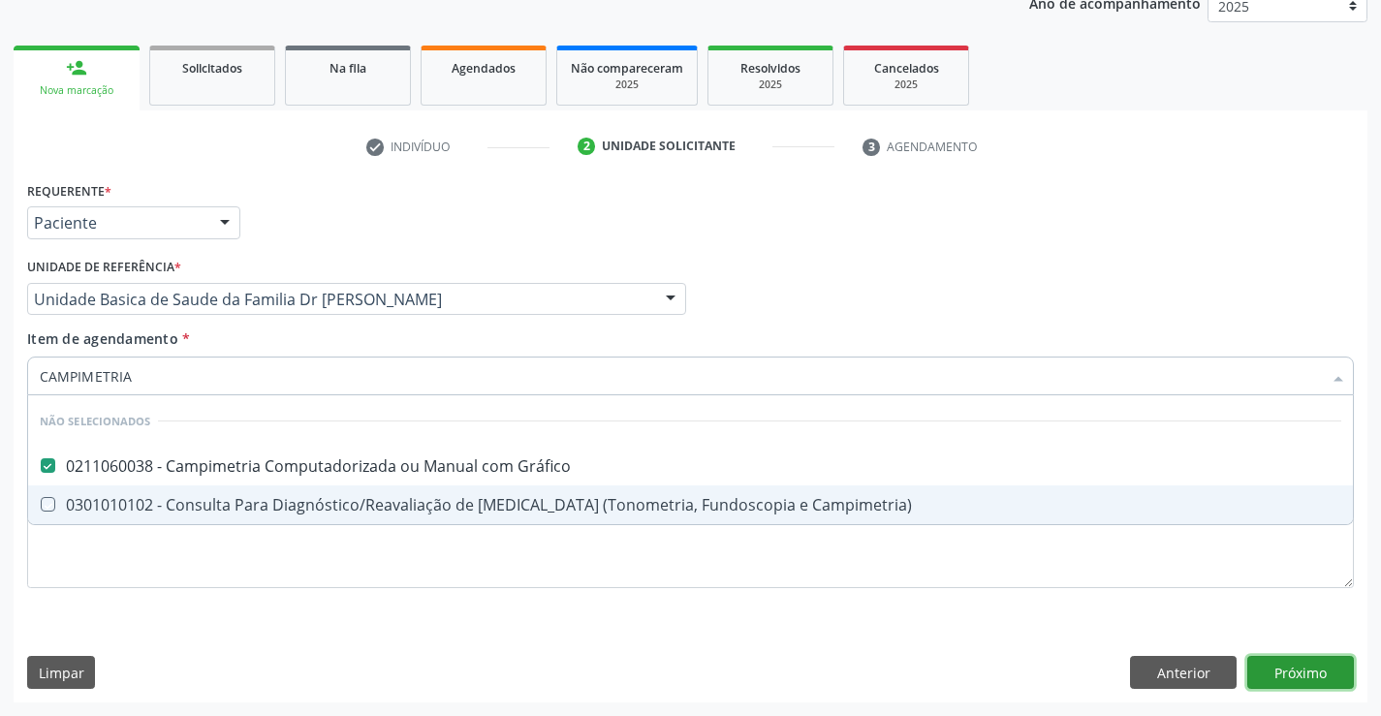
click at [1294, 665] on div "Requerente * Paciente Profissional de Saúde Paciente Nenhum resultado encontrad…" at bounding box center [691, 439] width 1354 height 526
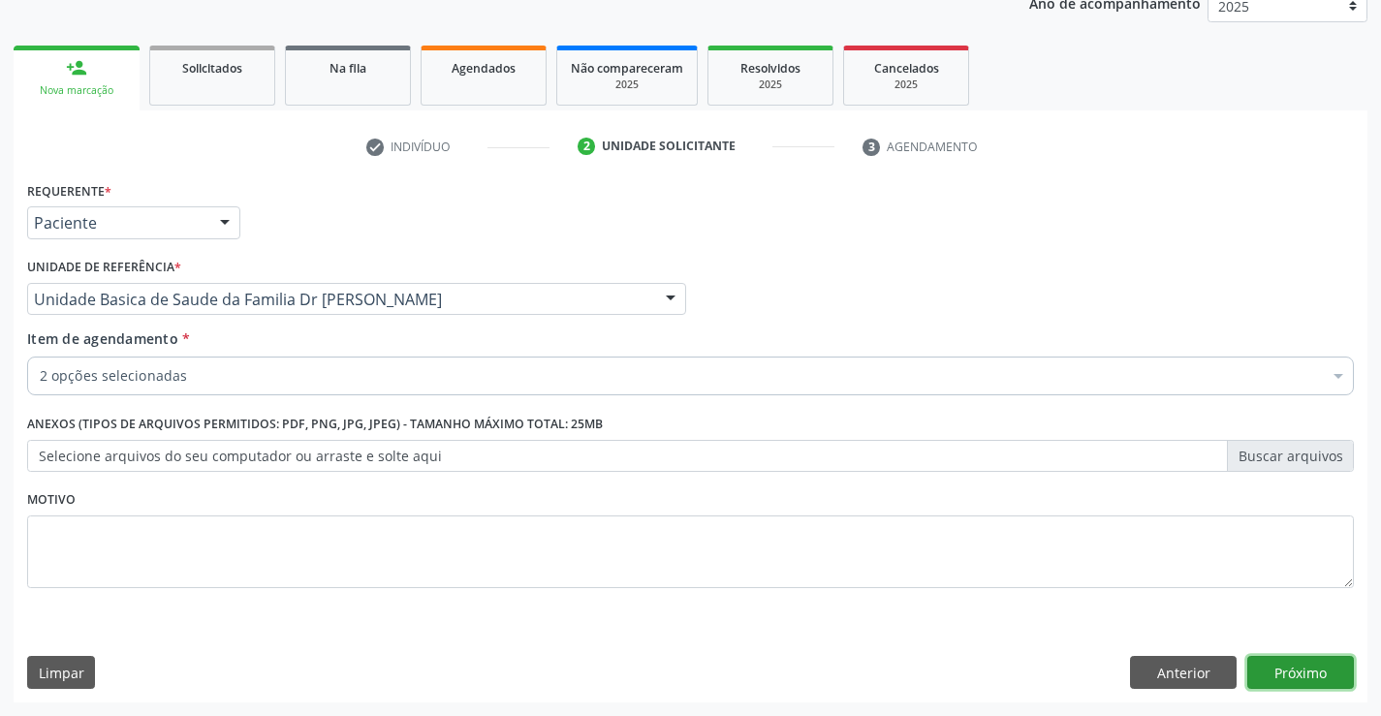
click at [1292, 667] on button "Próximo" at bounding box center [1300, 672] width 107 height 33
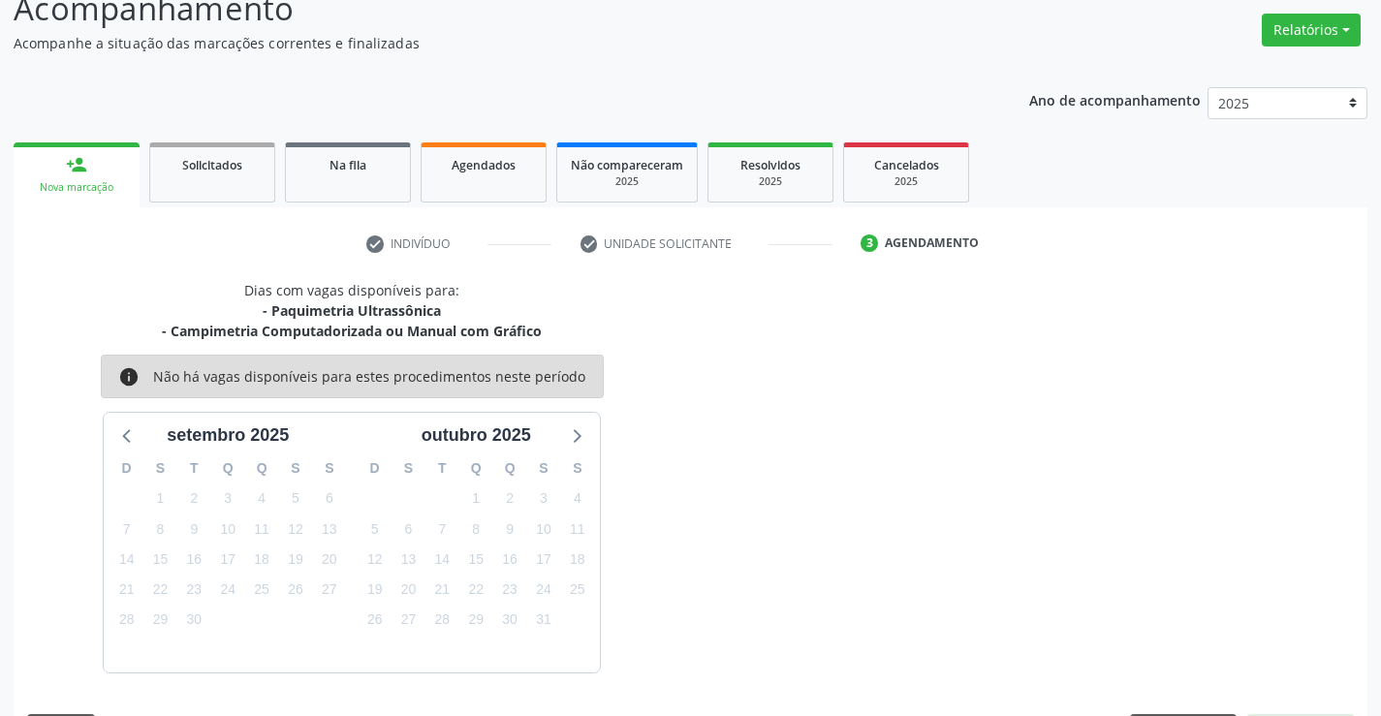
scroll to position [204, 0]
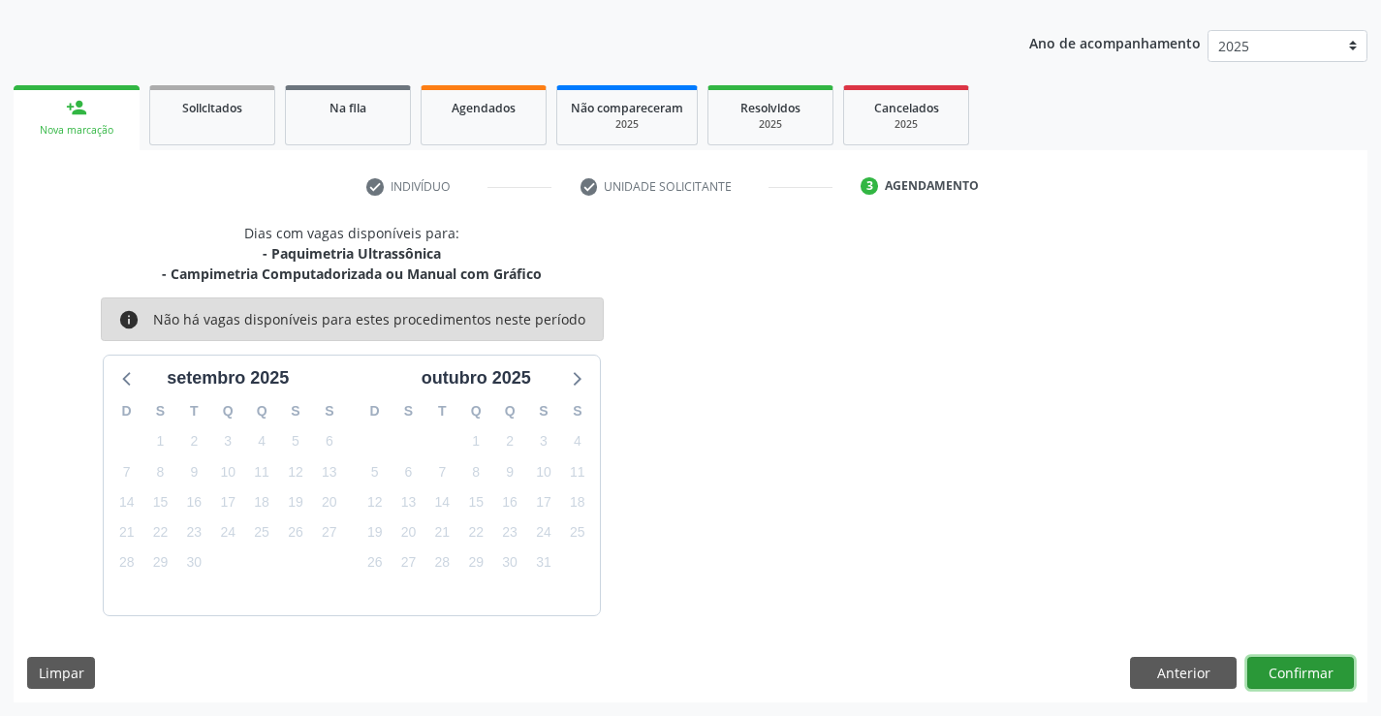
click at [1281, 671] on button "Confirmar" at bounding box center [1300, 673] width 107 height 33
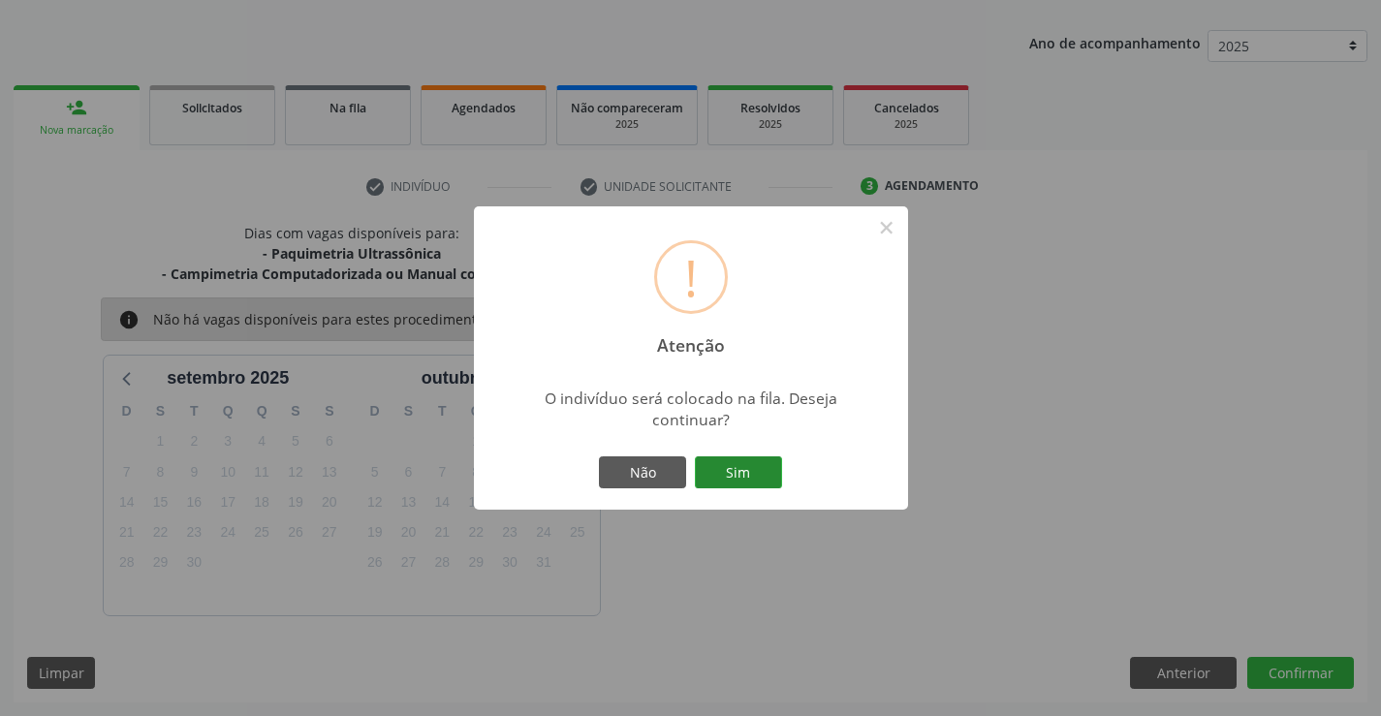
click at [740, 471] on button "Sim" at bounding box center [738, 472] width 87 height 33
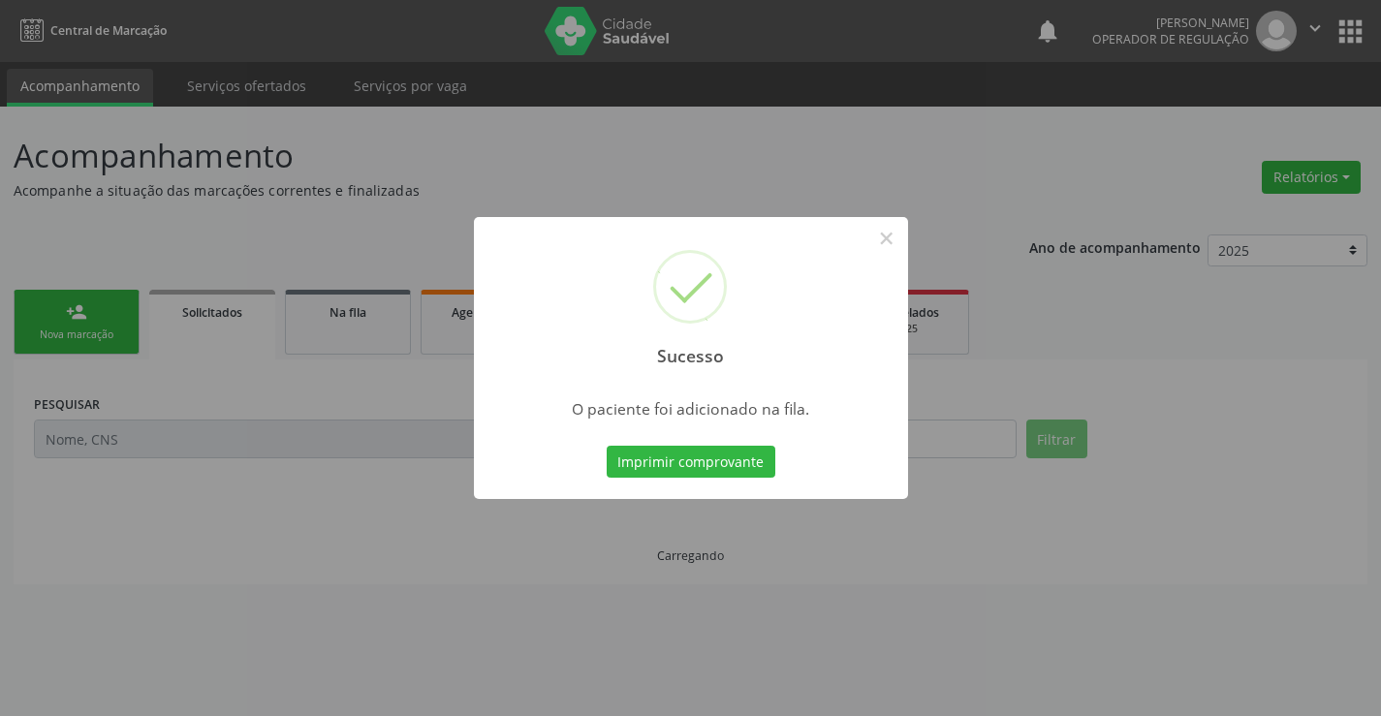
scroll to position [0, 0]
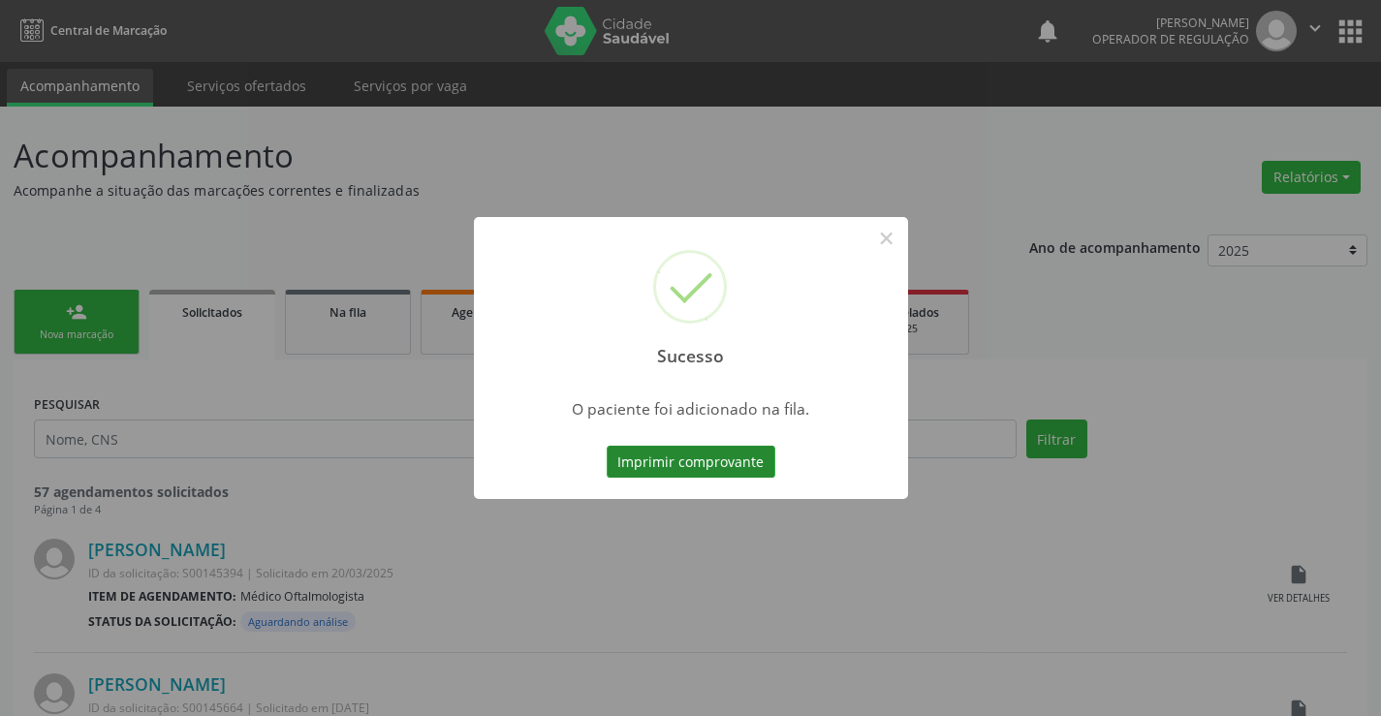
click at [695, 451] on button "Imprimir comprovante" at bounding box center [691, 462] width 169 height 33
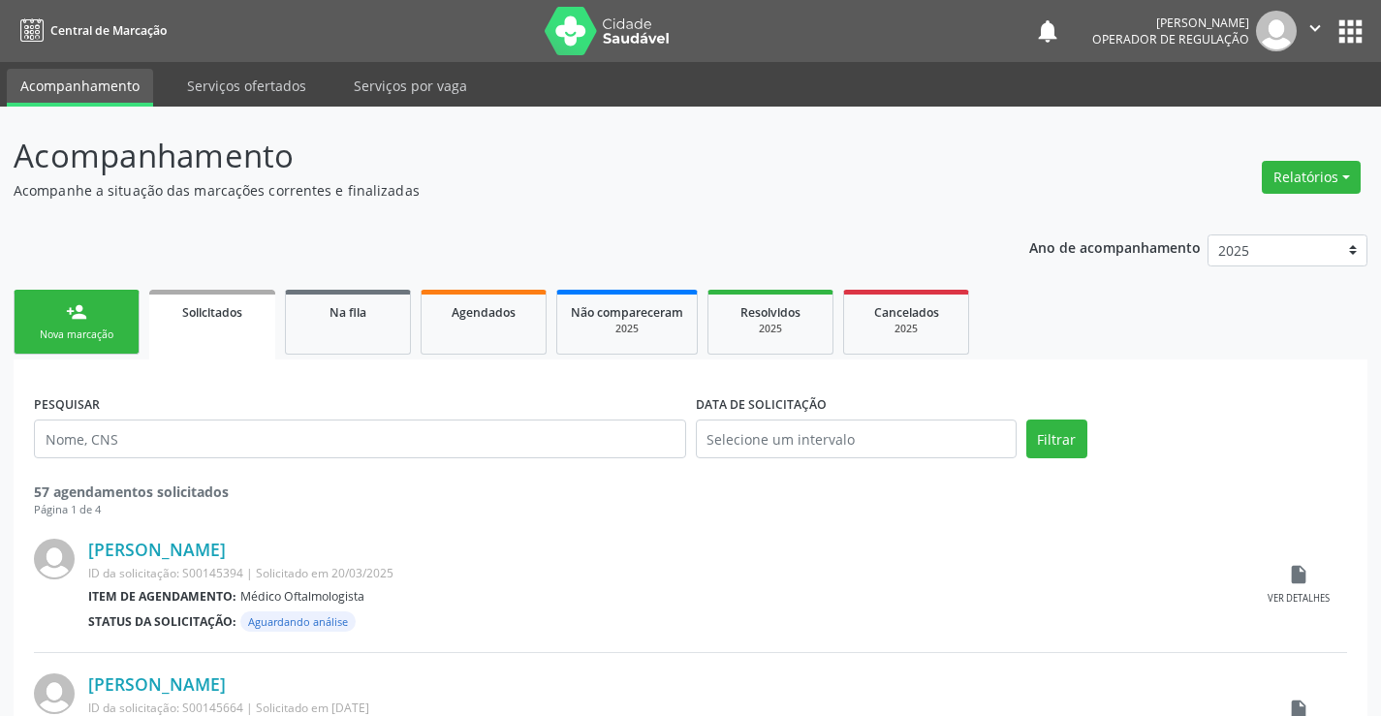
click at [107, 319] on link "person_add Nova marcação" at bounding box center [77, 322] width 126 height 65
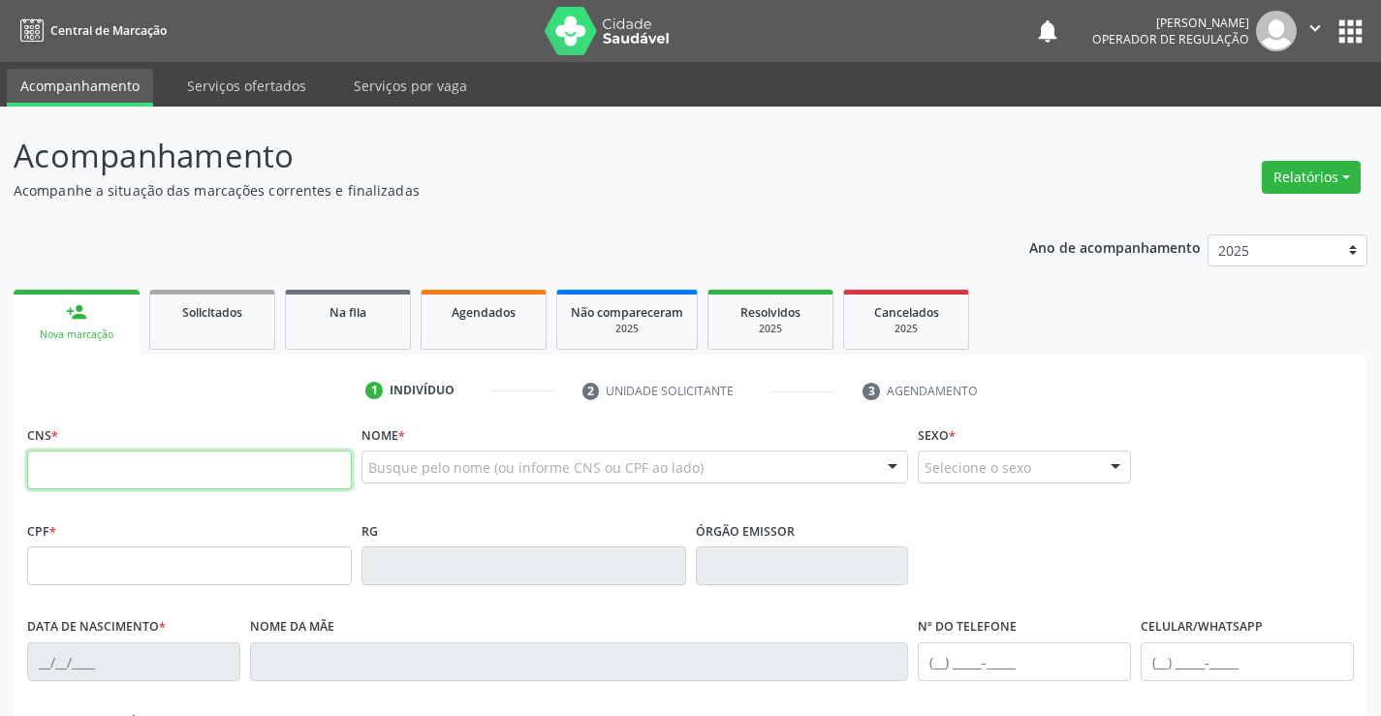
click at [128, 466] on input "text" at bounding box center [189, 470] width 325 height 39
type input "704 0018 1040 1965"
type input "007445533"
type input "[DATE]"
type input "[PHONE_NUMBER]"
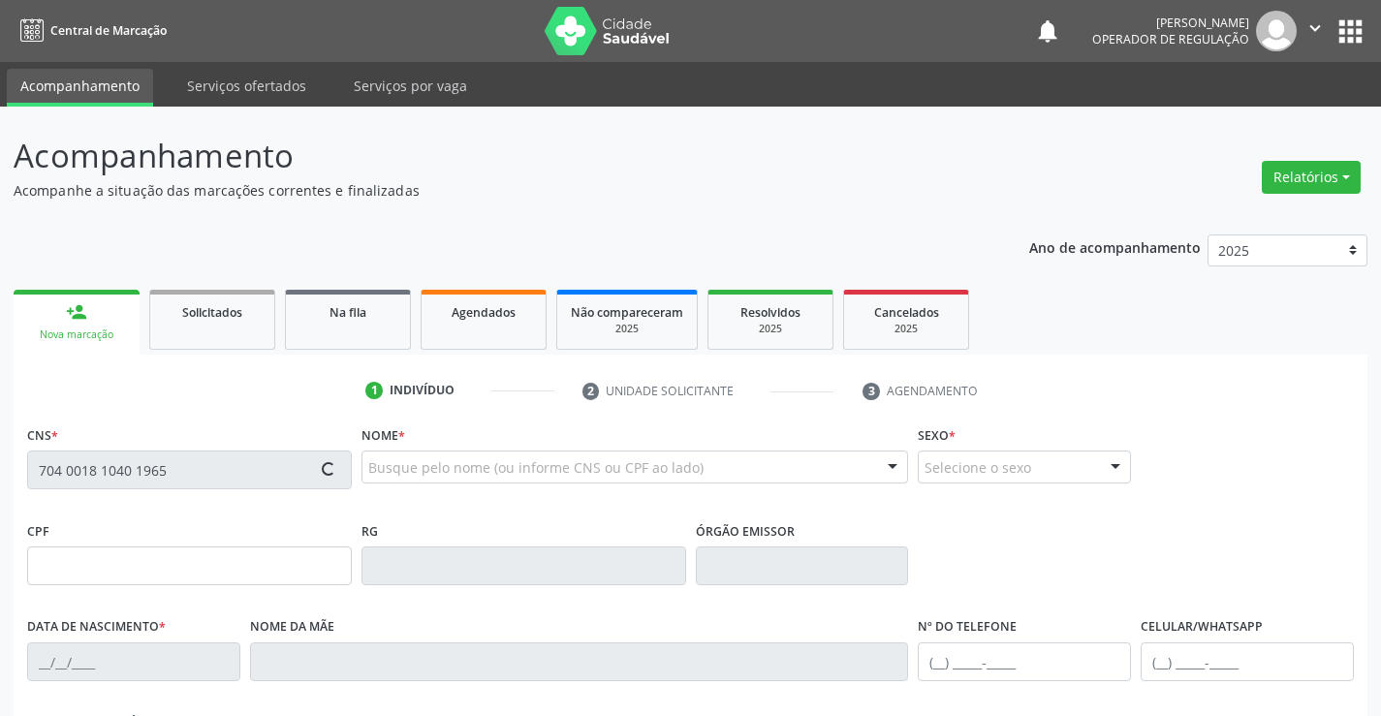
type input "S/N"
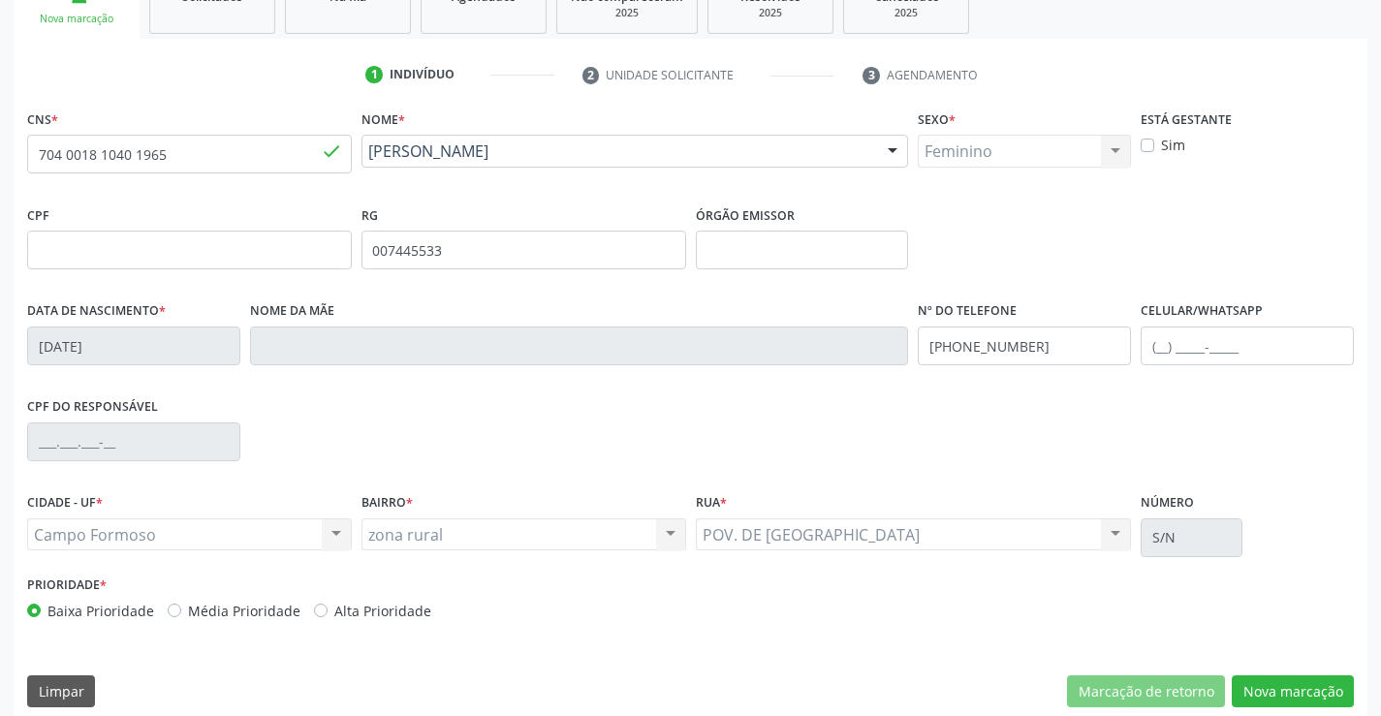
scroll to position [334, 0]
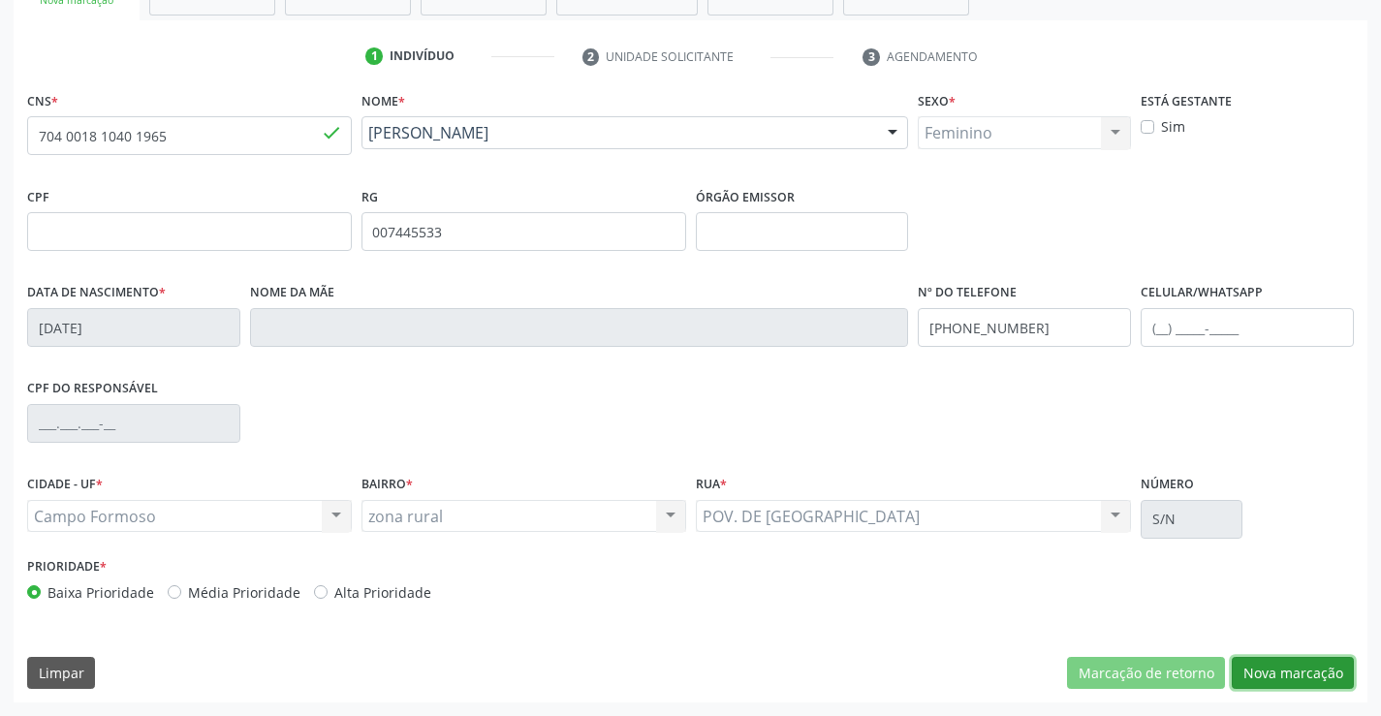
click at [1308, 670] on button "Nova marcação" at bounding box center [1293, 673] width 122 height 33
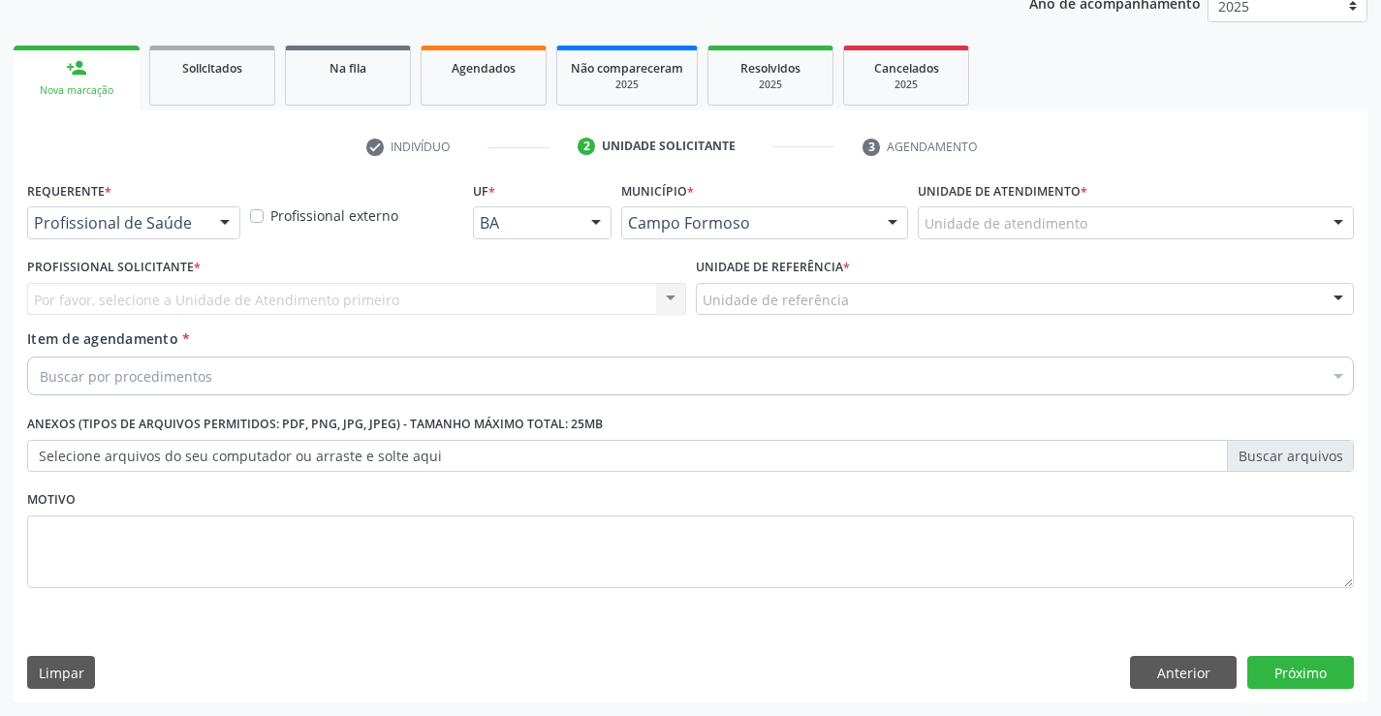
scroll to position [244, 0]
click at [109, 211] on div "Profissional de Saúde" at bounding box center [133, 222] width 213 height 33
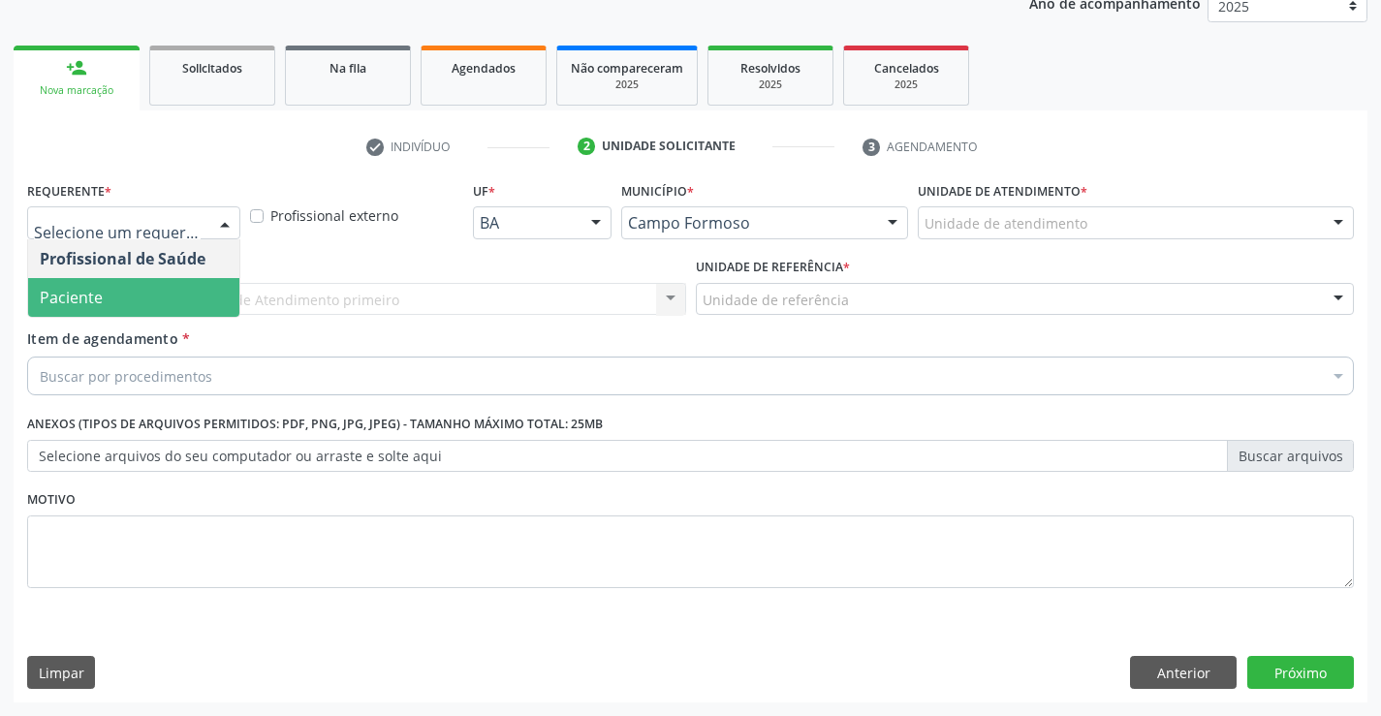
click at [117, 299] on span "Paciente" at bounding box center [133, 297] width 211 height 39
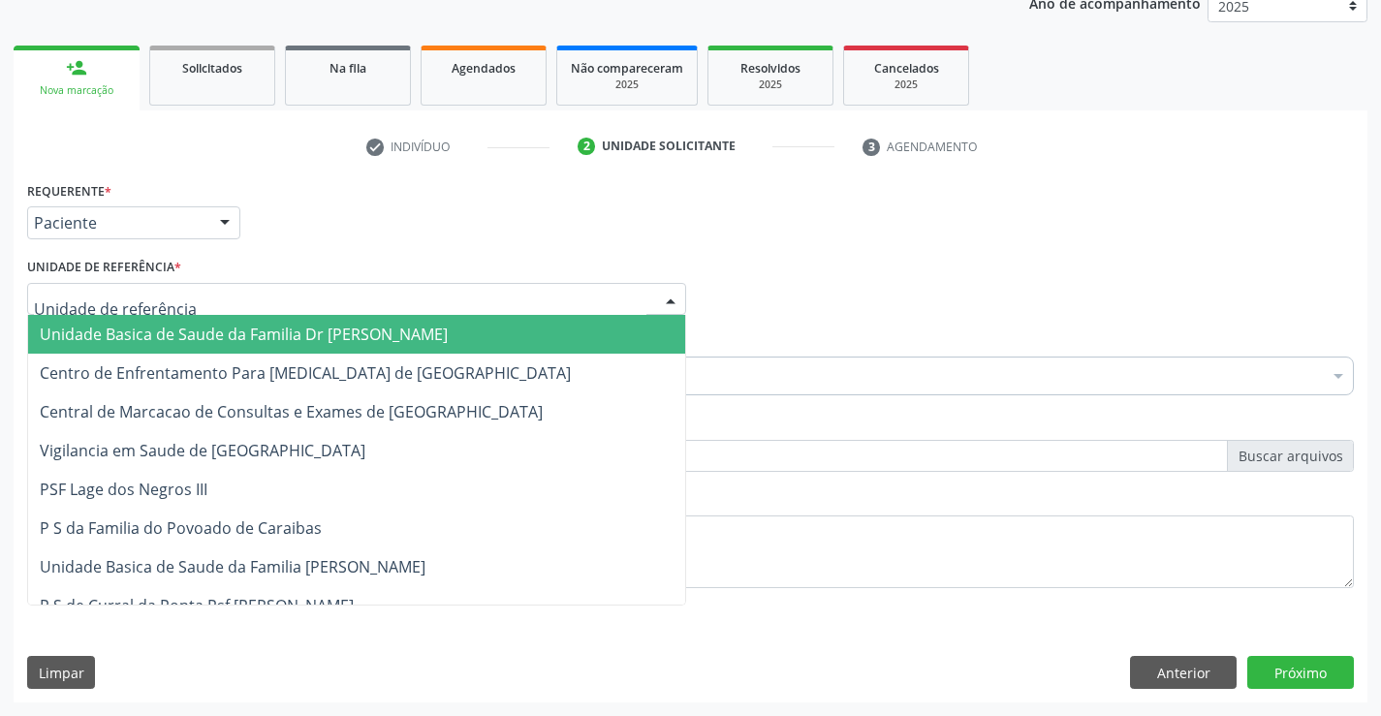
click at [236, 335] on span "Unidade Basica de Saude da Familia Dr [PERSON_NAME]" at bounding box center [244, 334] width 408 height 21
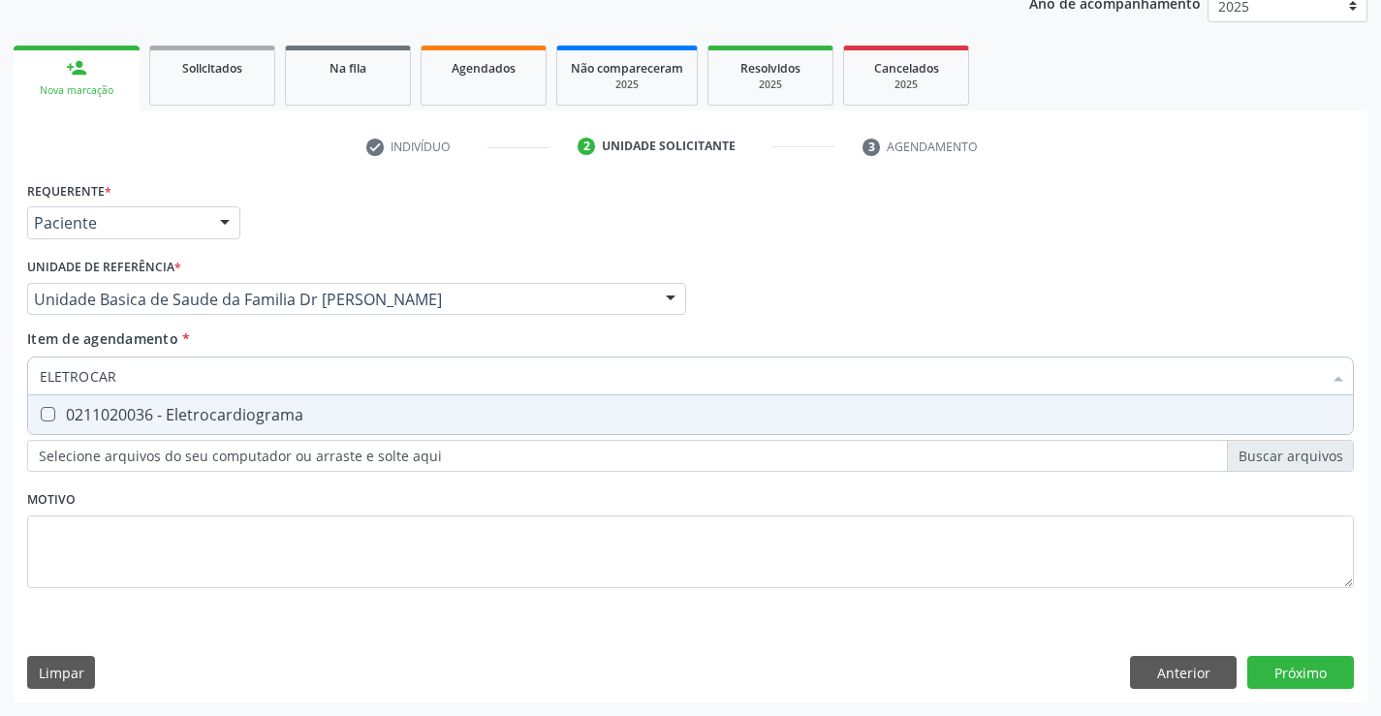
type input "ELETROCARD"
click at [233, 414] on div "0211020036 - Eletrocardiograma" at bounding box center [690, 415] width 1301 height 16
checkbox Eletrocardiograma "true"
click at [1286, 665] on div "Requerente * Paciente Profissional de Saúde Paciente Nenhum resultado encontrad…" at bounding box center [691, 439] width 1354 height 526
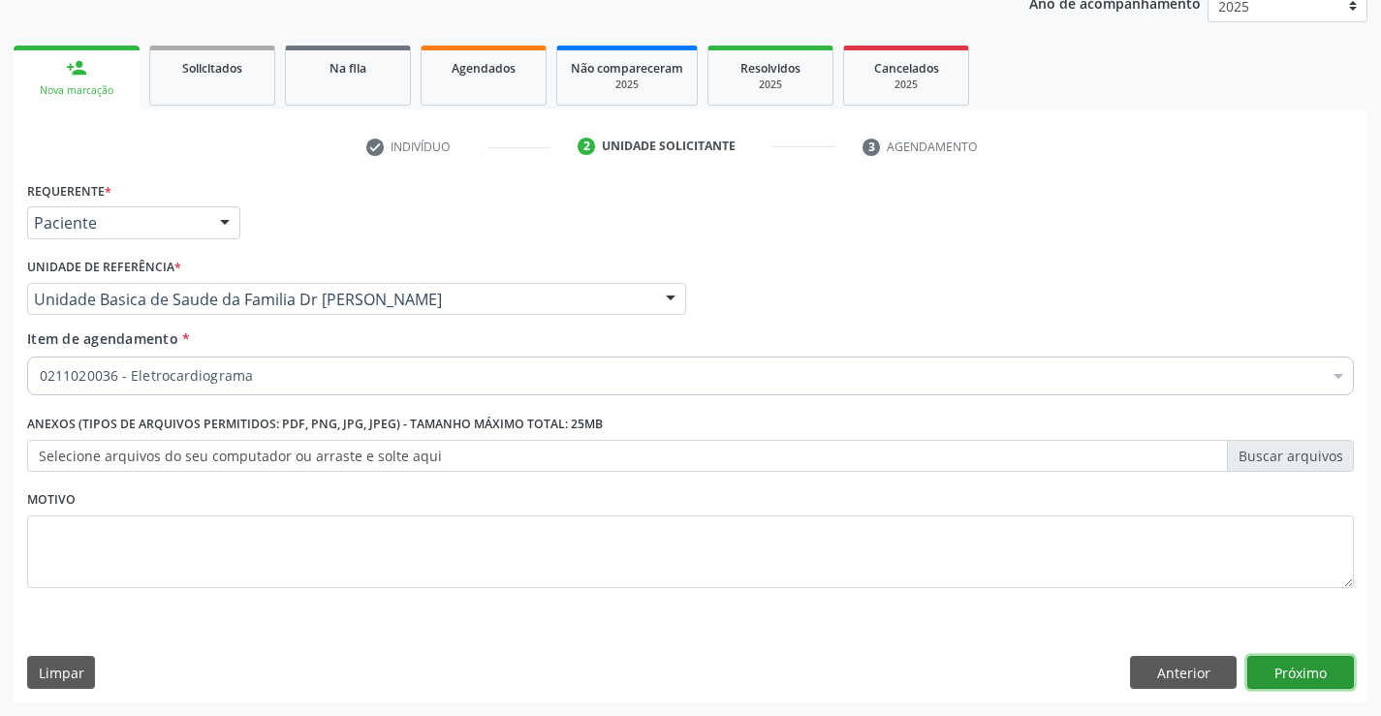
click at [1291, 666] on button "Próximo" at bounding box center [1300, 672] width 107 height 33
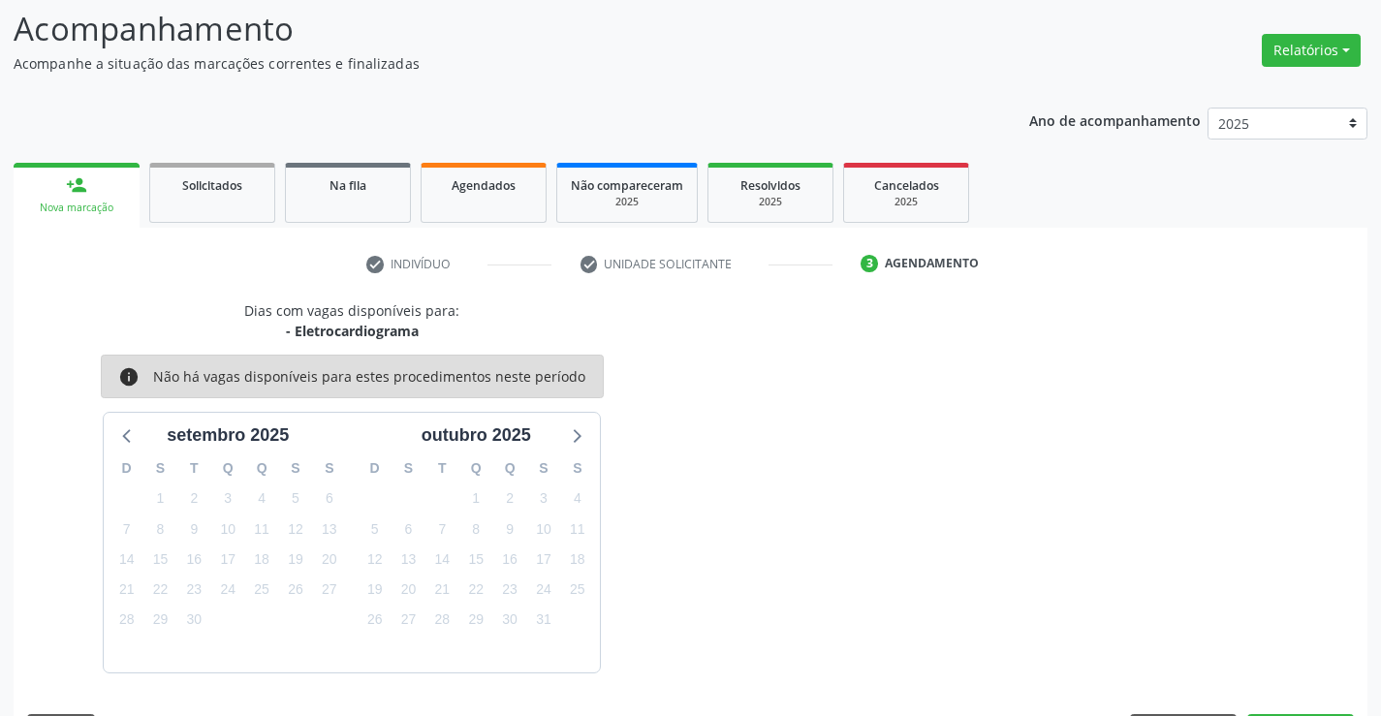
scroll to position [184, 0]
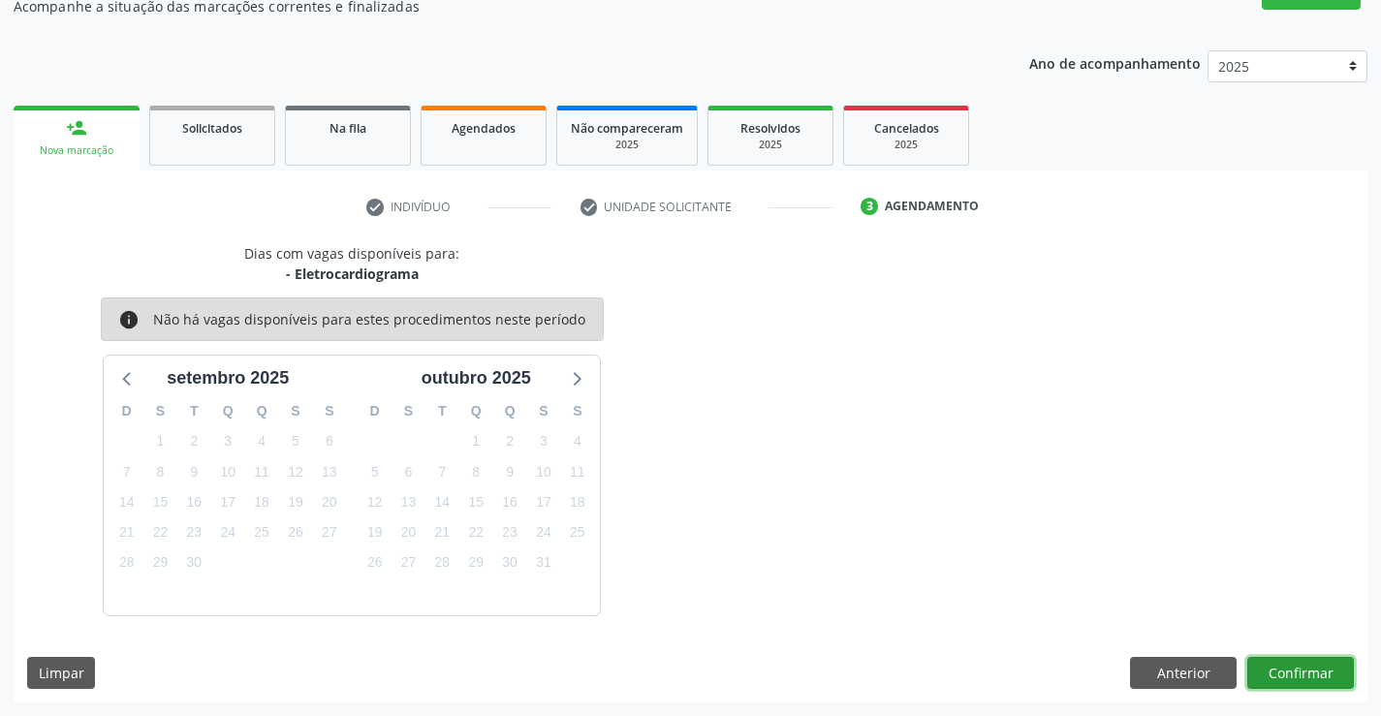
click at [1310, 670] on button "Confirmar" at bounding box center [1300, 673] width 107 height 33
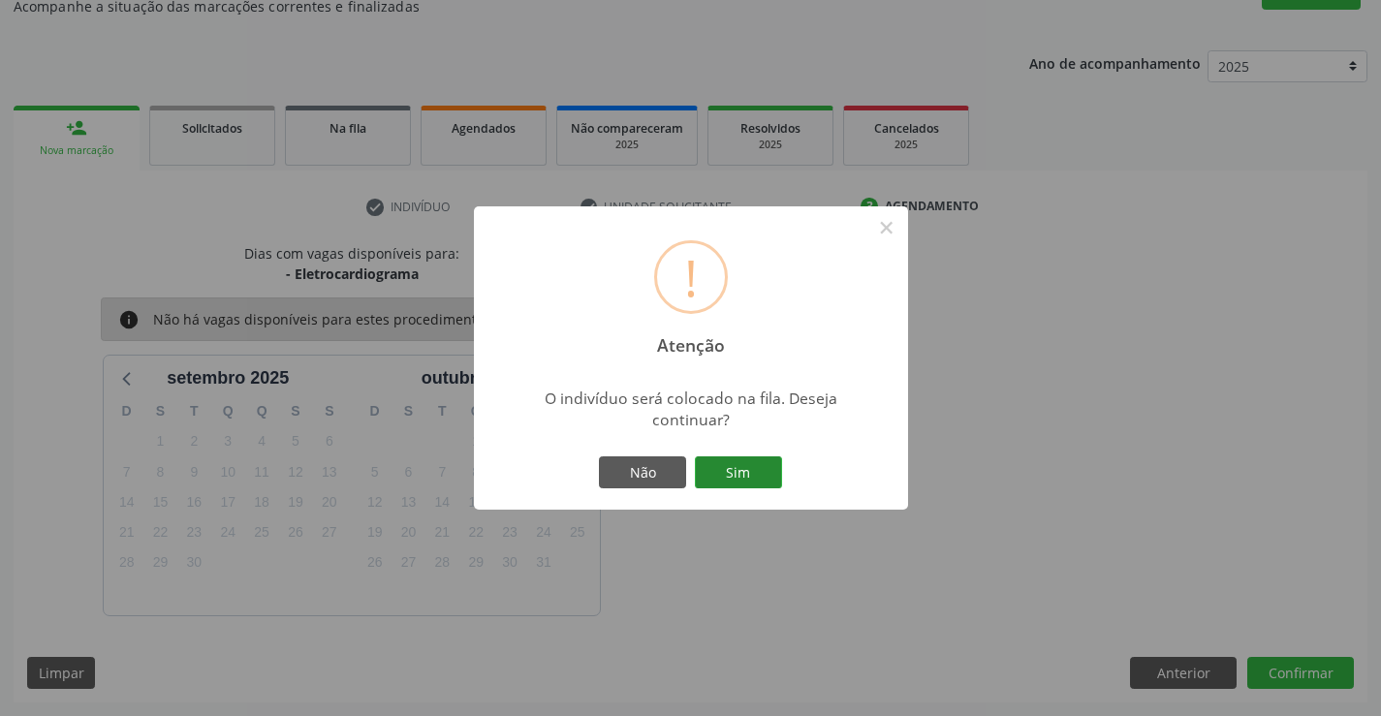
click at [744, 479] on button "Sim" at bounding box center [738, 472] width 87 height 33
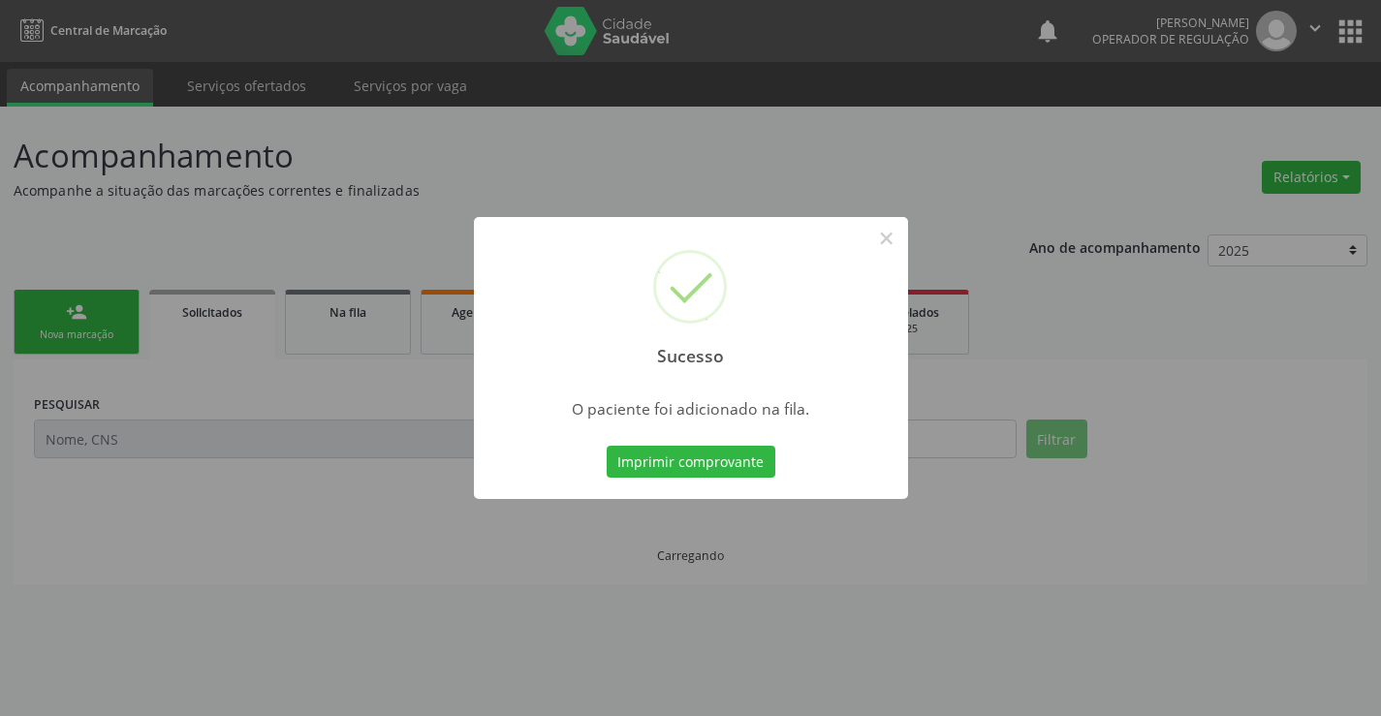
scroll to position [0, 0]
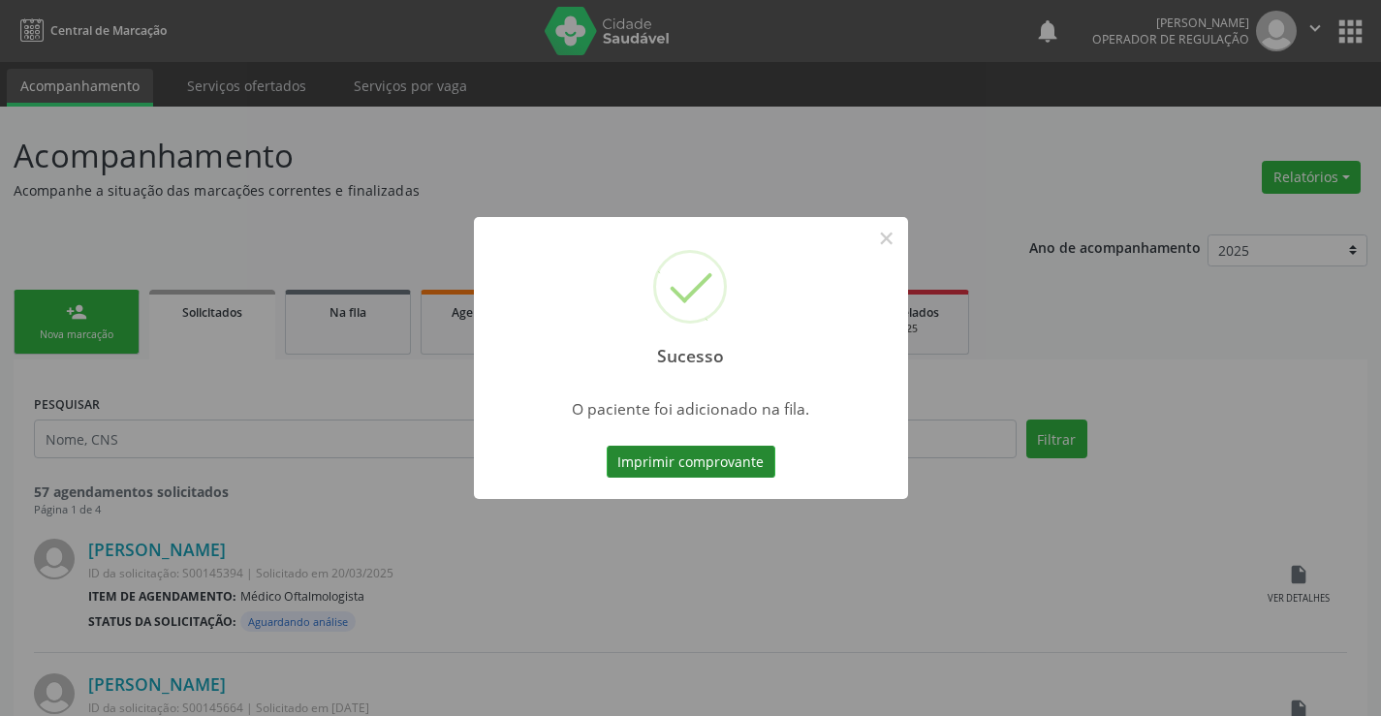
click at [721, 457] on button "Imprimir comprovante" at bounding box center [691, 462] width 169 height 33
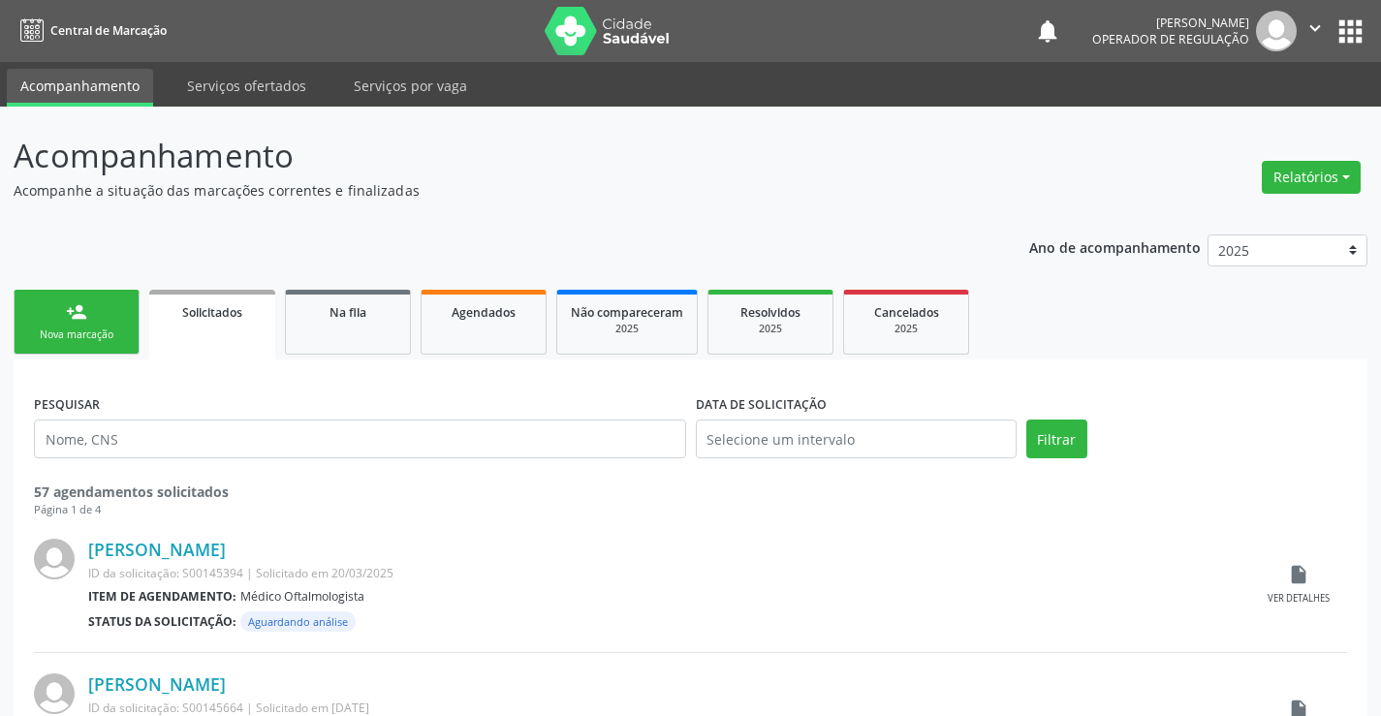
click at [92, 317] on link "person_add Nova marcação" at bounding box center [77, 322] width 126 height 65
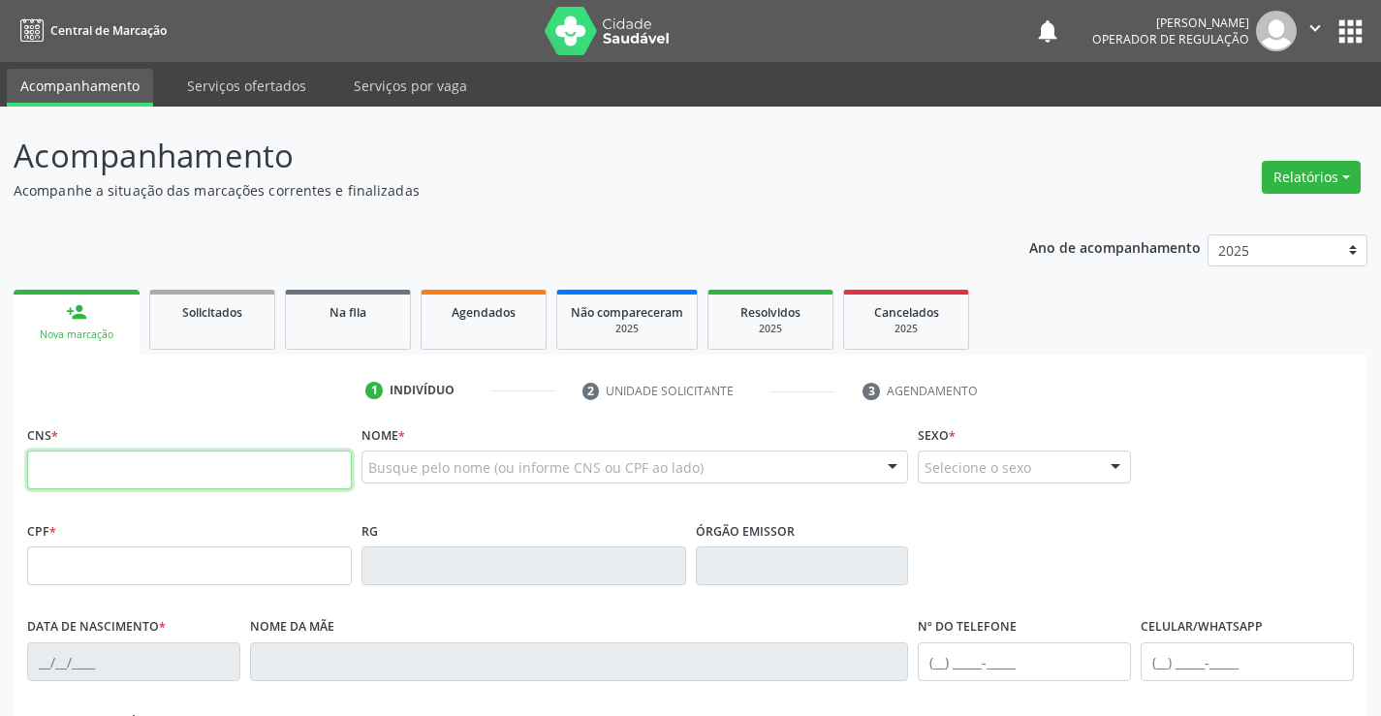
click at [151, 472] on input "text" at bounding box center [189, 470] width 325 height 39
type input "702 0058 4572 9689"
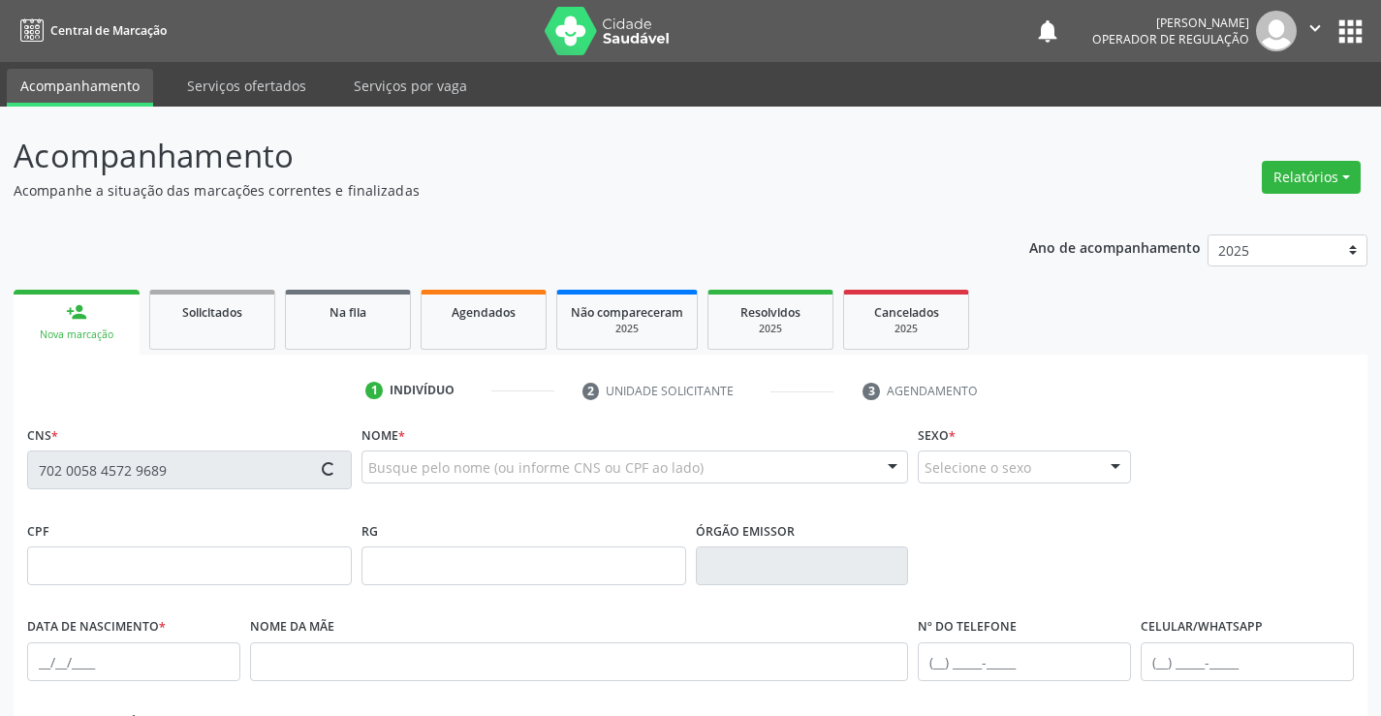
click at [80, 317] on div "person_add" at bounding box center [76, 311] width 21 height 21
